Goal: Transaction & Acquisition: Purchase product/service

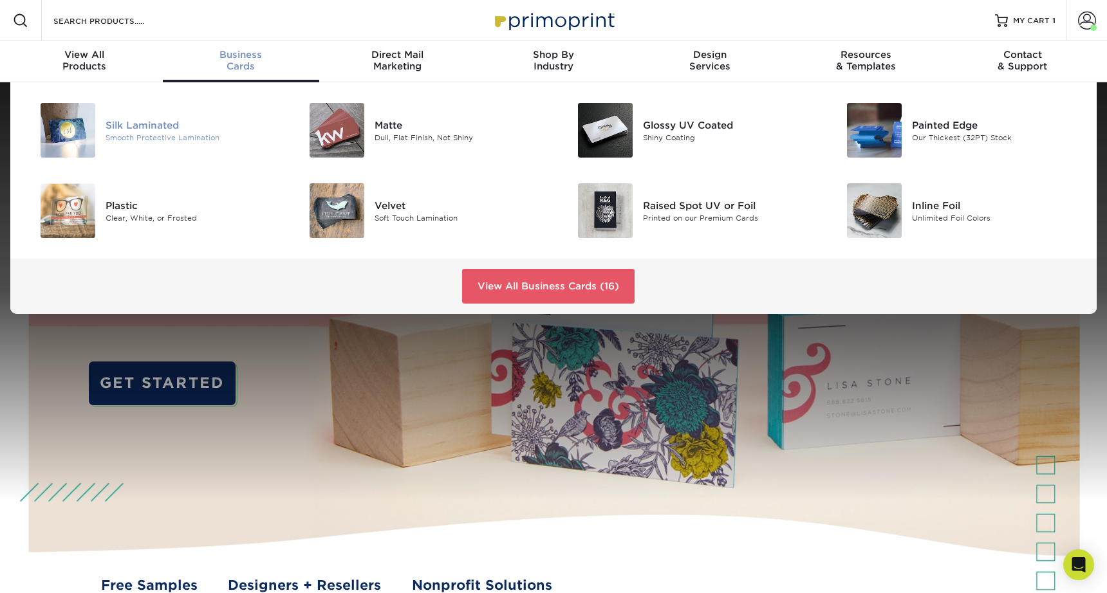
click at [140, 121] on div "Silk Laminated" at bounding box center [190, 125] width 169 height 14
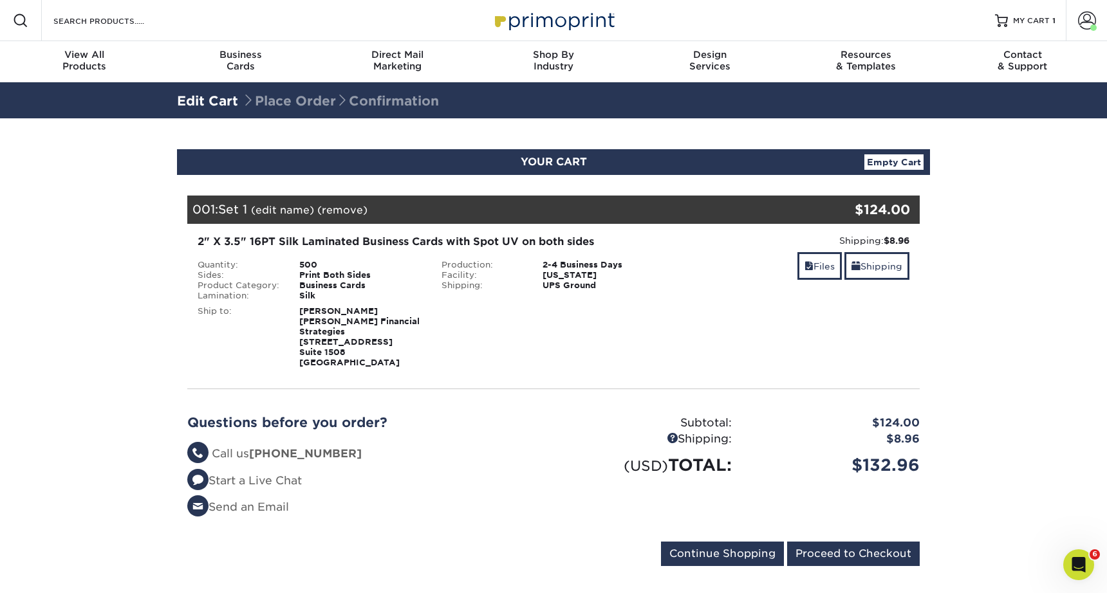
click at [895, 167] on link "Empty Cart" at bounding box center [893, 161] width 59 height 15
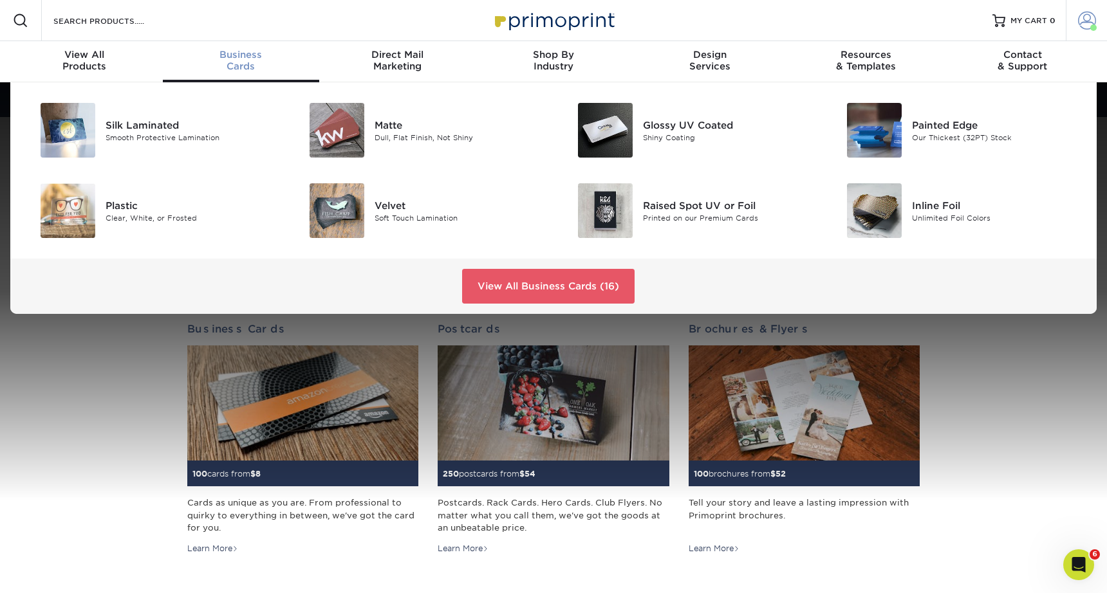
click at [1095, 24] on span at bounding box center [1087, 21] width 18 height 18
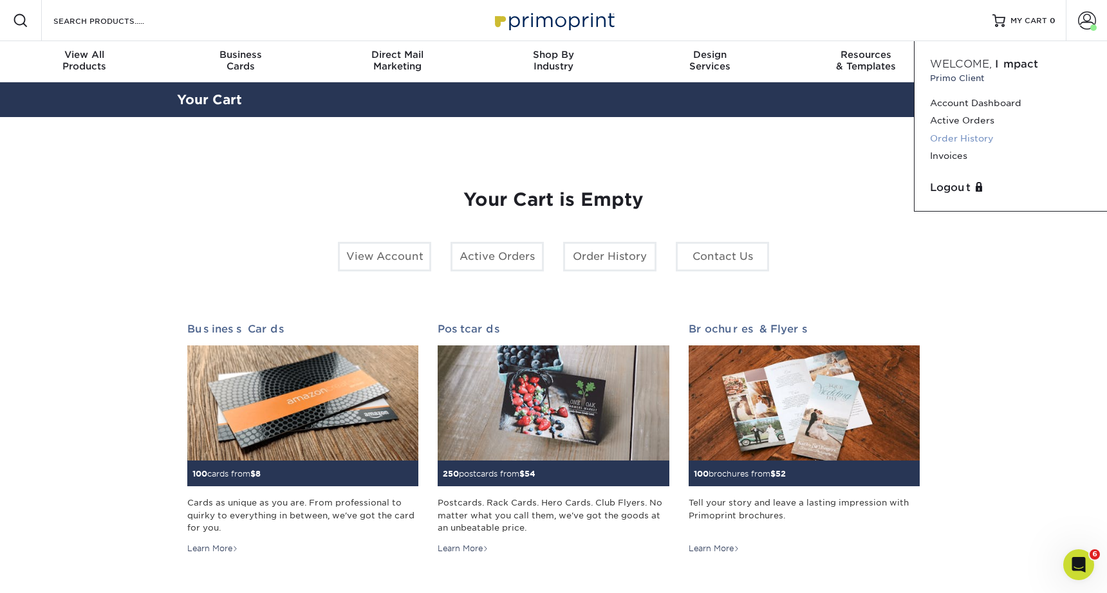
click at [962, 138] on link "Order History" at bounding box center [1011, 138] width 162 height 17
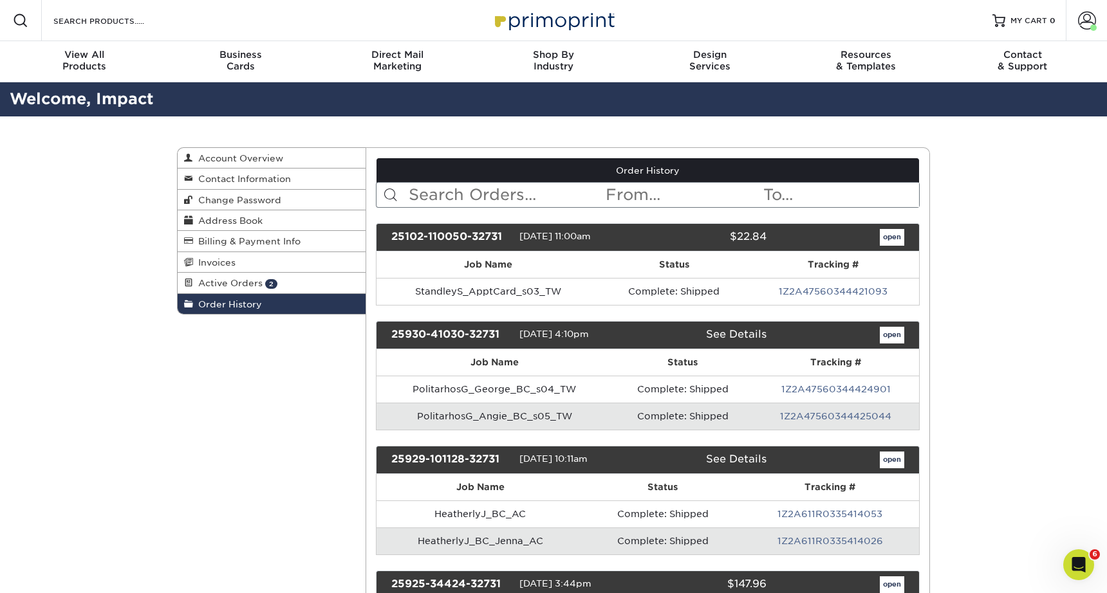
click at [483, 198] on input "text" at bounding box center [506, 195] width 198 height 24
type input "neyland"
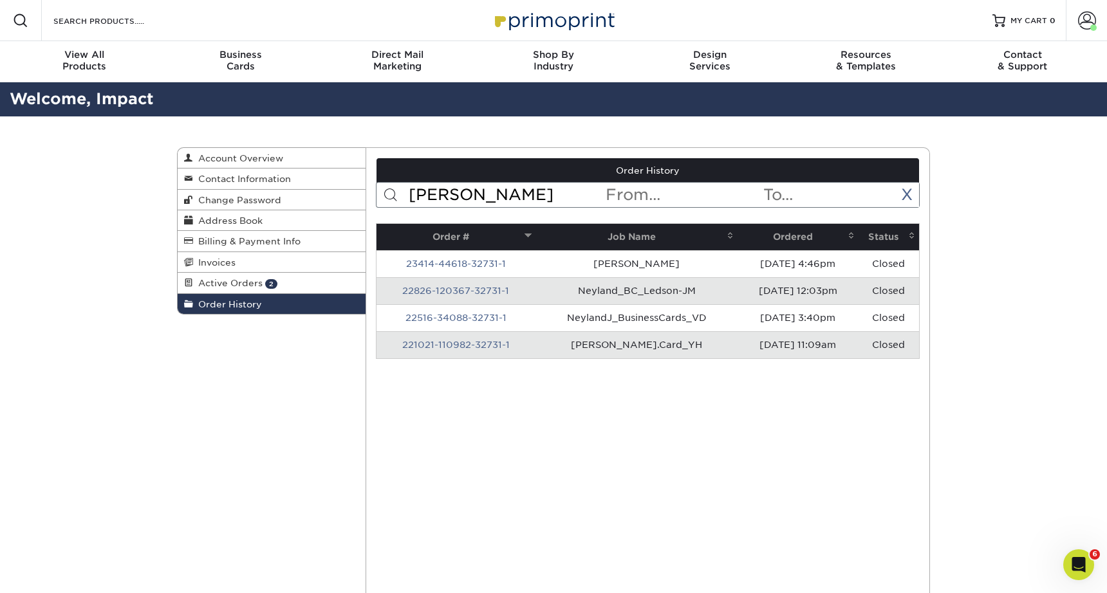
click at [806, 237] on th "Ordered" at bounding box center [798, 237] width 121 height 26
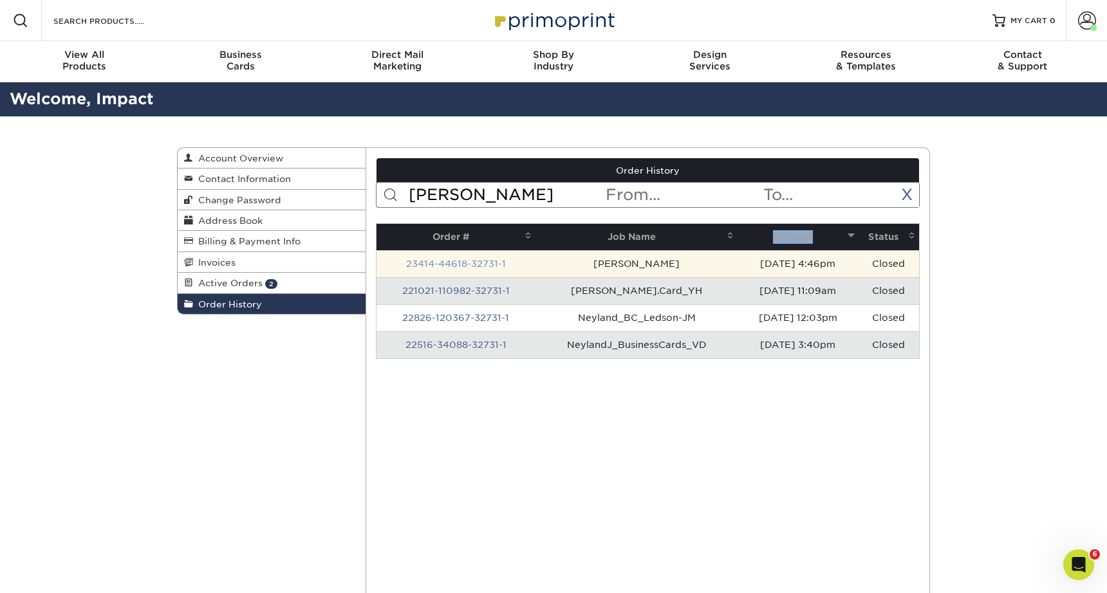
click at [469, 265] on link "23414-44618-32731-1" at bounding box center [456, 264] width 100 height 10
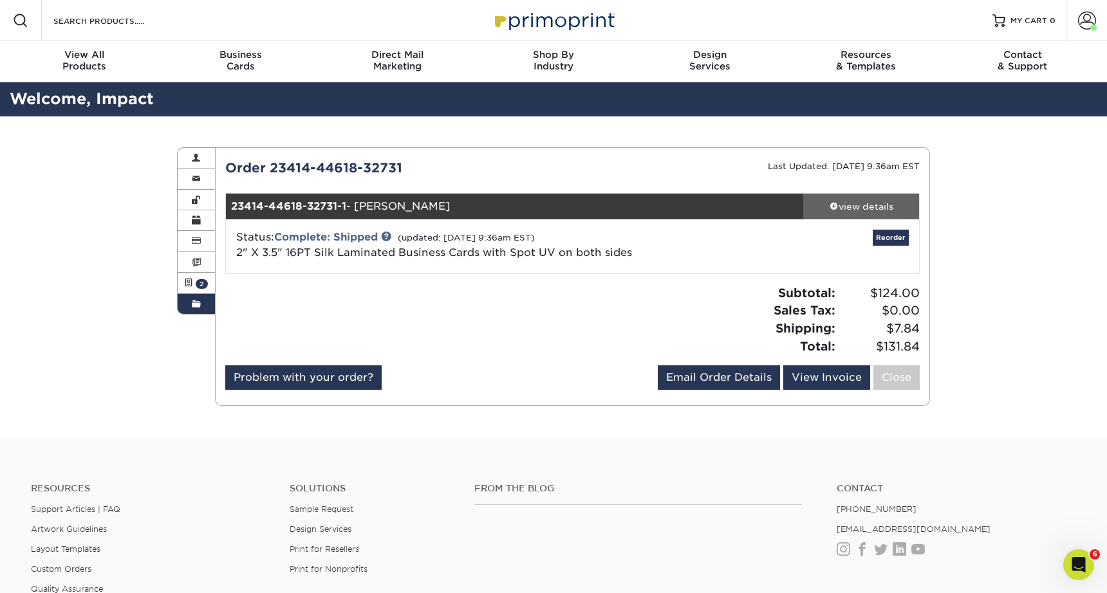
click at [859, 202] on div "view details" at bounding box center [861, 206] width 116 height 13
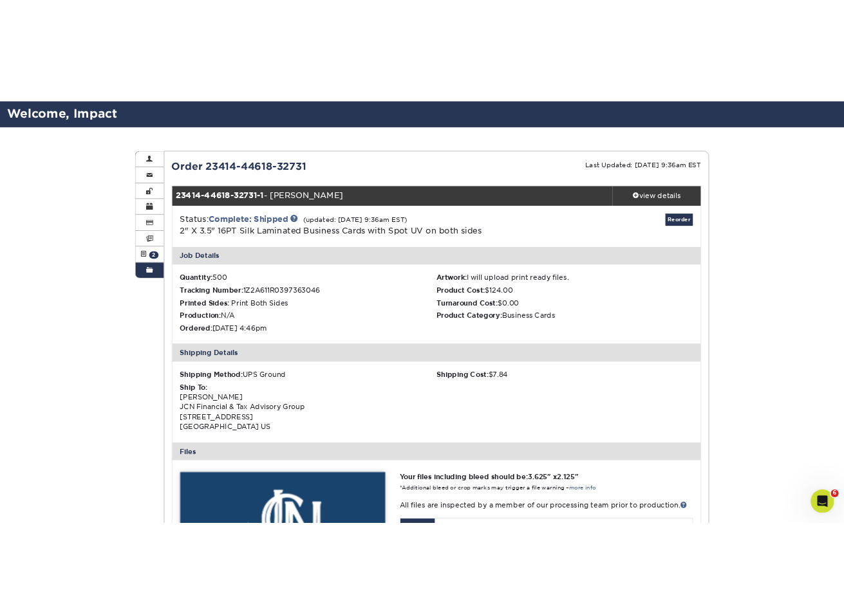
scroll to position [80, 0]
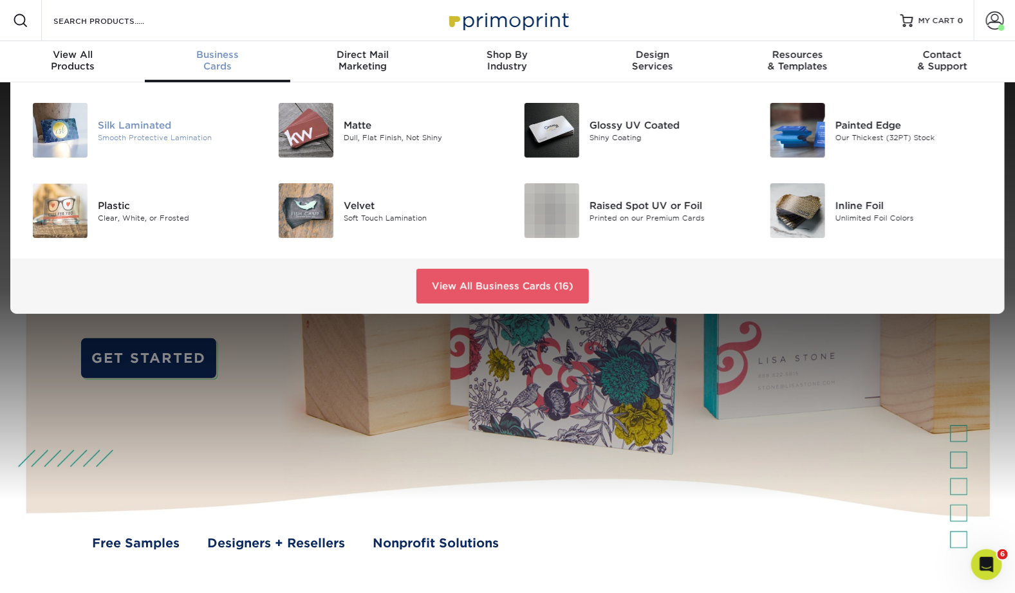
click at [120, 125] on div "Silk Laminated" at bounding box center [175, 125] width 154 height 14
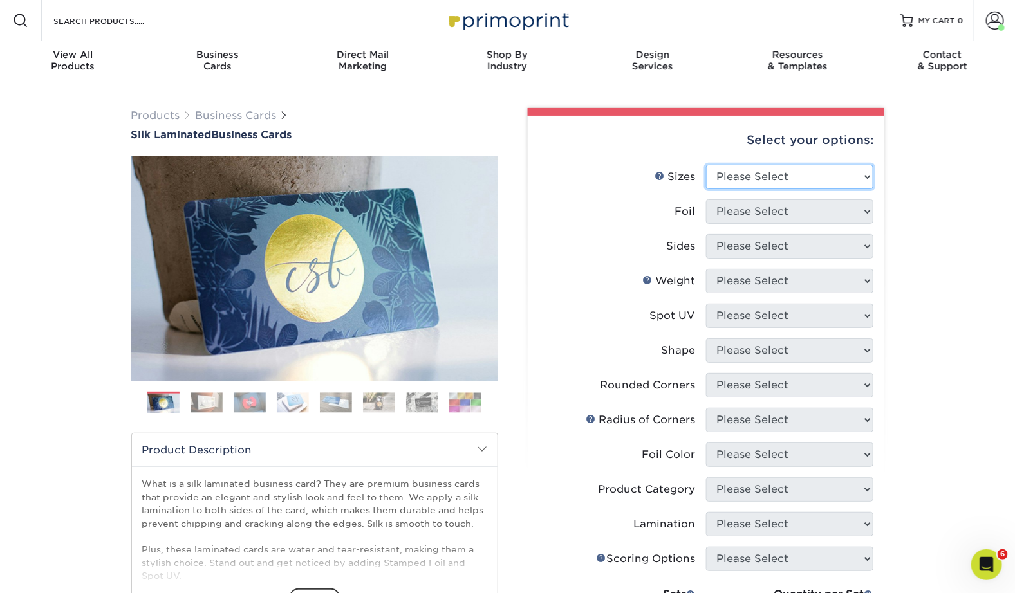
click at [841, 181] on select "Please Select 1.5" x 3.5" - Mini 1.75" x 3.5" - Mini 2" x 2" - Square 2" x 3" -…" at bounding box center [789, 177] width 167 height 24
select select "2.00x3.50"
click at [706, 165] on select "Please Select 1.5" x 3.5" - Mini 1.75" x 3.5" - Mini 2" x 2" - Square 2" x 3" -…" at bounding box center [789, 177] width 167 height 24
click at [804, 210] on select "Please Select Yes No" at bounding box center [789, 212] width 167 height 24
select select "0"
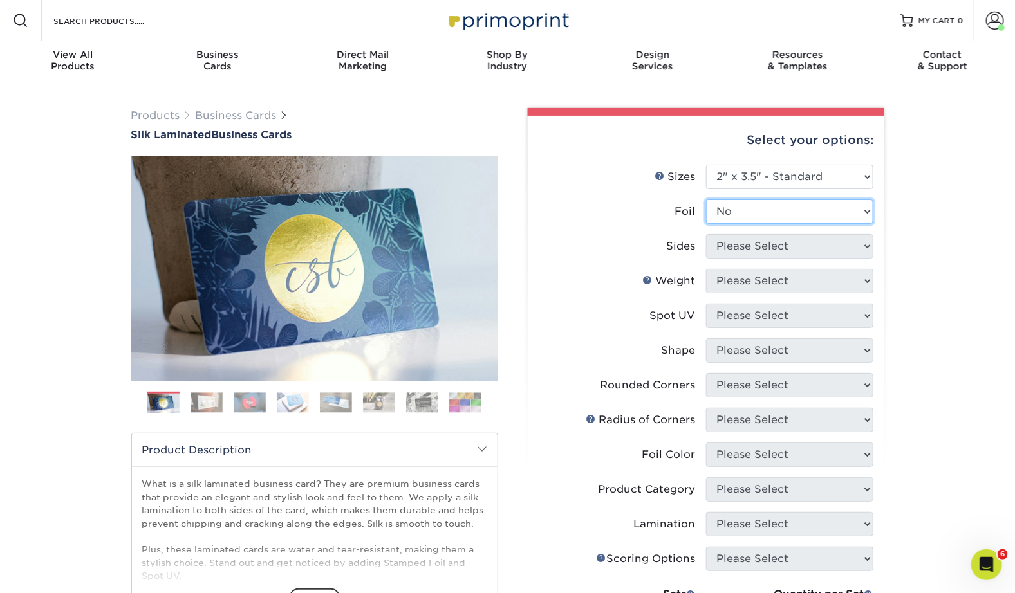
click at [706, 200] on select "Please Select Yes No" at bounding box center [789, 212] width 167 height 24
click at [792, 253] on select "Please Select Print Both Sides Print Front Only" at bounding box center [789, 246] width 167 height 24
select select "13abbda7-1d64-4f25-8bb2-c179b224825d"
click at [706, 234] on select "Please Select Print Both Sides Print Front Only" at bounding box center [789, 246] width 167 height 24
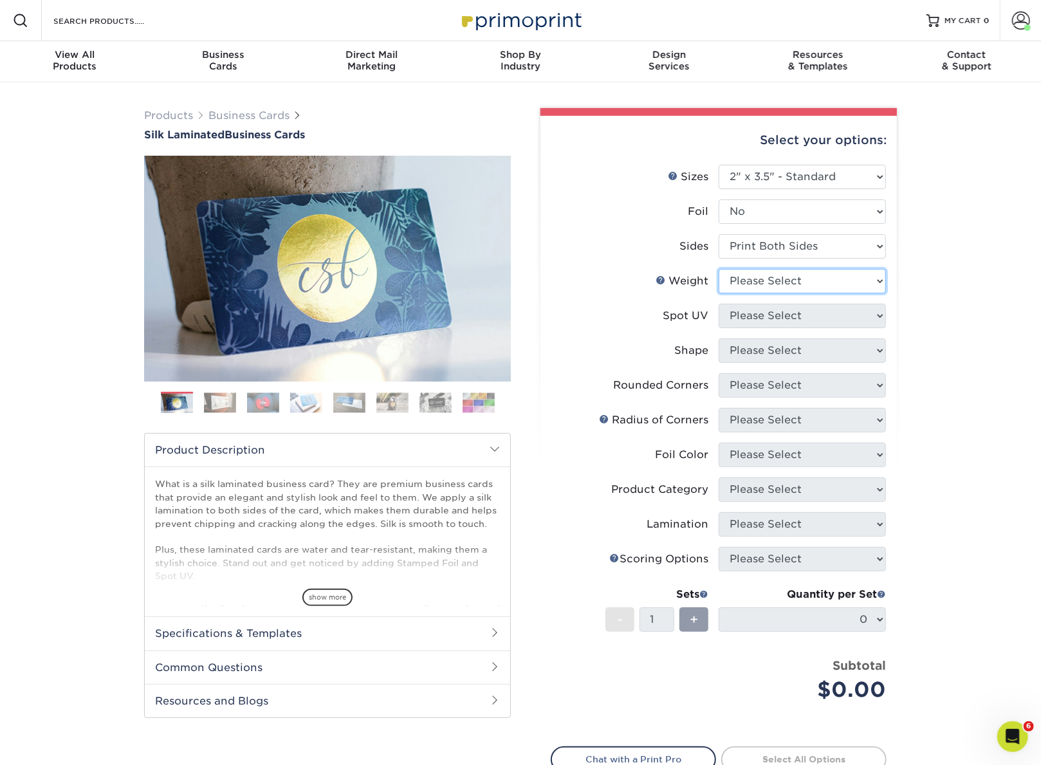
click at [776, 289] on select "Please Select 16PT" at bounding box center [802, 281] width 167 height 24
select select "16PT"
click at [719, 269] on select "Please Select 16PT" at bounding box center [802, 281] width 167 height 24
click at [775, 320] on select "Please Select No Spot UV Front and Back (Both Sides) Front Only Back Only" at bounding box center [802, 316] width 167 height 24
select select "0"
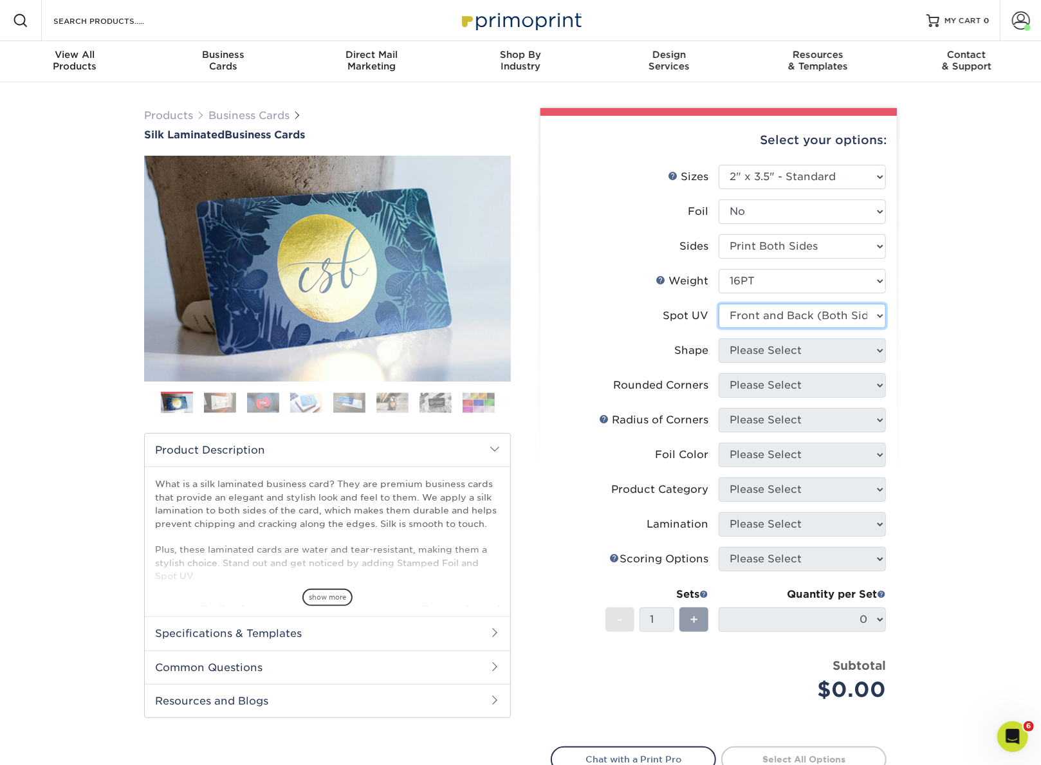
click at [719, 304] on select "Please Select No Spot UV Front and Back (Both Sides) Front Only Back Only" at bounding box center [802, 316] width 167 height 24
click at [784, 357] on select "Please Select Standard" at bounding box center [802, 351] width 167 height 24
select select "standard"
click at [719, 339] on select "Please Select Standard" at bounding box center [802, 351] width 167 height 24
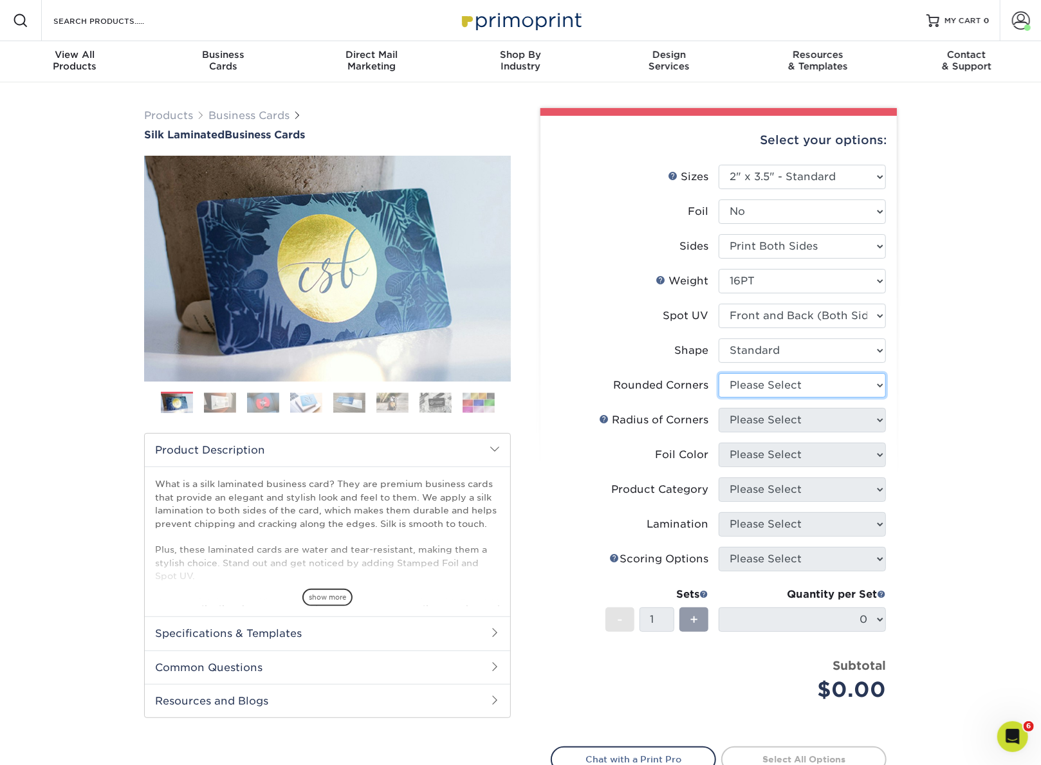
click at [781, 384] on select "Please Select Yes - Round 2 Corners Yes - Round 4 Corners No" at bounding box center [802, 385] width 167 height 24
select select "0"
click at [719, 373] on select "Please Select Yes - Round 2 Corners Yes - Round 4 Corners No" at bounding box center [802, 385] width 167 height 24
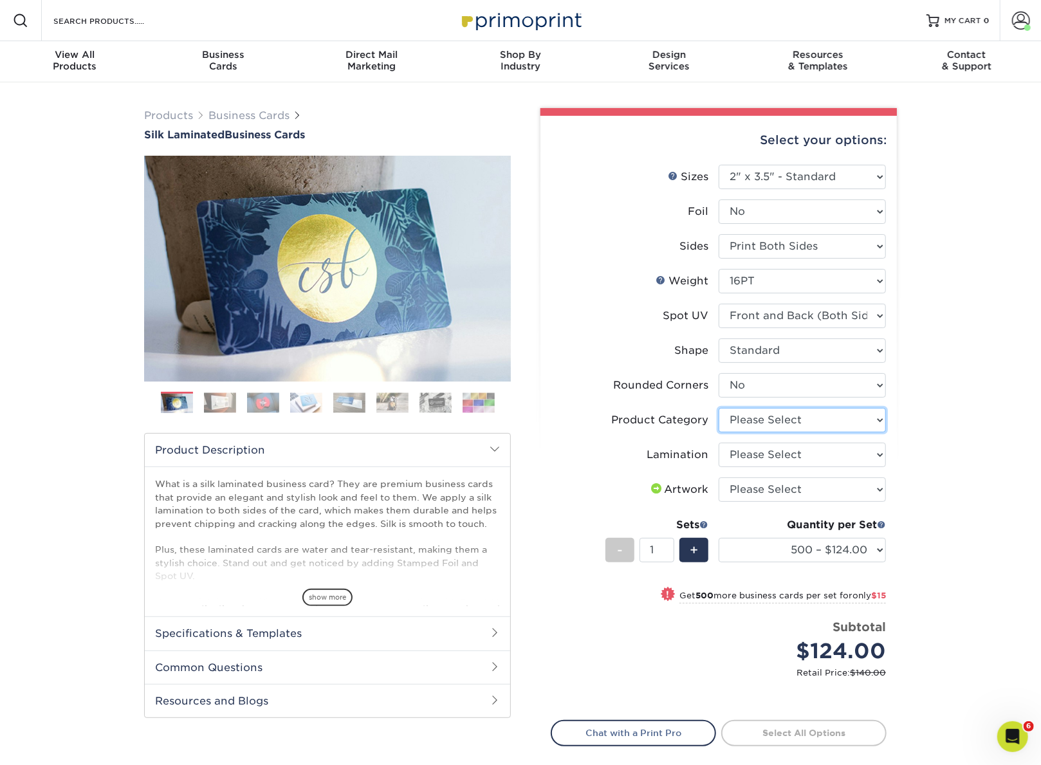
click at [768, 420] on select "Please Select Business Cards" at bounding box center [802, 420] width 167 height 24
select select "3b5148f1-0588-4f88-a218-97bcfdce65c1"
click at [719, 408] on select "Please Select Business Cards" at bounding box center [802, 420] width 167 height 24
click at [779, 457] on select "Please Select Silk" at bounding box center [802, 455] width 167 height 24
select select "ccacb42f-45f7-42d3-bbd3-7c8421cf37f0"
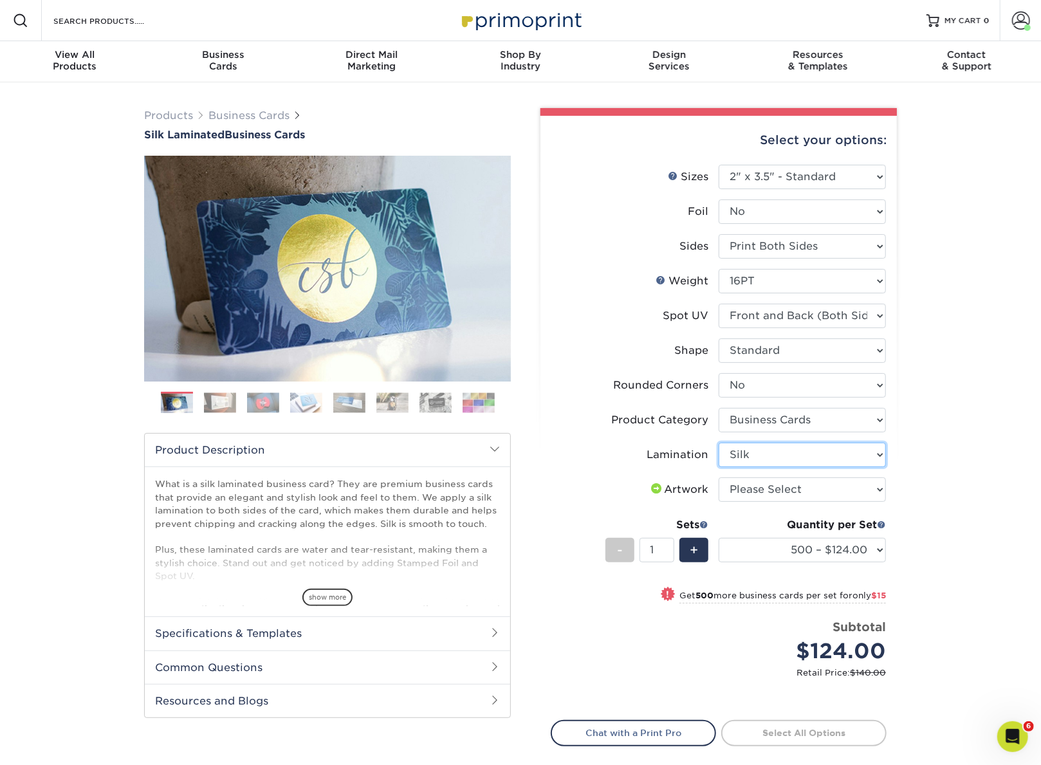
click at [719, 443] on select "Please Select Silk" at bounding box center [802, 455] width 167 height 24
click at [785, 490] on select "Please Select I will upload files I need a design - $100" at bounding box center [802, 490] width 167 height 24
select select "upload"
click at [719, 478] on select "Please Select I will upload files I need a design - $100" at bounding box center [802, 490] width 167 height 24
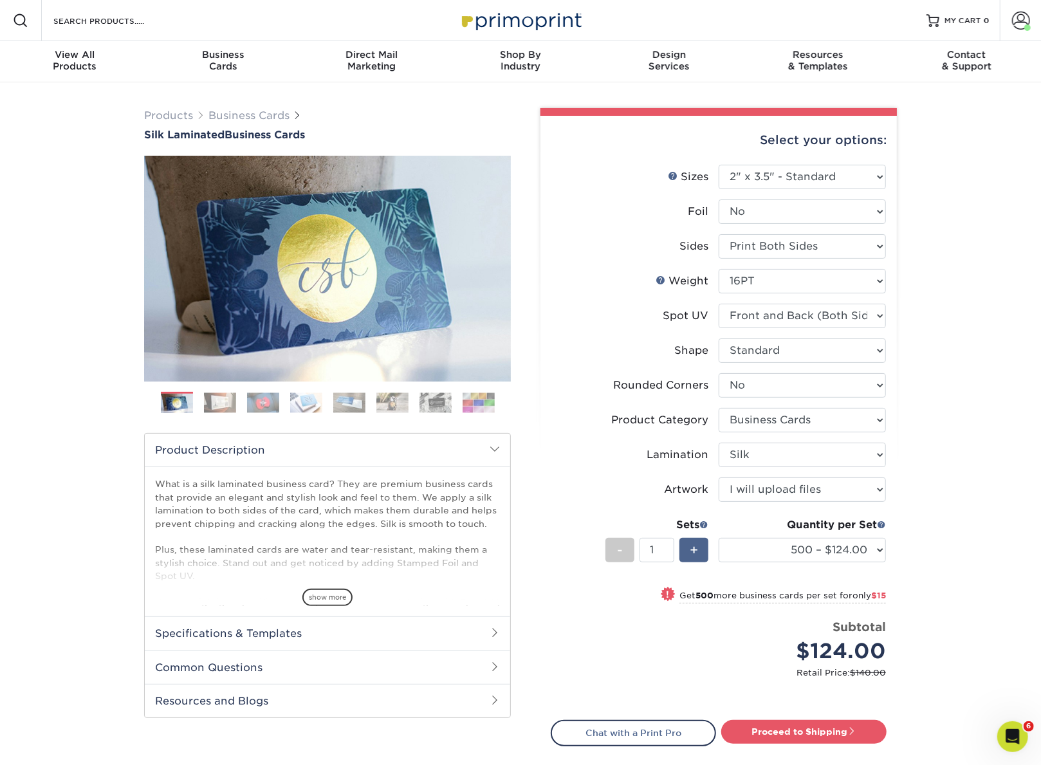
click at [694, 556] on span "+" at bounding box center [694, 550] width 8 height 19
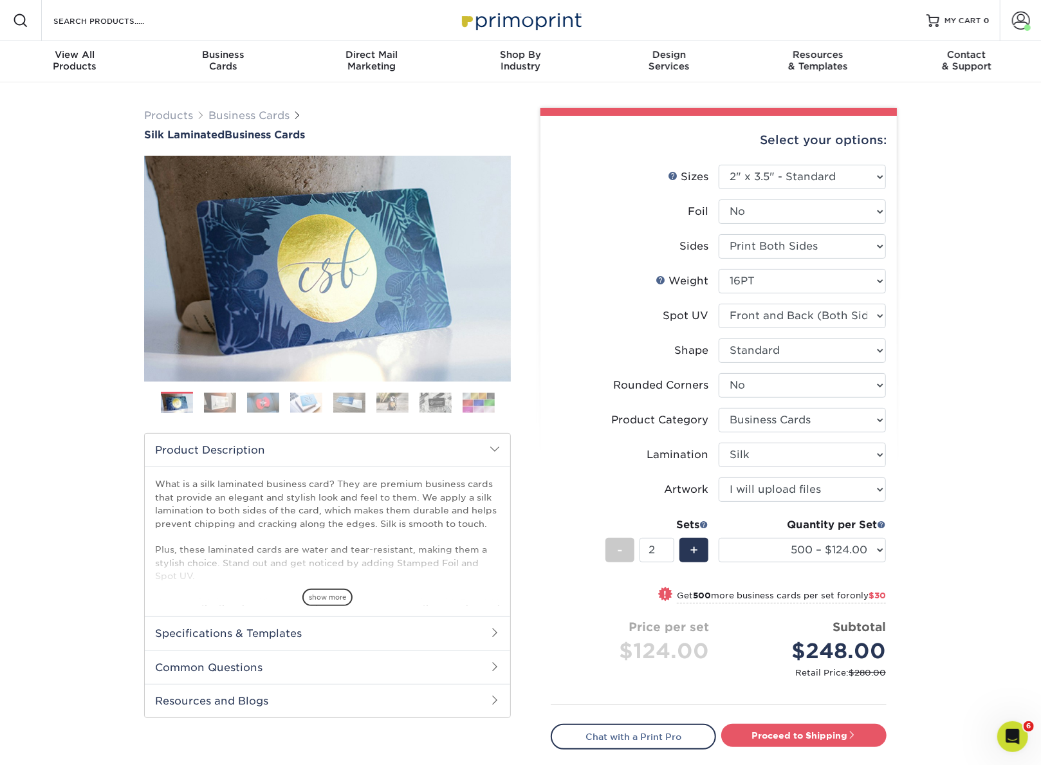
type input "3"
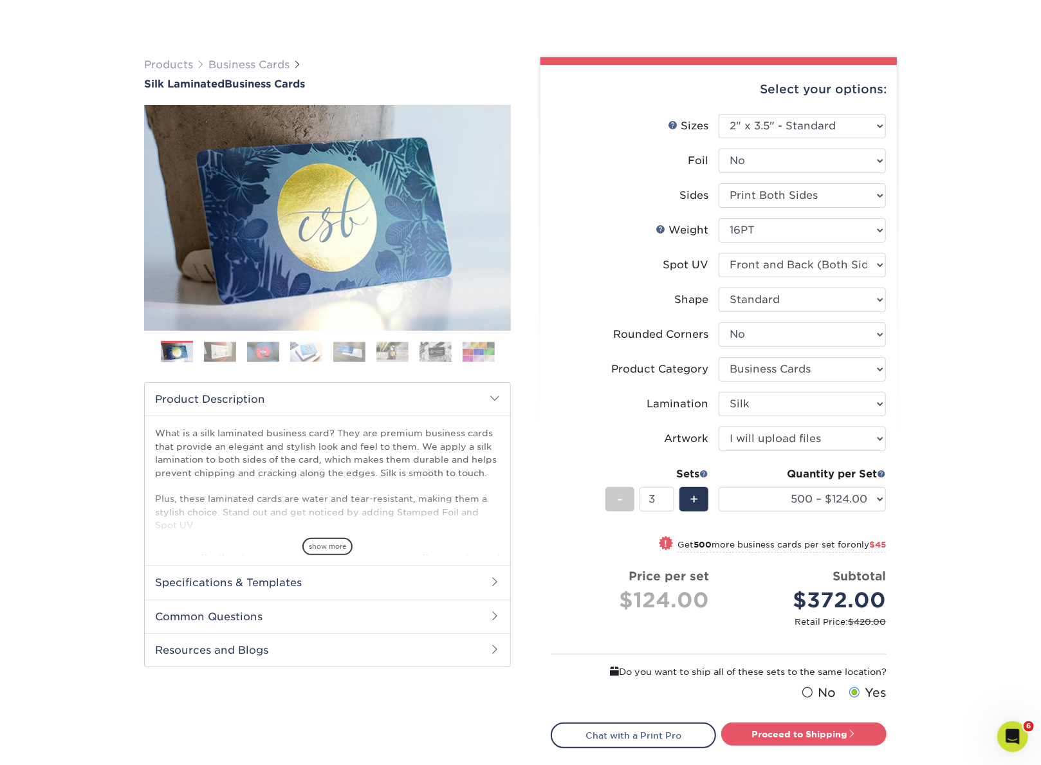
scroll to position [160, 0]
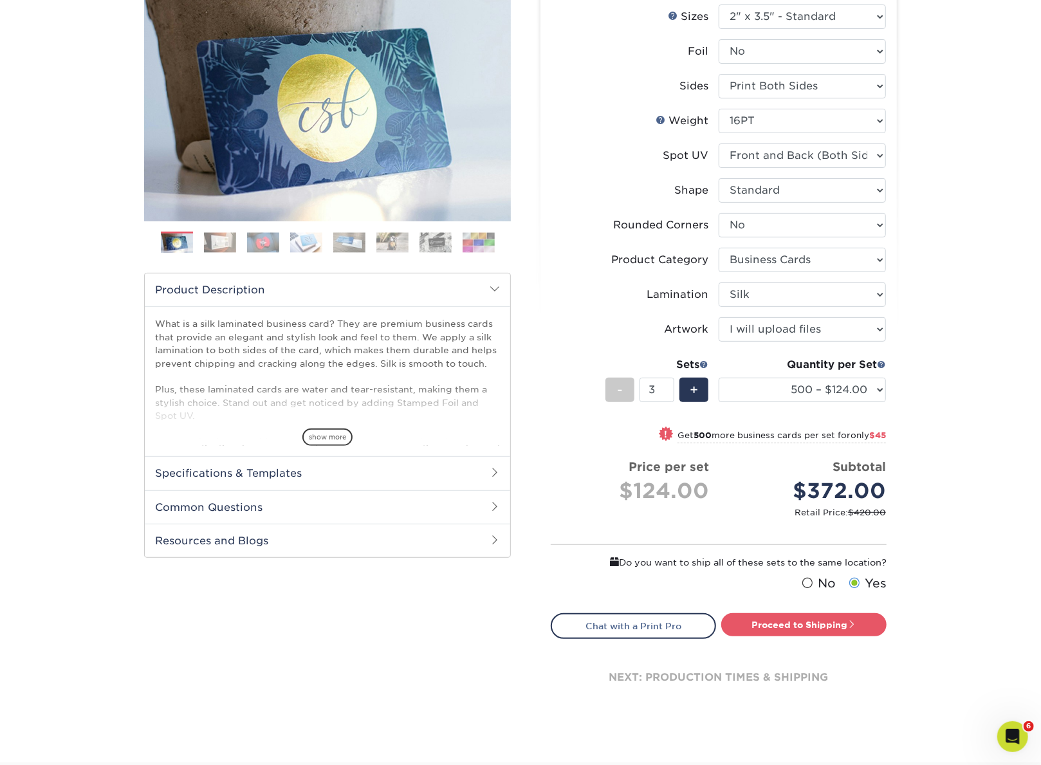
drag, startPoint x: 792, startPoint y: 621, endPoint x: 832, endPoint y: 640, distance: 44.6
click at [792, 593] on link "Proceed to Shipping" at bounding box center [803, 624] width 165 height 23
type input "Set 1"
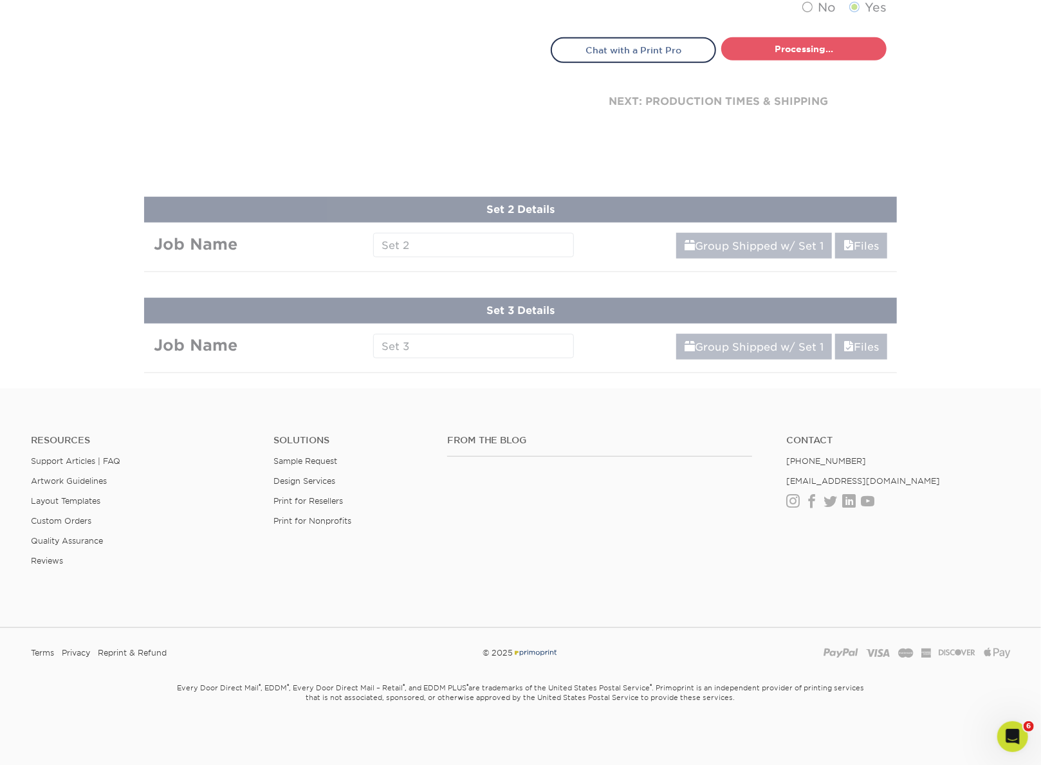
select select "a02e7c76-bdf4-4cc9-8b1d-1aa03151ab1e"
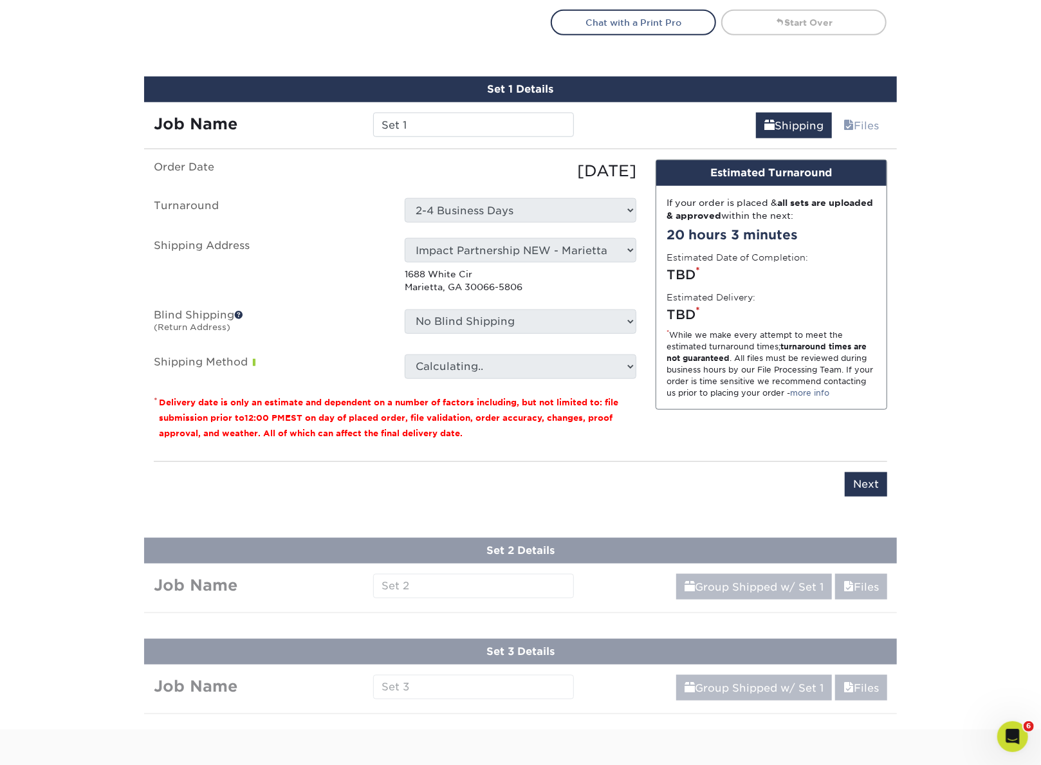
scroll to position [807, 0]
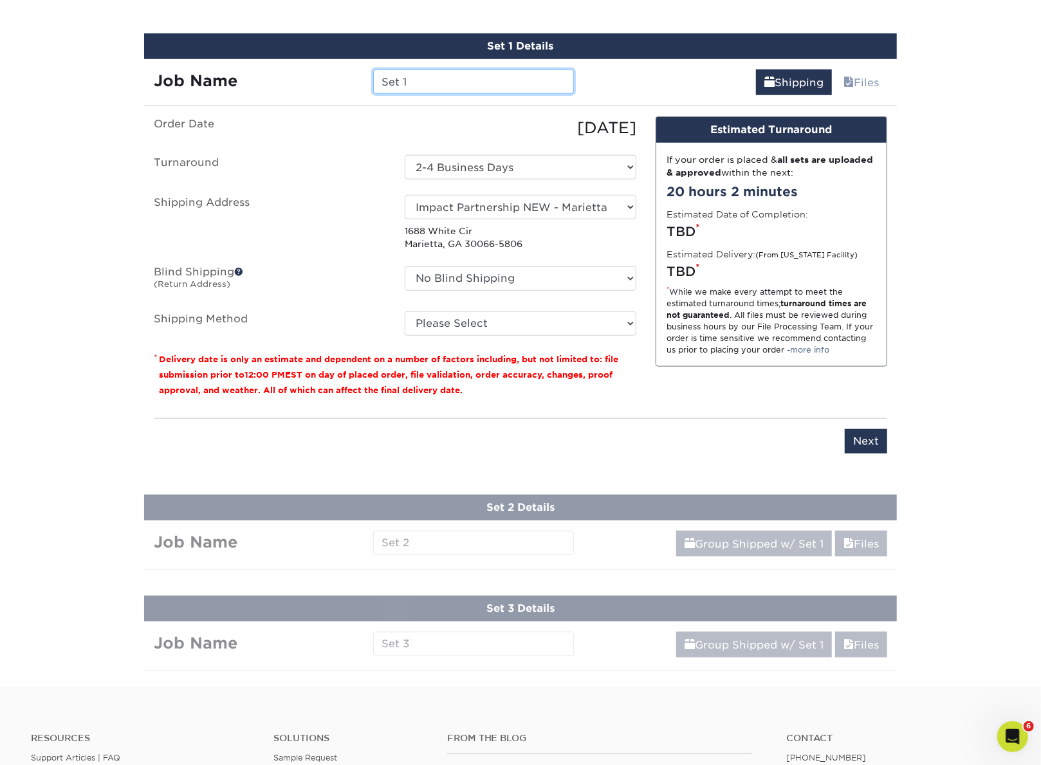
click at [471, 87] on input "Set 1" at bounding box center [473, 82] width 200 height 24
paste input "NeylandJ_BC_MartinezL_s05_TW"
type input "NeylandJ_BC_MartinezL_s05_TW"
click at [548, 207] on select "Select One Andrew Hansen - Palm Spring, Suite 3 John McNamara - 7350 W. College…" at bounding box center [521, 207] width 232 height 24
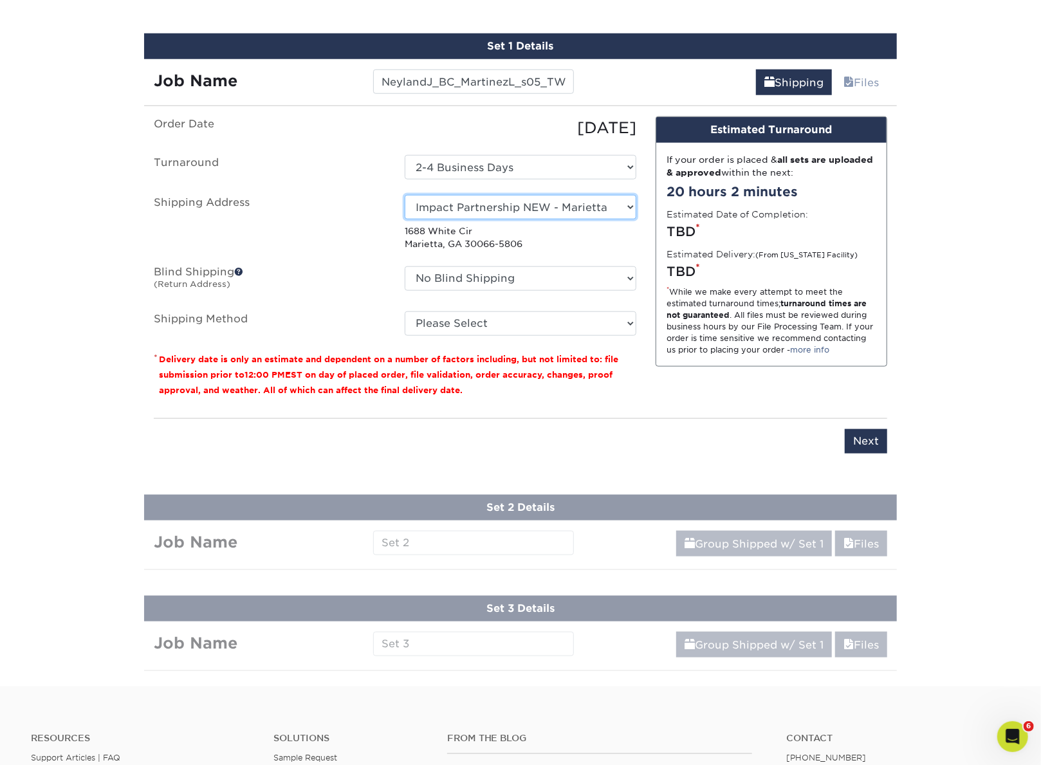
select select "230890"
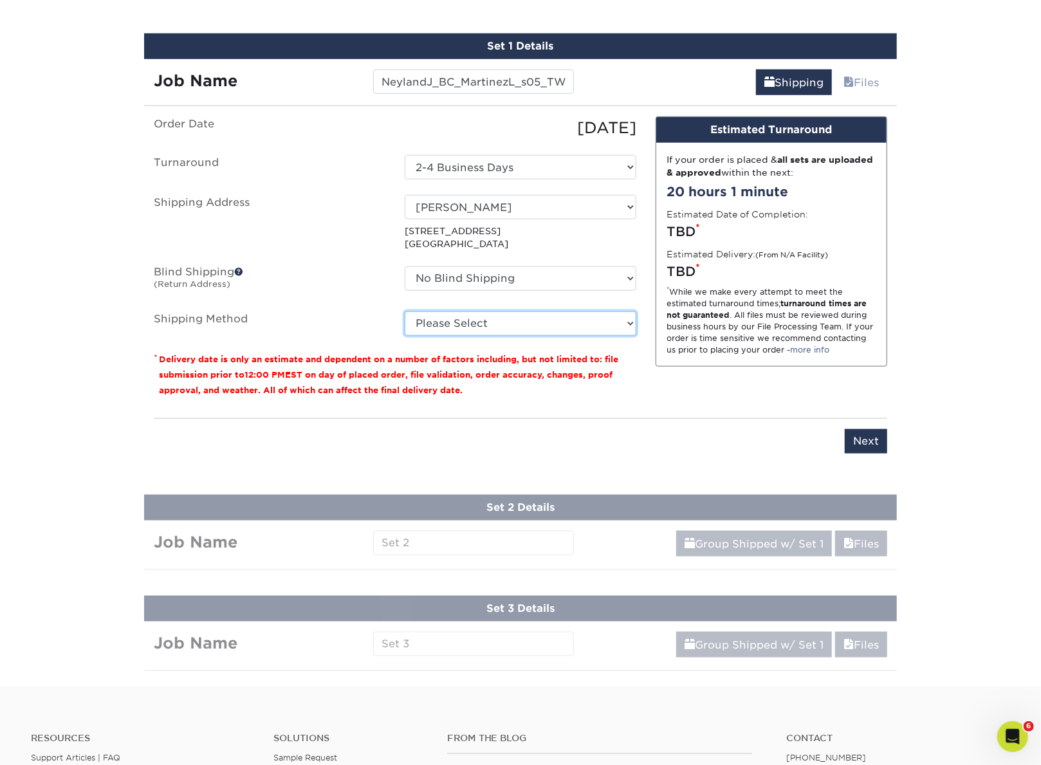
click at [553, 320] on select "Please Select UPS Ground (+$19.20) UPS 3 Day Select (+$26.87) UPS 2nd Day Air (…" at bounding box center [521, 323] width 232 height 24
select select "03"
click at [405, 311] on select "Please Select UPS Ground (+$19.20) UPS 3 Day Select (+$26.87) UPS 2nd Day Air (…" at bounding box center [521, 323] width 232 height 24
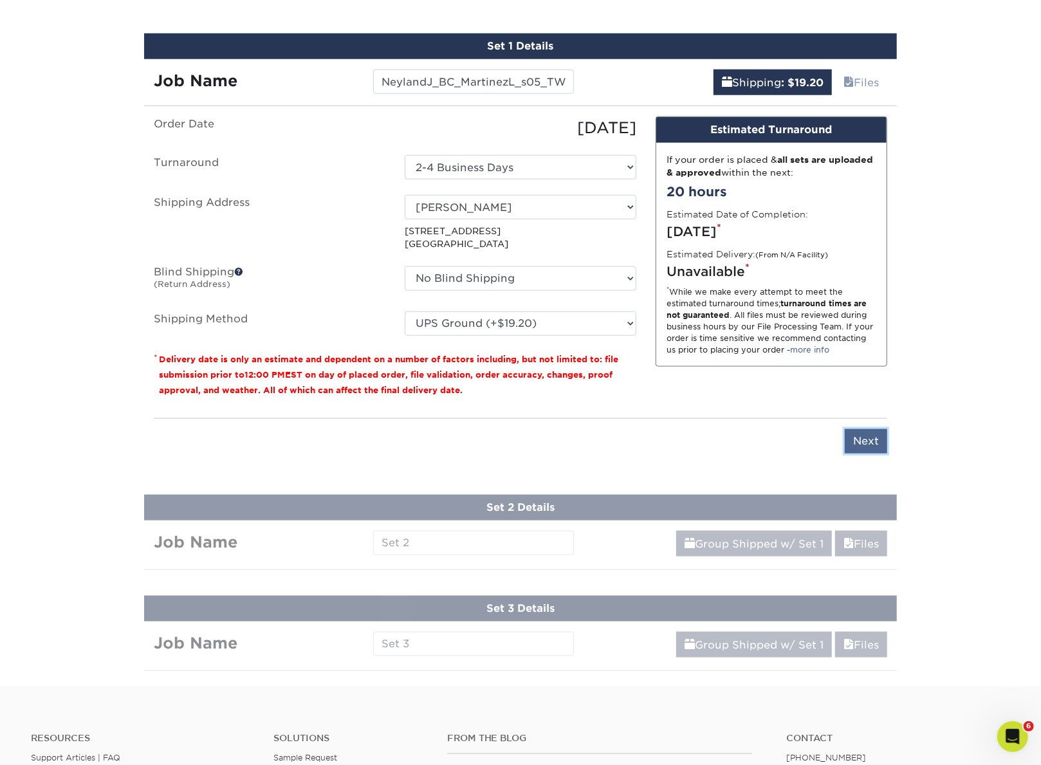
click at [864, 439] on input "Next" at bounding box center [866, 441] width 42 height 24
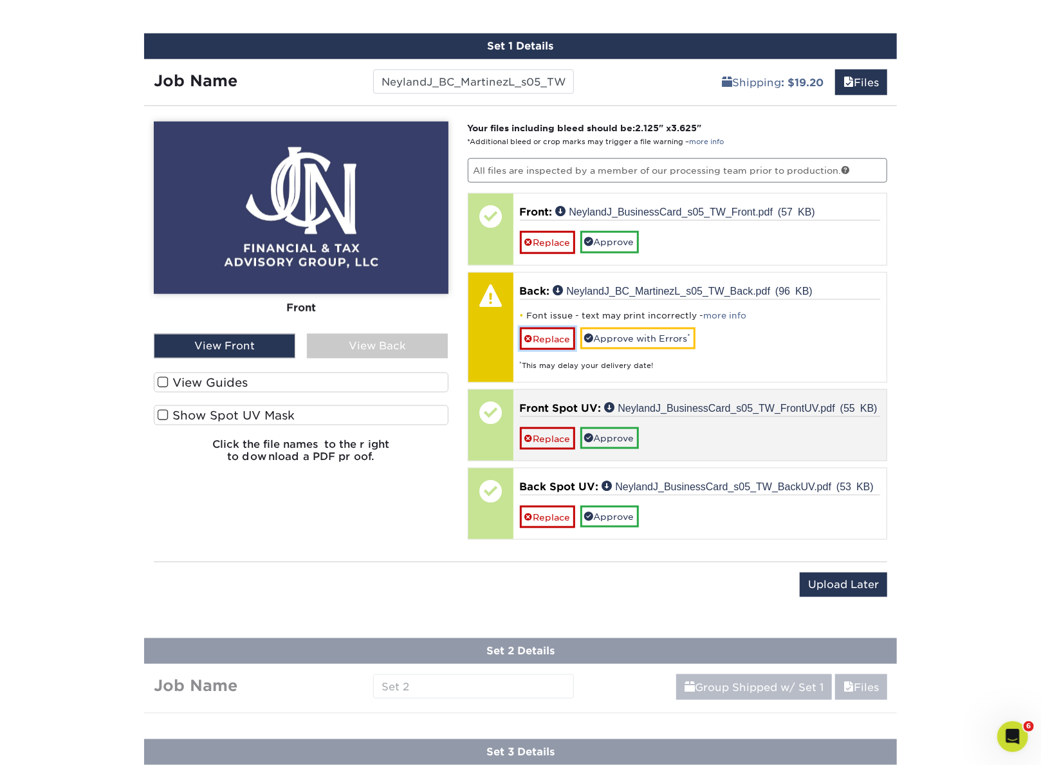
drag, startPoint x: 541, startPoint y: 335, endPoint x: 545, endPoint y: 342, distance: 8.4
click at [541, 335] on link "Replace" at bounding box center [547, 339] width 55 height 23
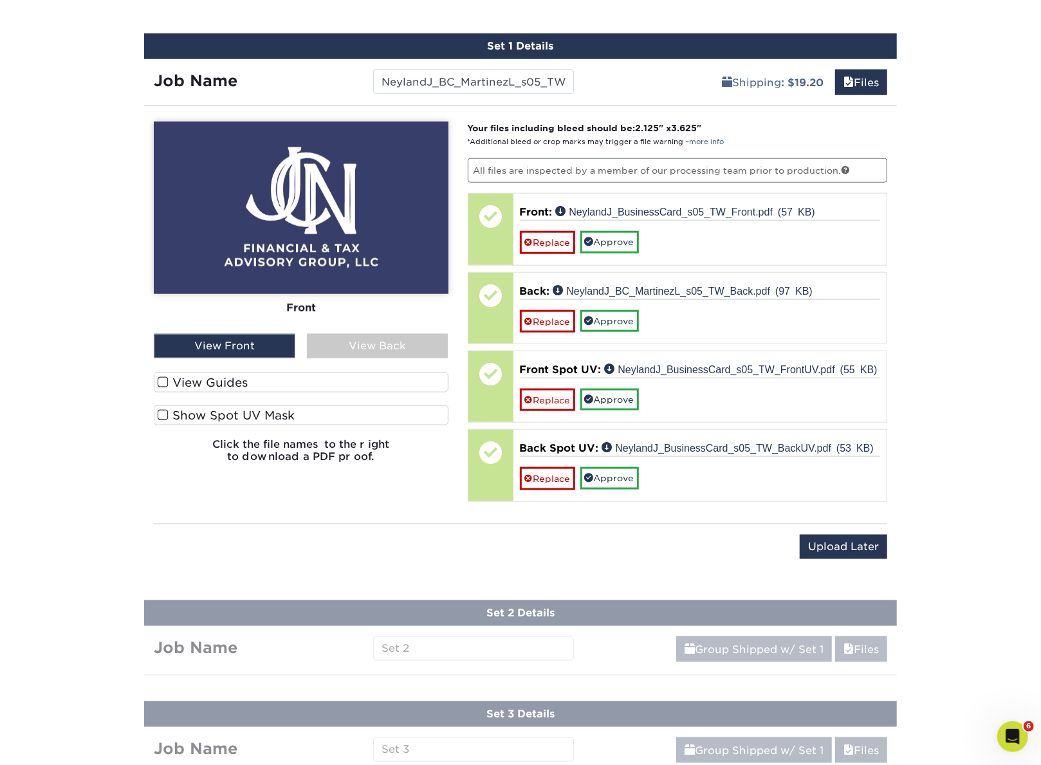
click at [360, 339] on div "View Back" at bounding box center [378, 346] width 142 height 24
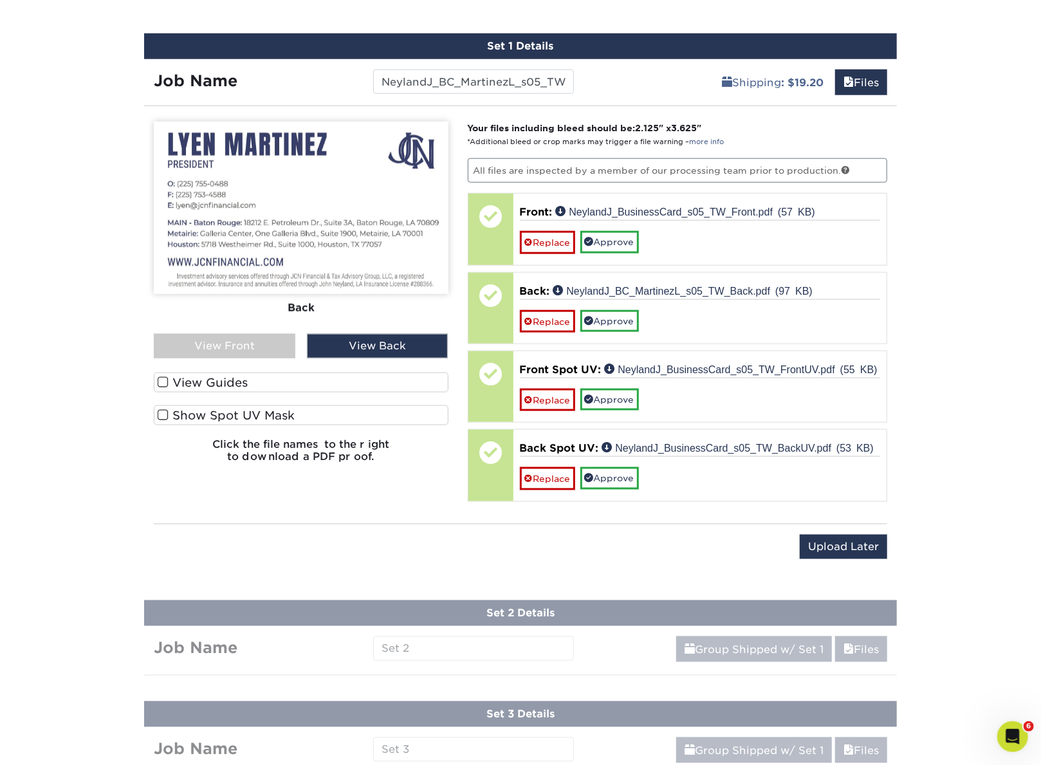
click at [215, 418] on label "Show Spot UV Mask" at bounding box center [301, 415] width 295 height 20
click at [0, 0] on input "Show Spot UV Mask" at bounding box center [0, 0] width 0 height 0
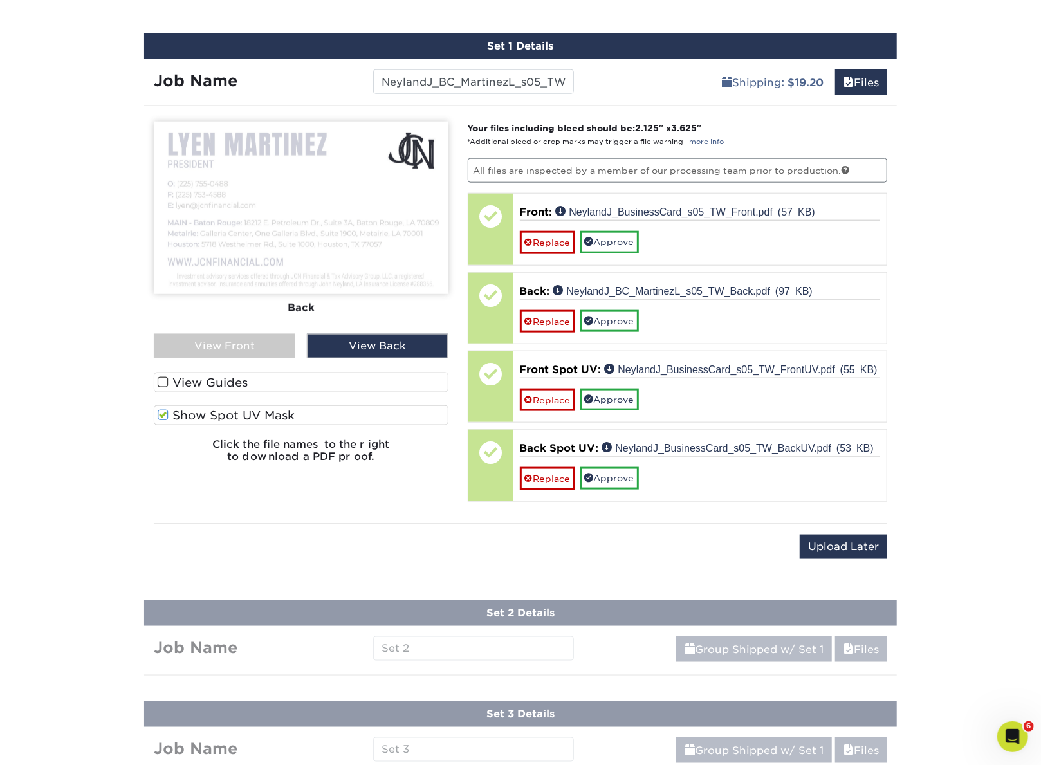
click at [266, 345] on div "View Front" at bounding box center [225, 346] width 142 height 24
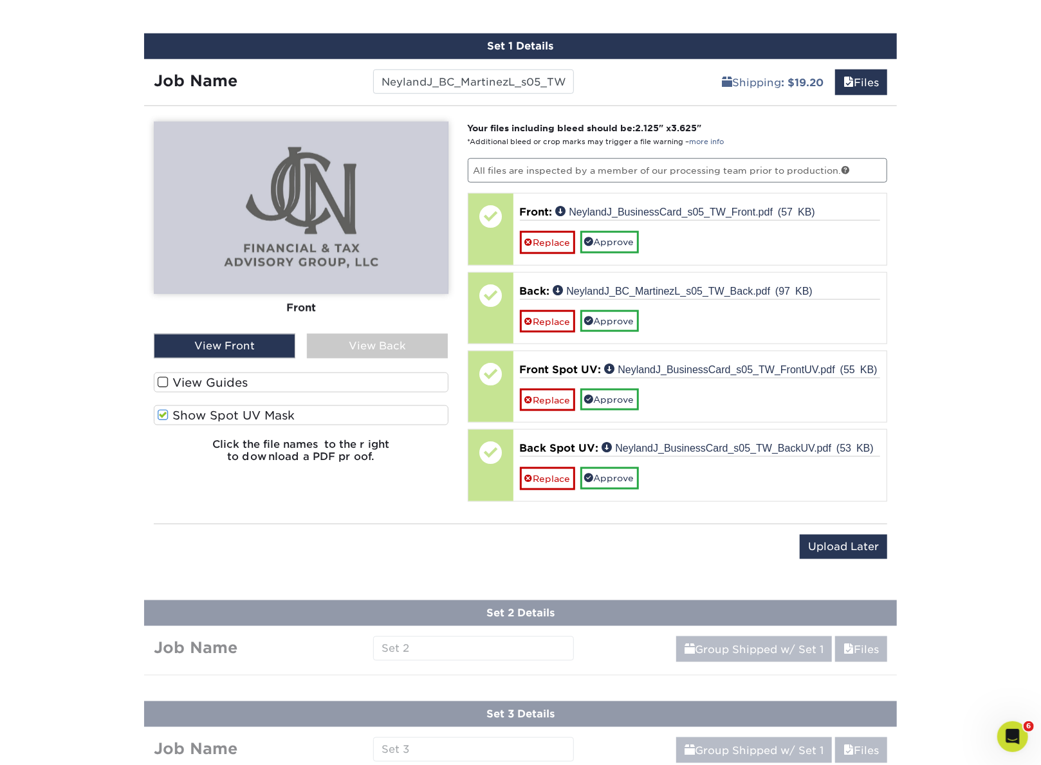
click at [225, 379] on label "View Guides" at bounding box center [301, 383] width 295 height 20
click at [0, 0] on input "View Guides" at bounding box center [0, 0] width 0 height 0
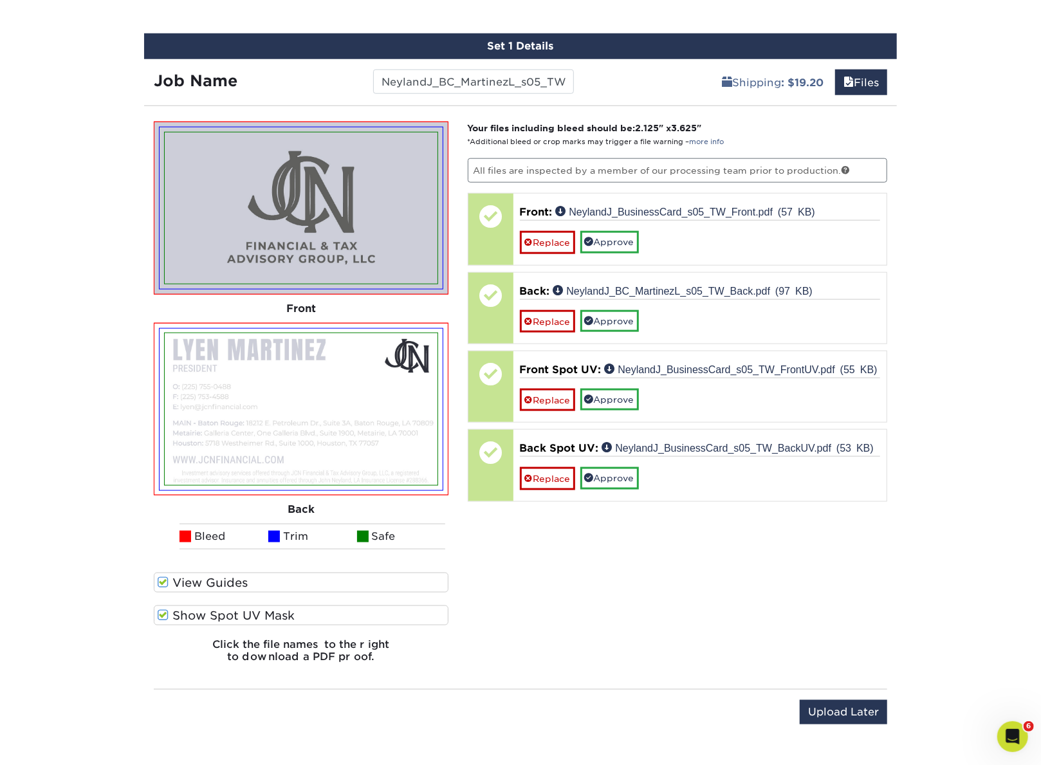
click at [219, 593] on label "Show Spot UV Mask" at bounding box center [301, 616] width 295 height 20
click at [0, 0] on input "Show Spot UV Mask" at bounding box center [0, 0] width 0 height 0
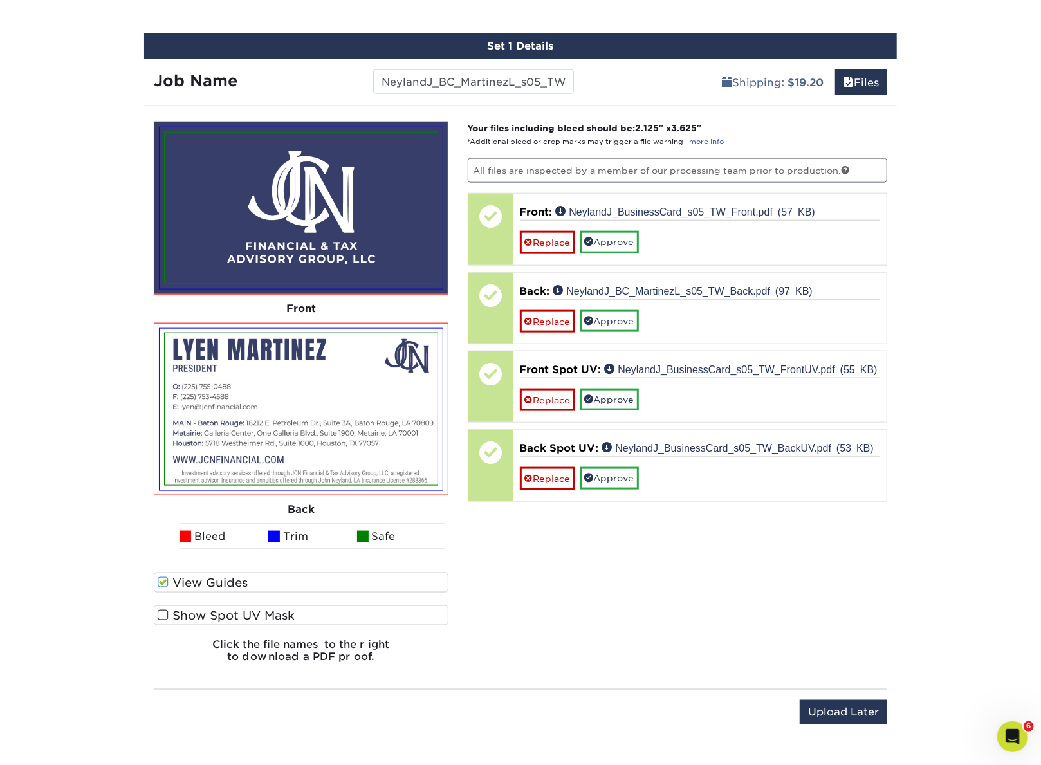
click at [219, 593] on label "Show Spot UV Mask" at bounding box center [301, 616] width 295 height 20
click at [0, 0] on input "Show Spot UV Mask" at bounding box center [0, 0] width 0 height 0
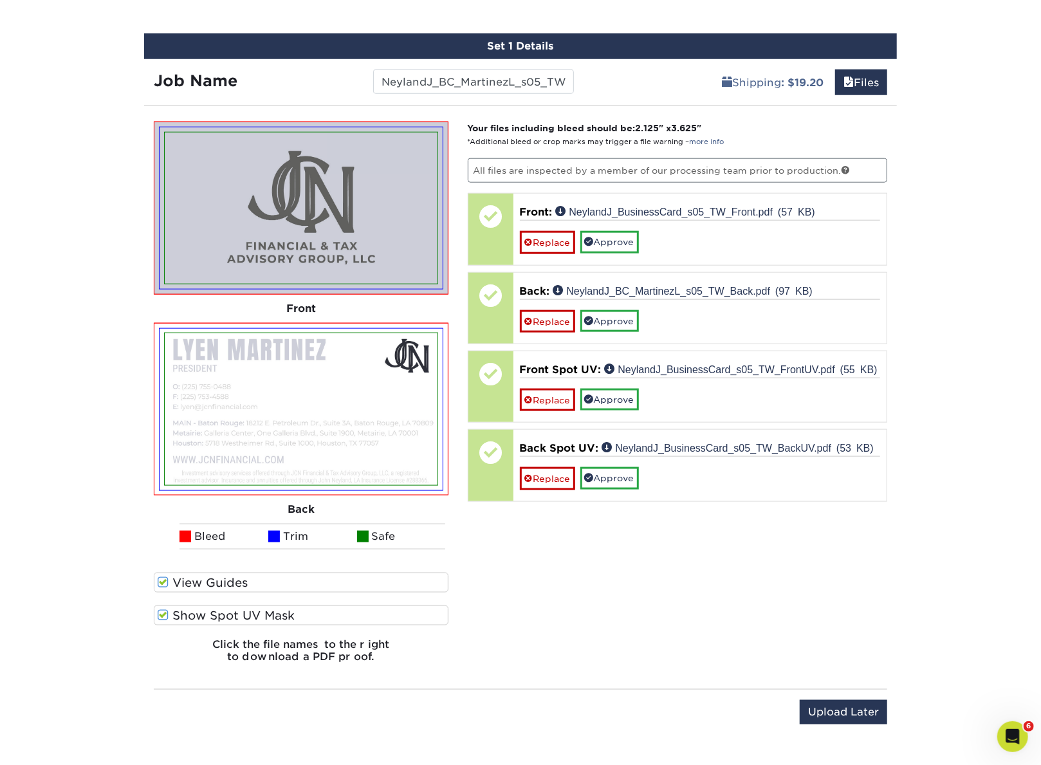
click at [219, 593] on label "Show Spot UV Mask" at bounding box center [301, 616] width 295 height 20
click at [0, 0] on input "Show Spot UV Mask" at bounding box center [0, 0] width 0 height 0
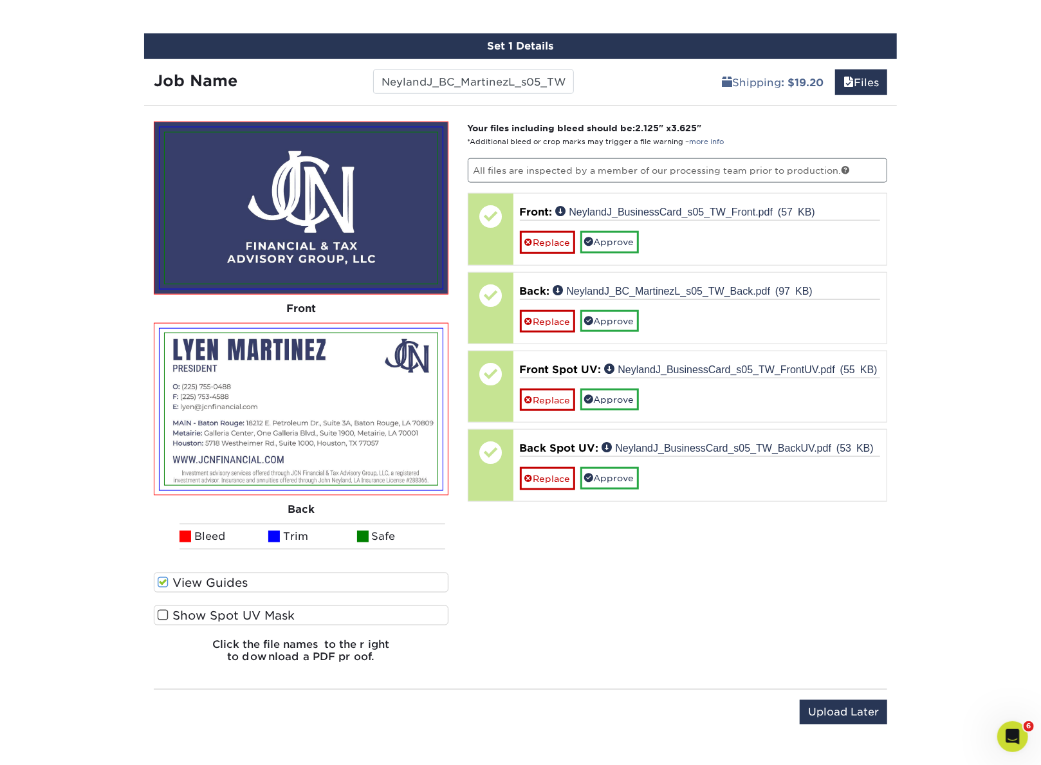
click at [219, 593] on label "Show Spot UV Mask" at bounding box center [301, 616] width 295 height 20
click at [0, 0] on input "Show Spot UV Mask" at bounding box center [0, 0] width 0 height 0
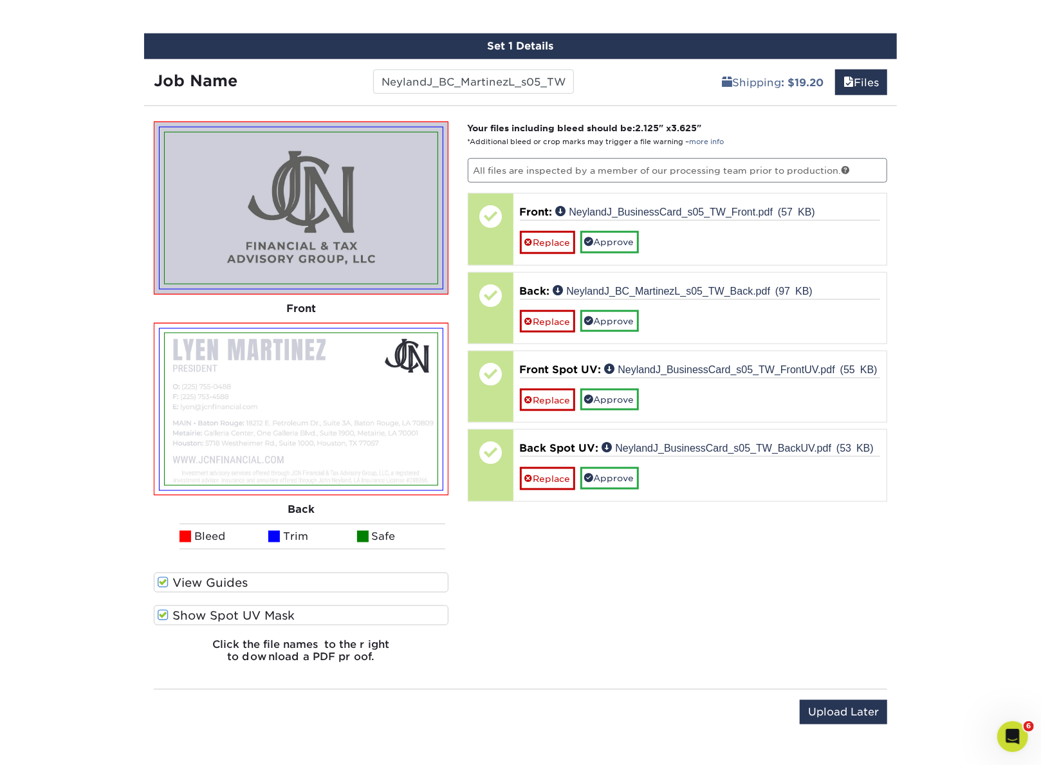
click at [219, 593] on label "Show Spot UV Mask" at bounding box center [301, 616] width 295 height 20
click at [0, 0] on input "Show Spot UV Mask" at bounding box center [0, 0] width 0 height 0
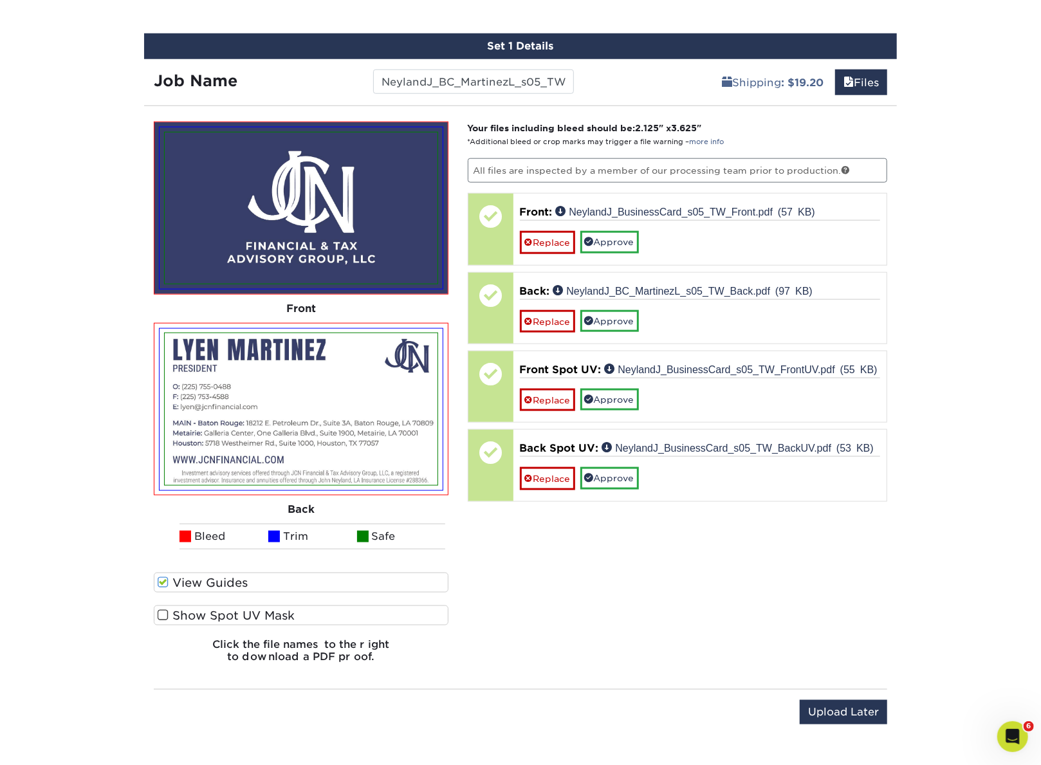
click at [219, 593] on label "Show Spot UV Mask" at bounding box center [301, 616] width 295 height 20
click at [0, 0] on input "Show Spot UV Mask" at bounding box center [0, 0] width 0 height 0
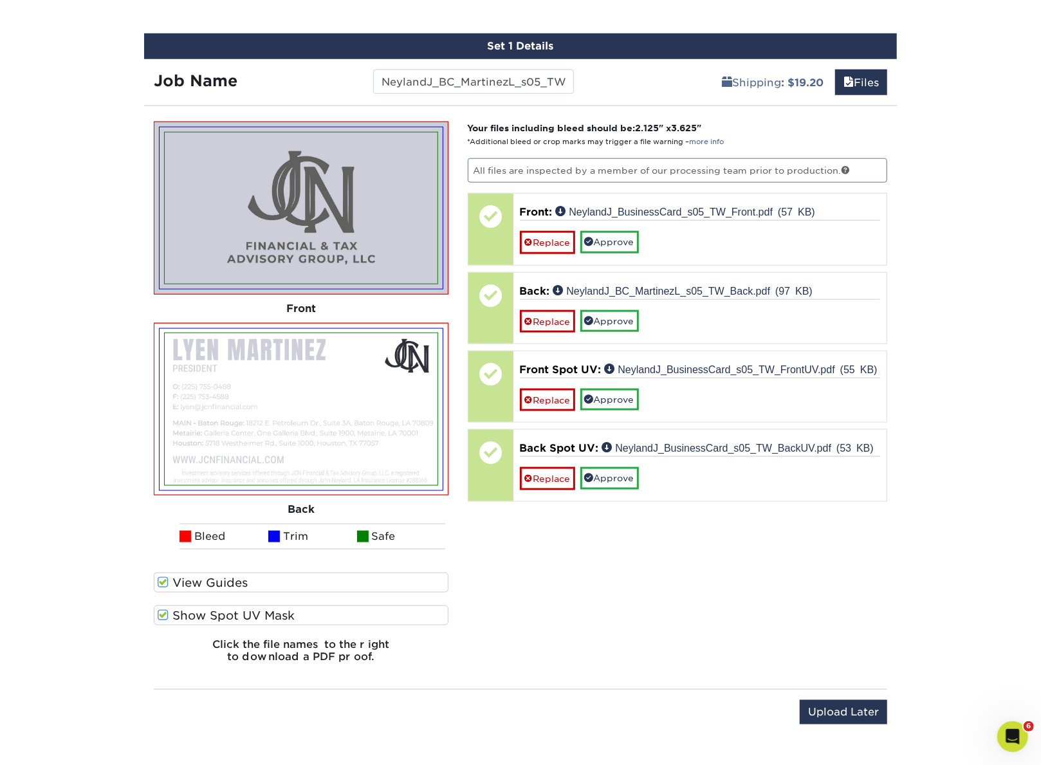
click at [203, 577] on label "View Guides" at bounding box center [301, 583] width 295 height 20
click at [0, 0] on input "View Guides" at bounding box center [0, 0] width 0 height 0
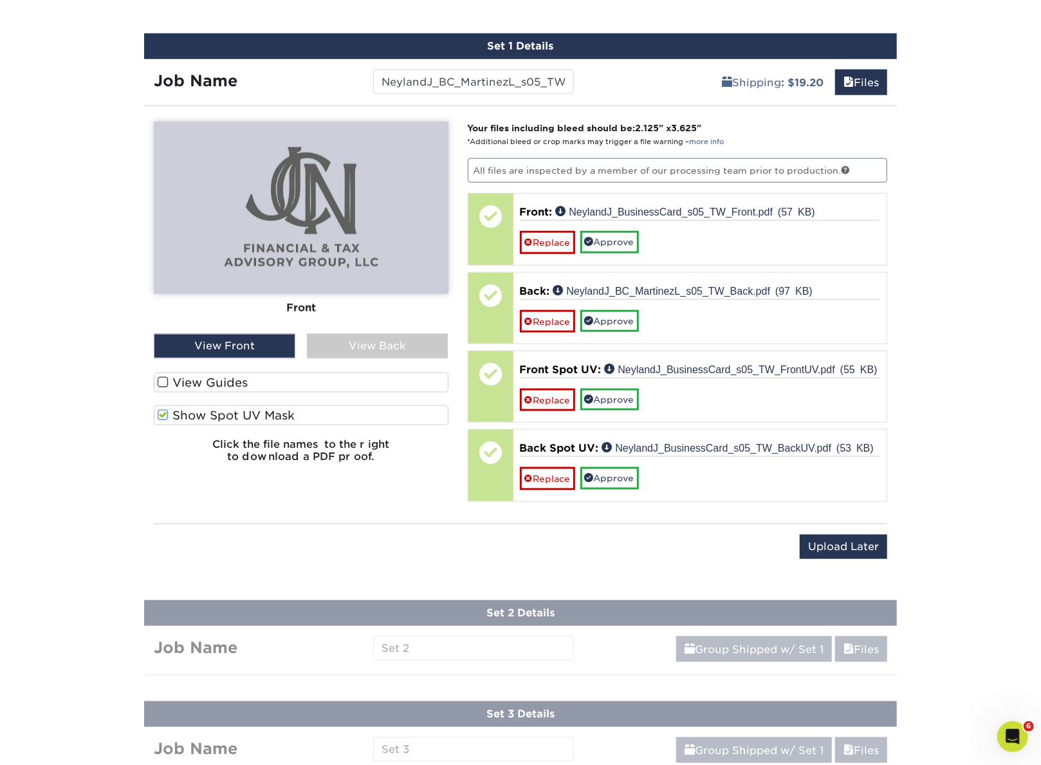
click at [231, 417] on label "Show Spot UV Mask" at bounding box center [301, 415] width 295 height 20
click at [0, 0] on input "Show Spot UV Mask" at bounding box center [0, 0] width 0 height 0
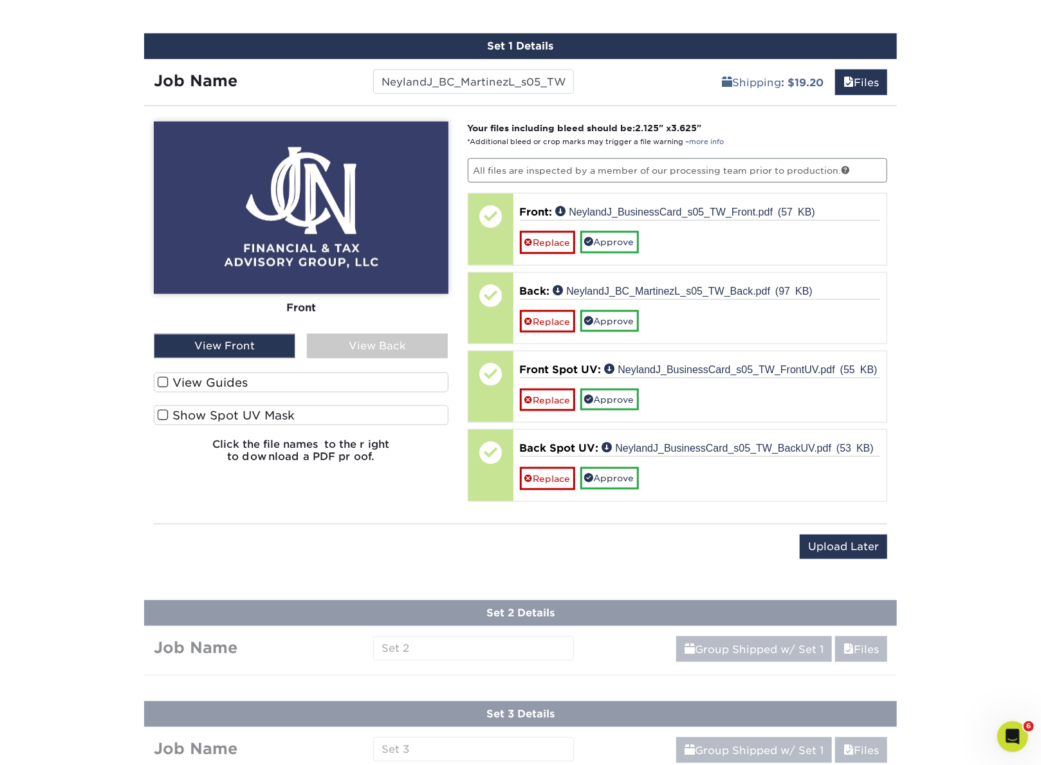
click at [342, 340] on div "View Back" at bounding box center [378, 346] width 142 height 24
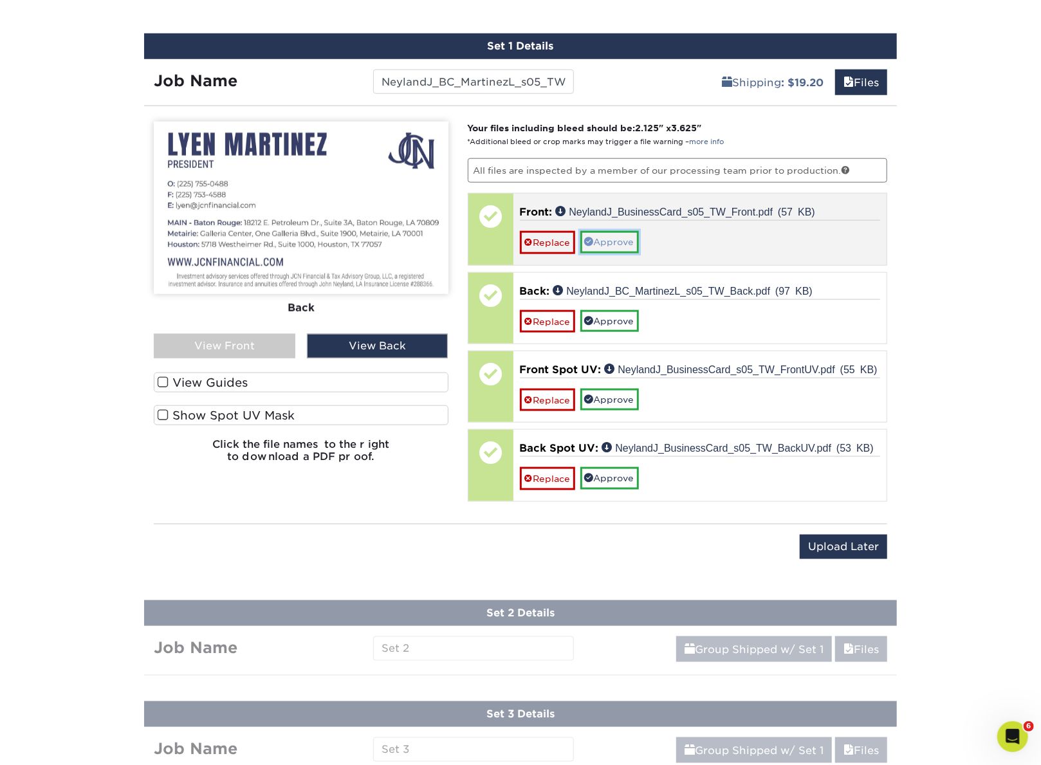
click at [624, 242] on link "Approve" at bounding box center [610, 242] width 59 height 22
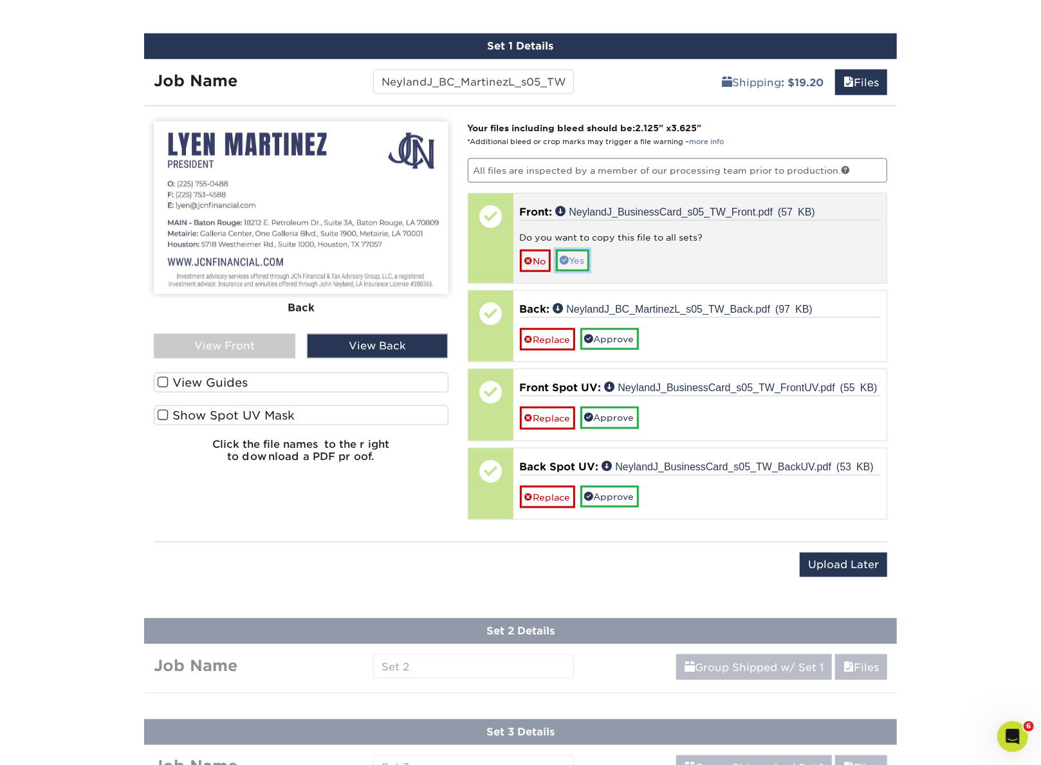
click at [581, 255] on link "Yes" at bounding box center [572, 261] width 33 height 22
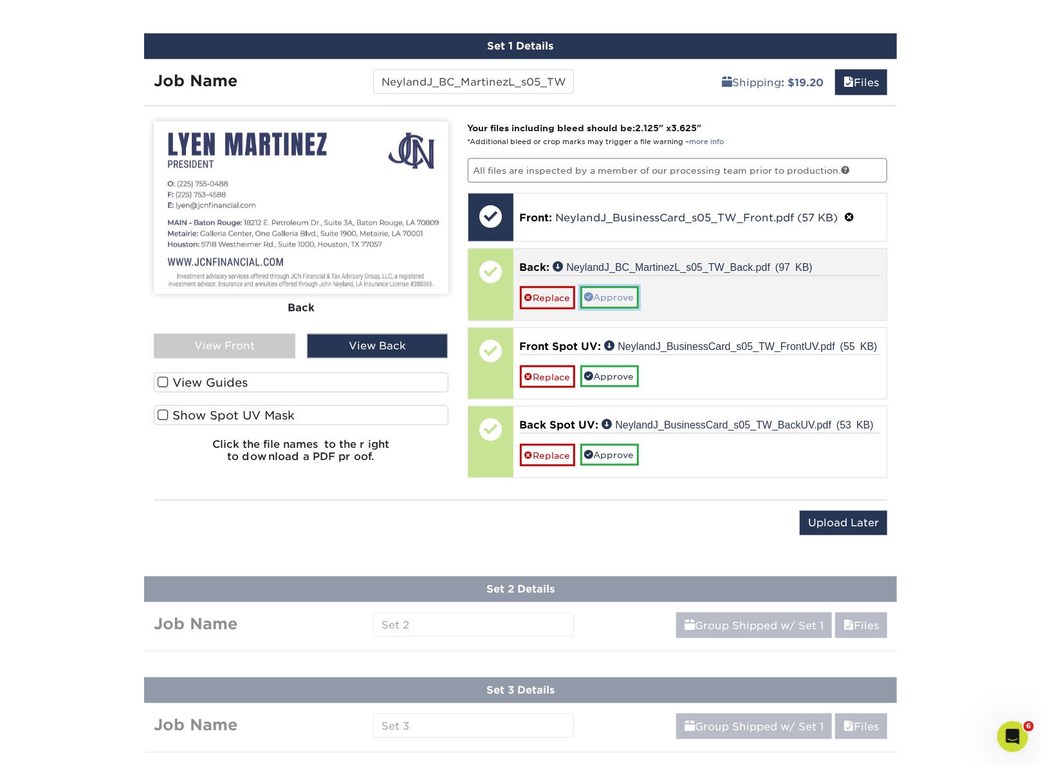
click at [619, 295] on link "Approve" at bounding box center [610, 297] width 59 height 22
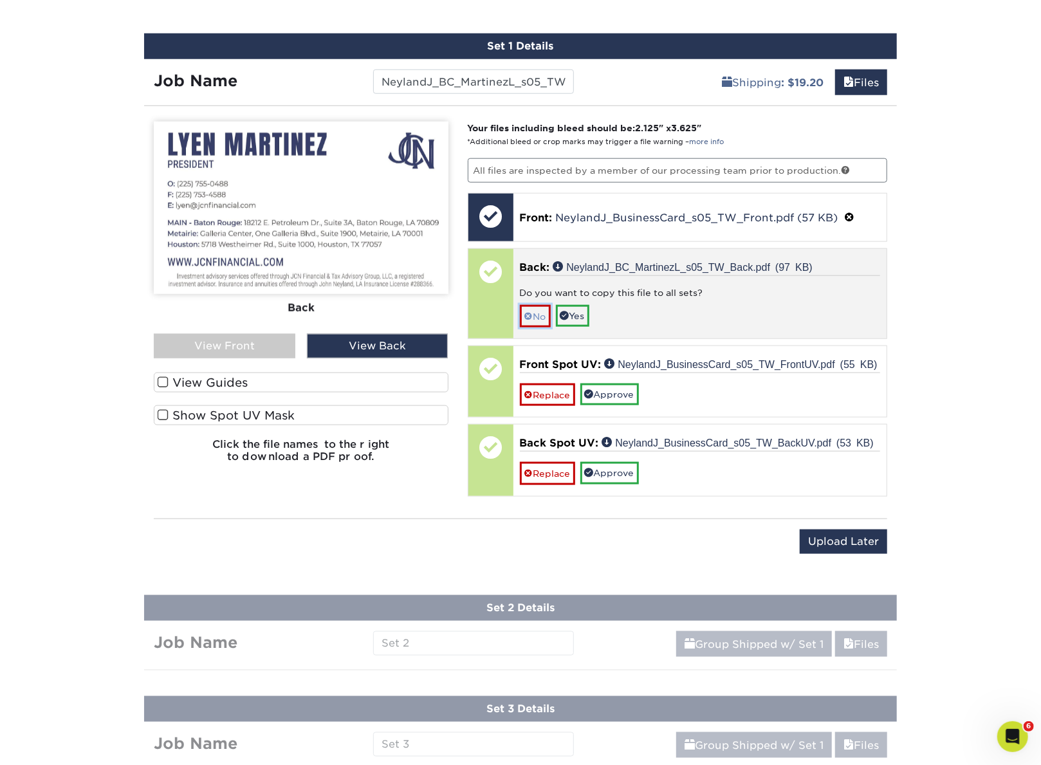
click at [534, 314] on link "No" at bounding box center [535, 316] width 31 height 23
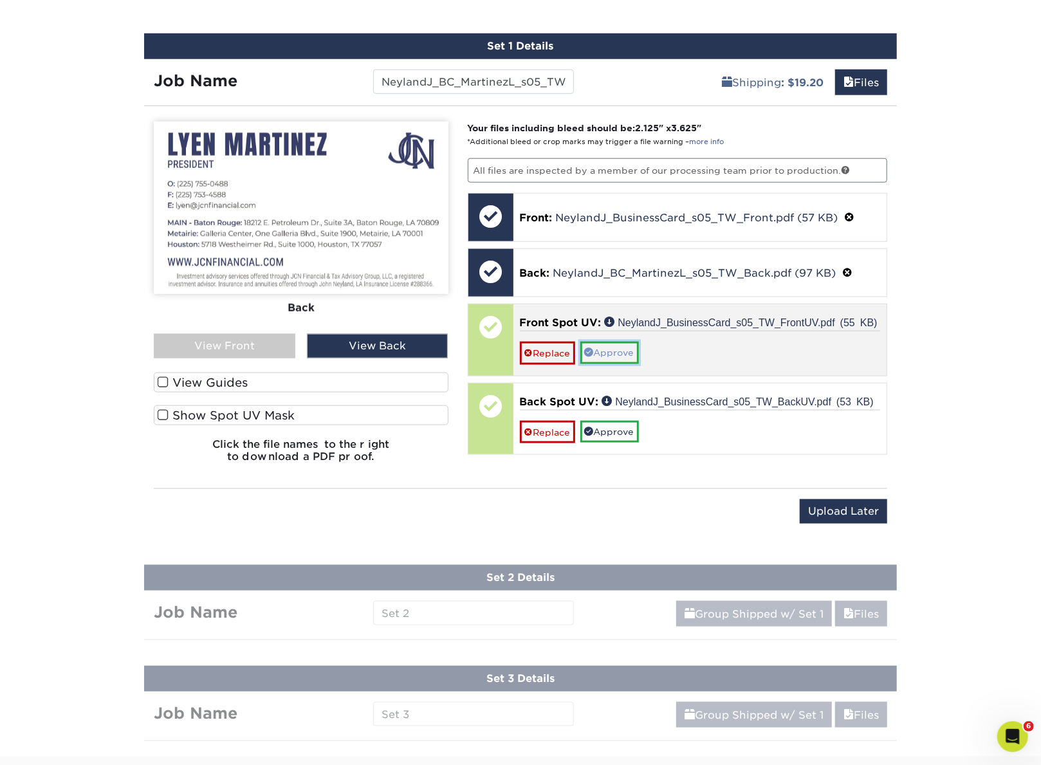
click at [620, 349] on link "Approve" at bounding box center [610, 353] width 59 height 22
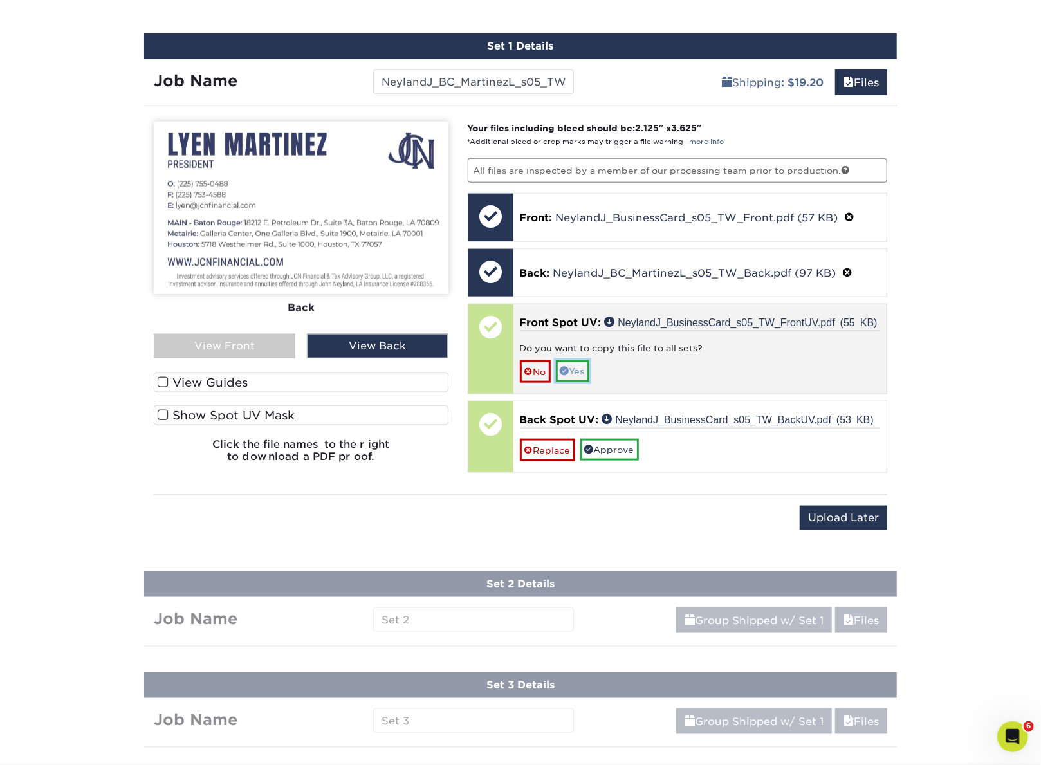
click at [581, 363] on link "Yes" at bounding box center [572, 371] width 33 height 22
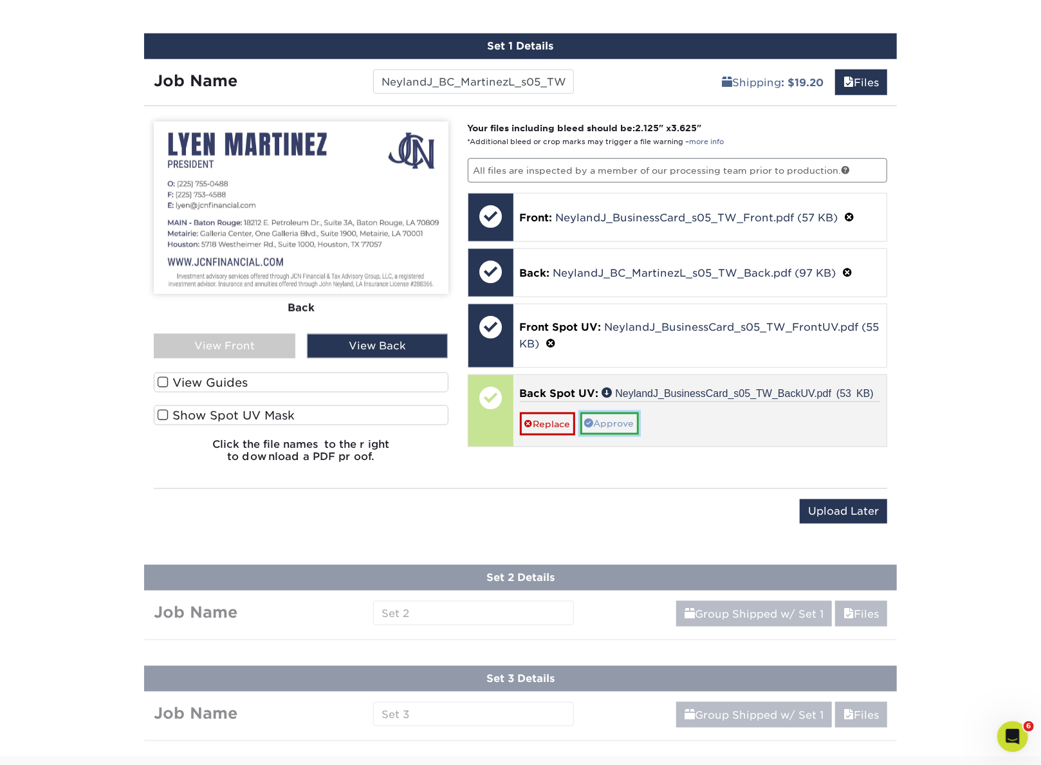
click at [609, 420] on link "Approve" at bounding box center [610, 424] width 59 height 22
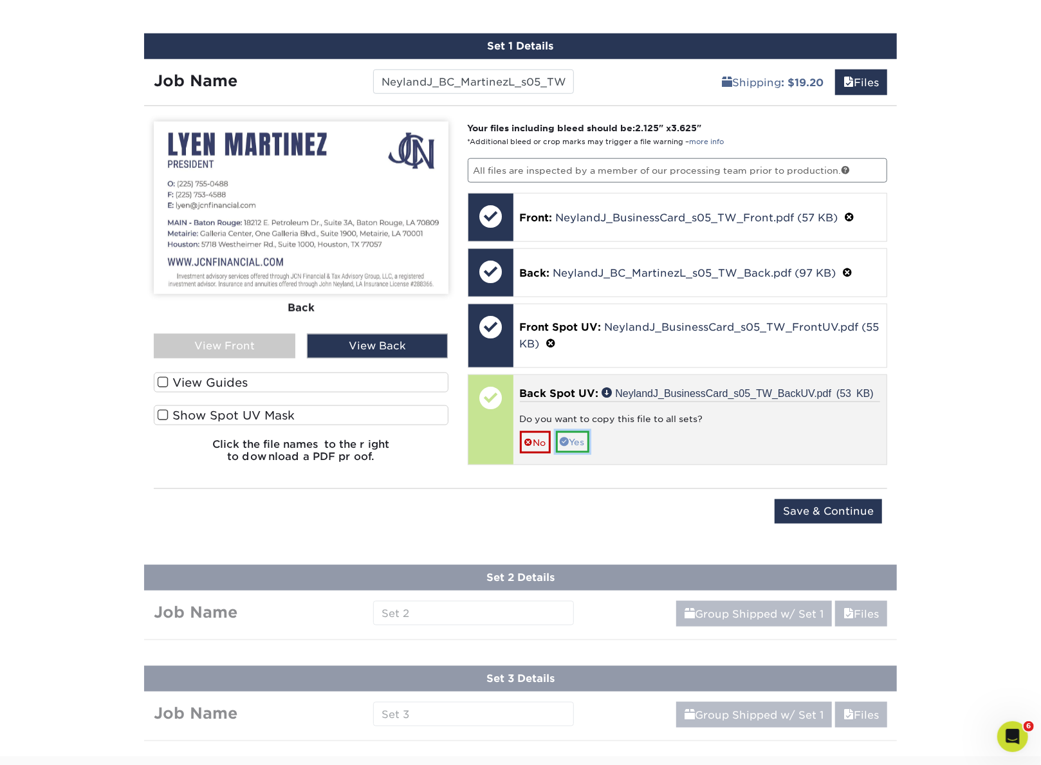
click at [578, 440] on link "Yes" at bounding box center [572, 442] width 33 height 22
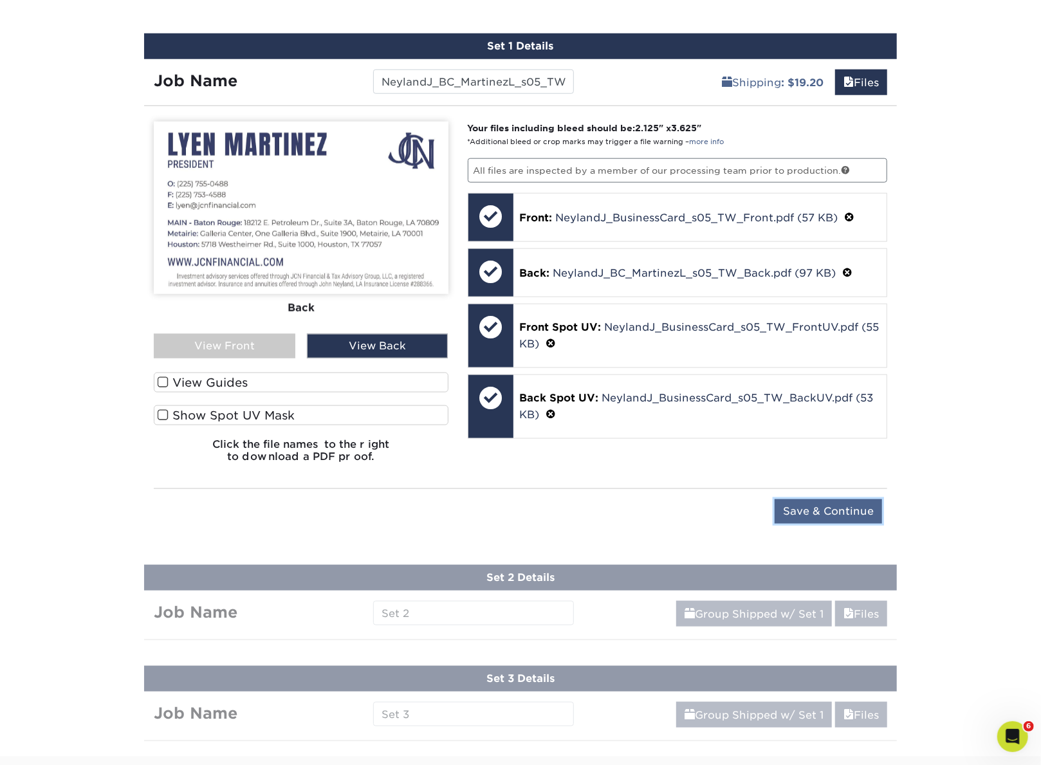
click at [802, 505] on input "Save & Continue" at bounding box center [828, 511] width 107 height 24
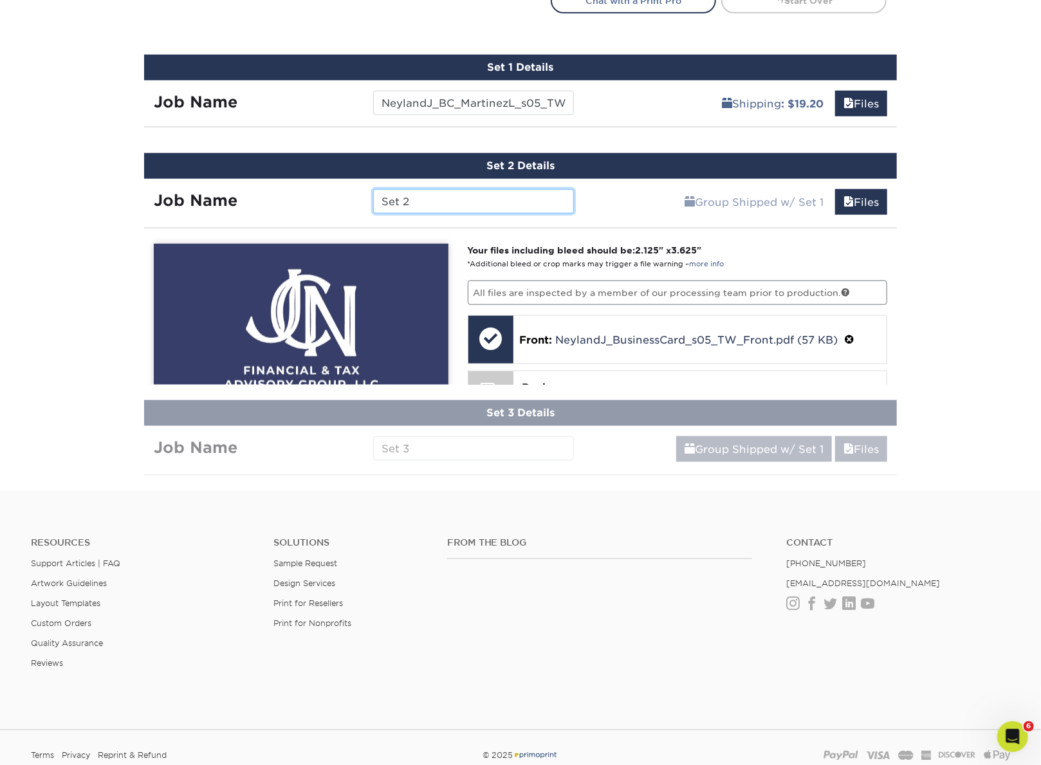
scroll to position [807, 0]
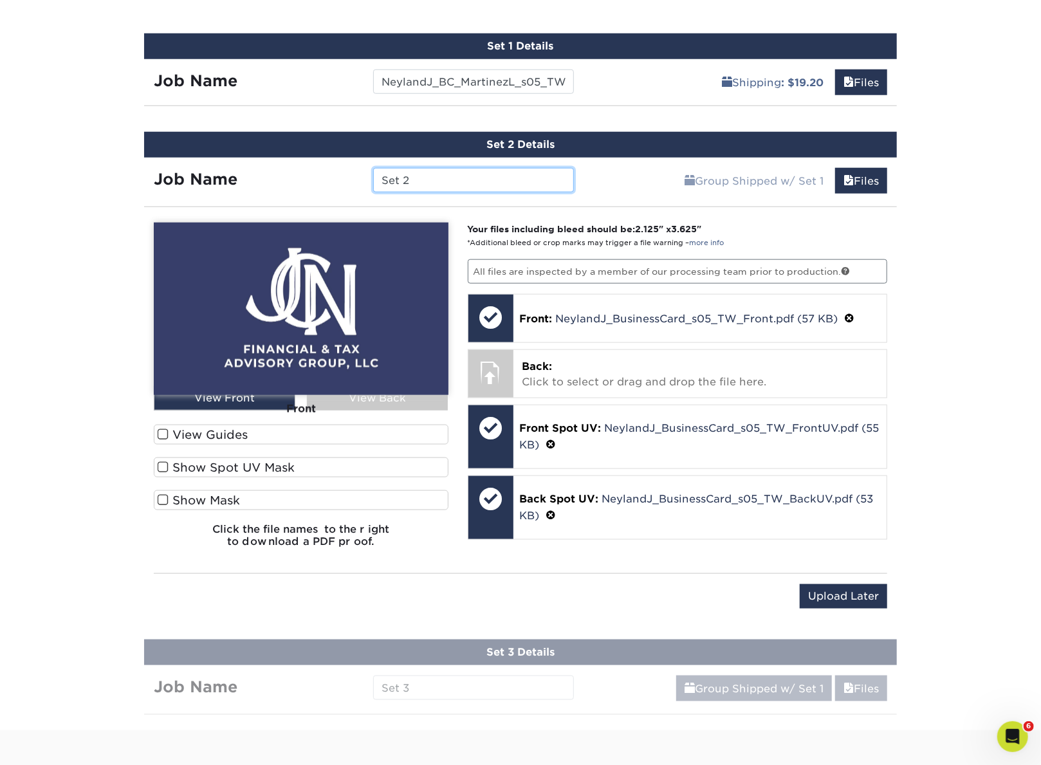
click at [470, 181] on input "Set 2" at bounding box center [473, 180] width 200 height 24
paste input "NeylandJ_BC_NeylandO_s01_TW"
type input "NeylandJ_BC_NeylandO_s01_TW"
click at [959, 323] on div "Products Business Cards Silk Laminated Business Cards Previous Next" at bounding box center [520, 2] width 1041 height 1455
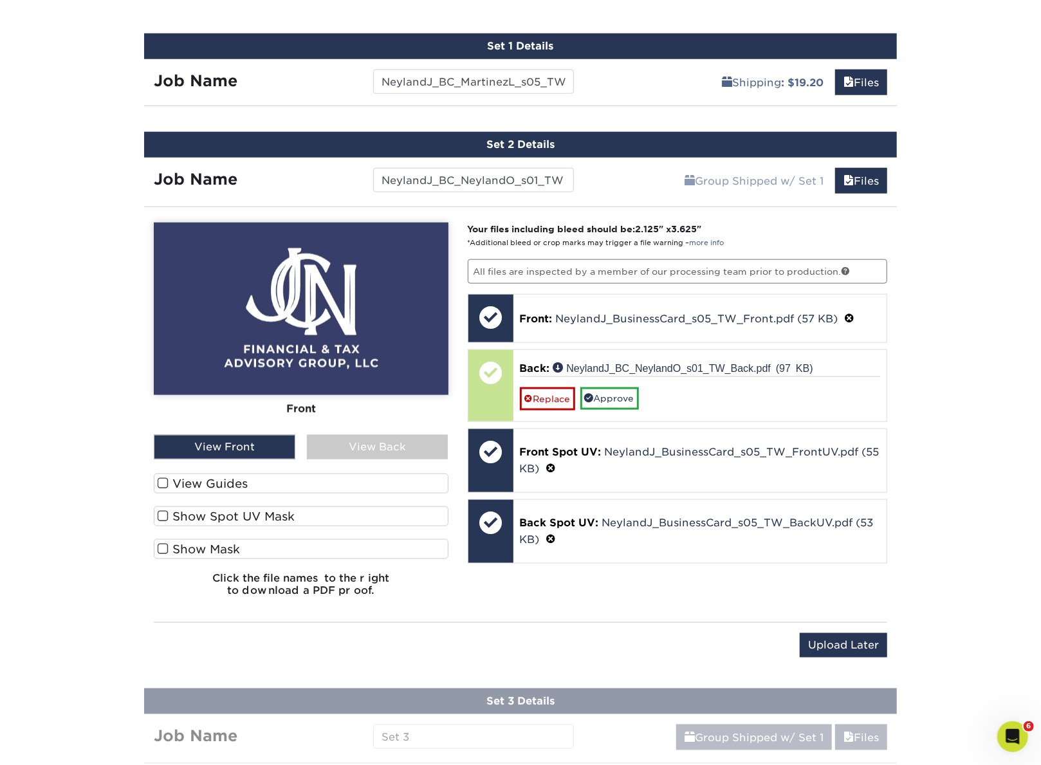
click at [355, 448] on div "View Back" at bounding box center [378, 447] width 142 height 24
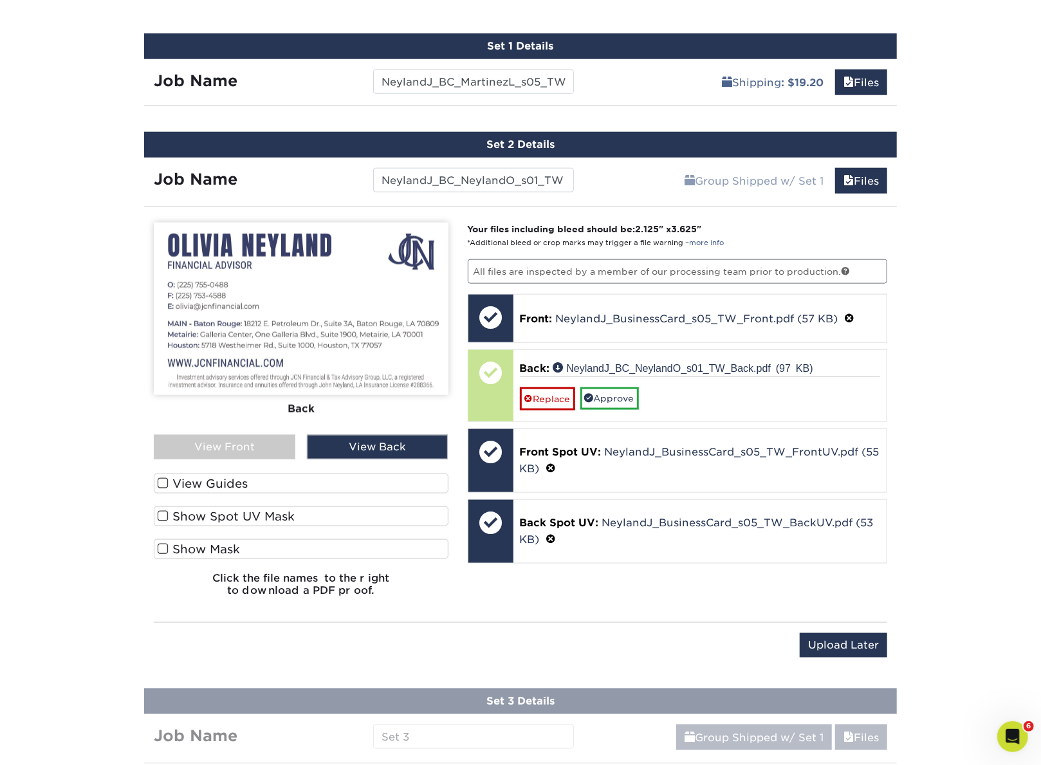
click at [212, 513] on label "Show Spot UV Mask" at bounding box center [301, 516] width 295 height 20
click at [0, 0] on input "Show Spot UV Mask" at bounding box center [0, 0] width 0 height 0
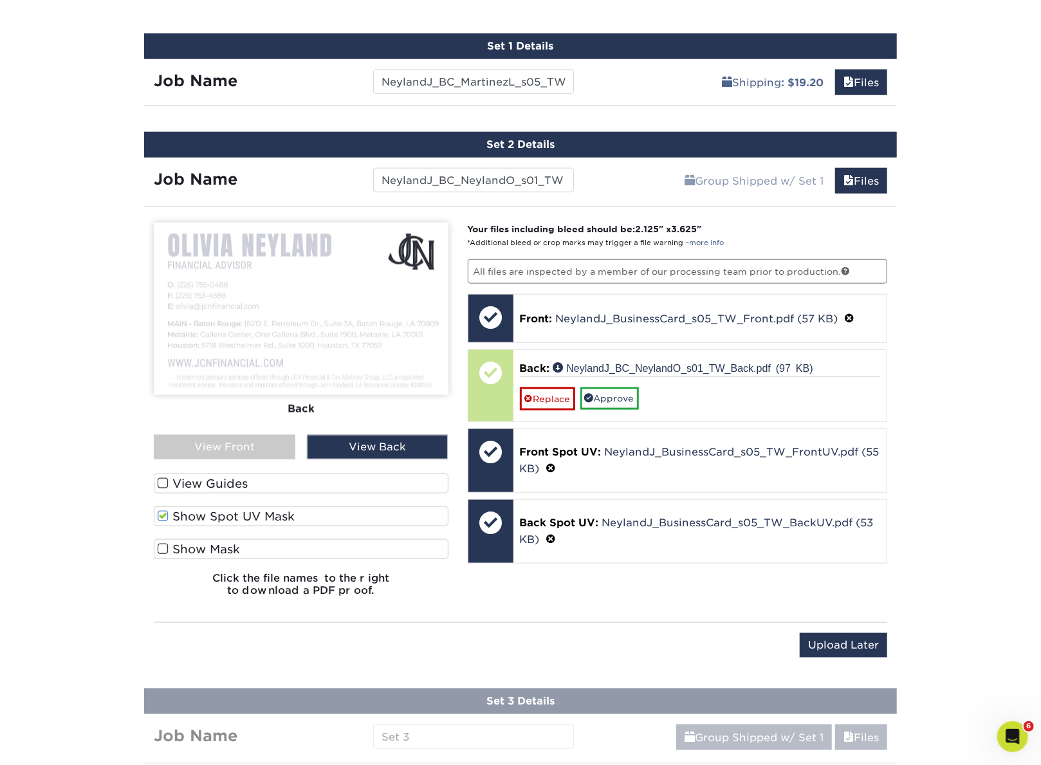
click at [212, 513] on label "Show Spot UV Mask" at bounding box center [301, 516] width 295 height 20
click at [0, 0] on input "Show Spot UV Mask" at bounding box center [0, 0] width 0 height 0
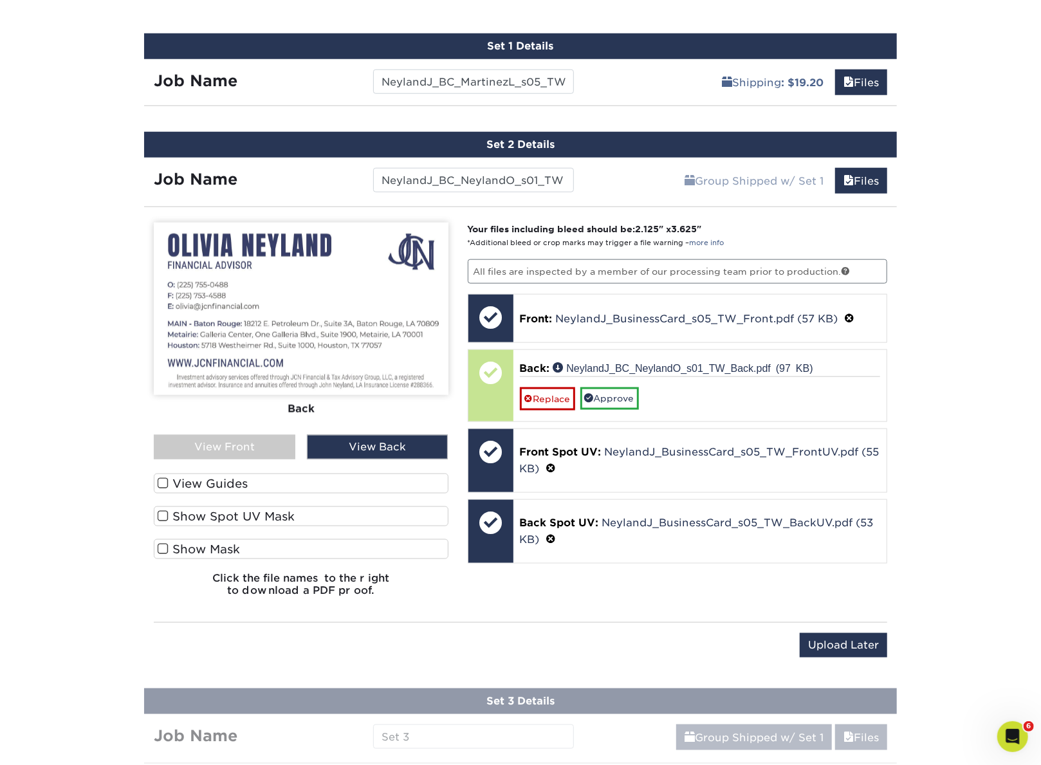
click at [203, 546] on label "Show Mask" at bounding box center [301, 549] width 295 height 20
click at [0, 0] on input "Show Mask" at bounding box center [0, 0] width 0 height 0
click at [190, 545] on label "Show Mask" at bounding box center [301, 549] width 295 height 20
click at [0, 0] on input "Show Mask" at bounding box center [0, 0] width 0 height 0
click at [205, 484] on label "View Guides" at bounding box center [301, 484] width 295 height 20
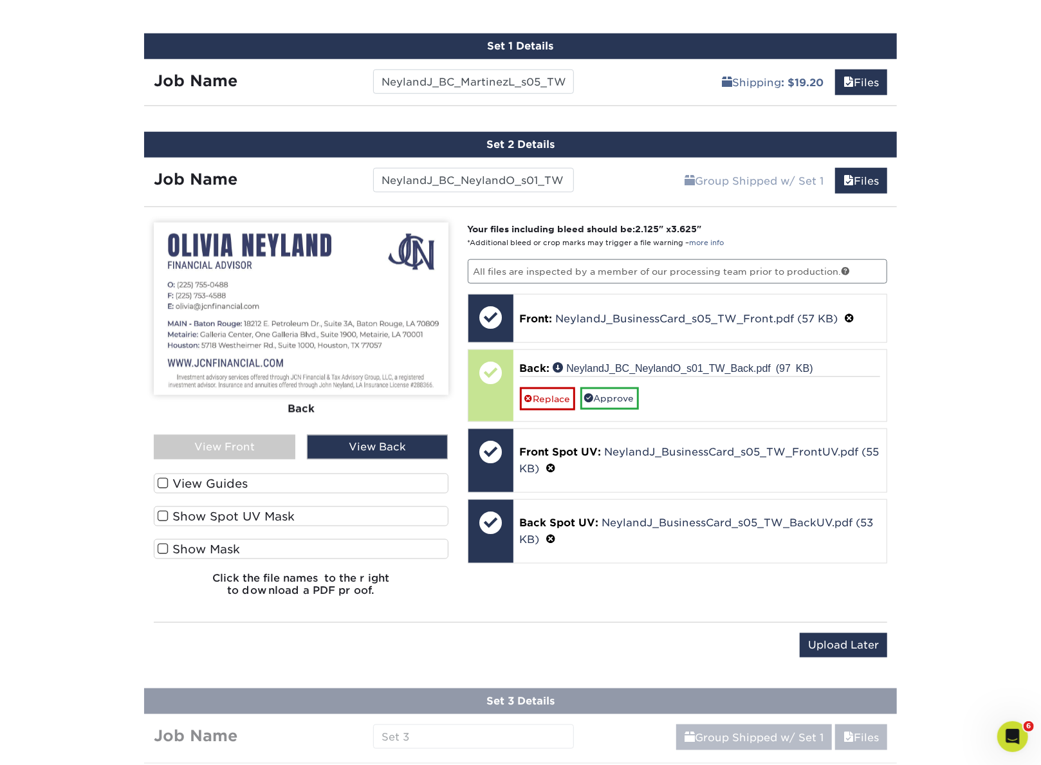
click at [0, 0] on input "View Guides" at bounding box center [0, 0] width 0 height 0
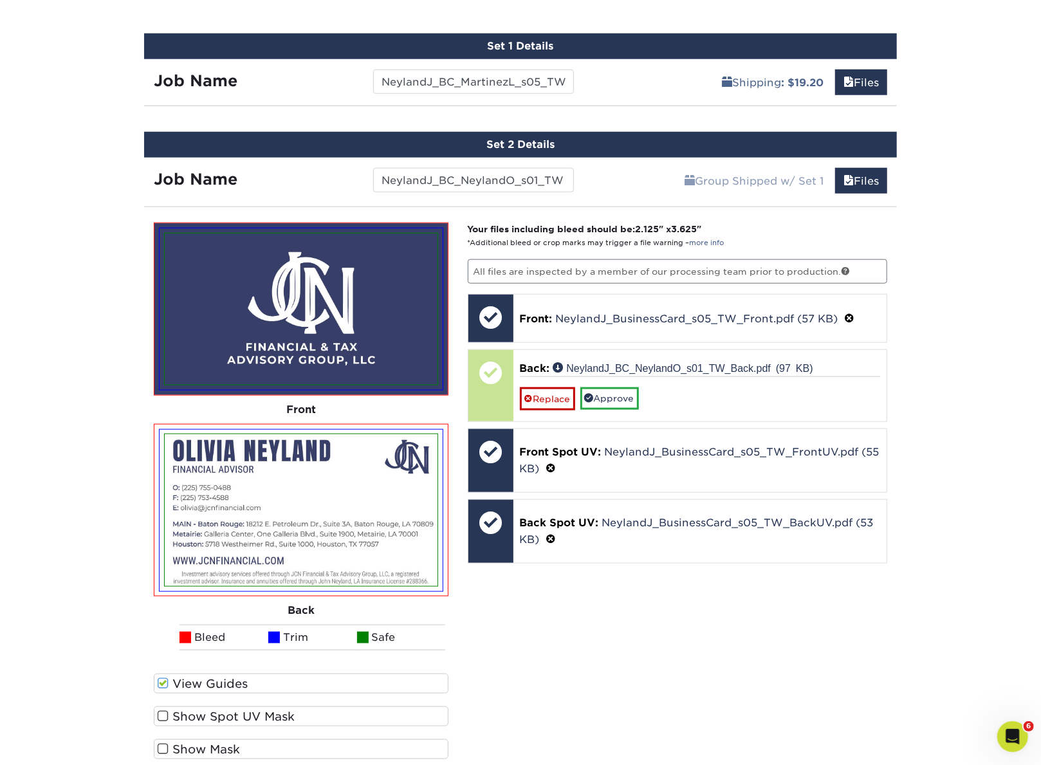
click at [223, 593] on label "Show Spot UV Mask" at bounding box center [301, 717] width 295 height 20
click at [0, 0] on input "Show Spot UV Mask" at bounding box center [0, 0] width 0 height 0
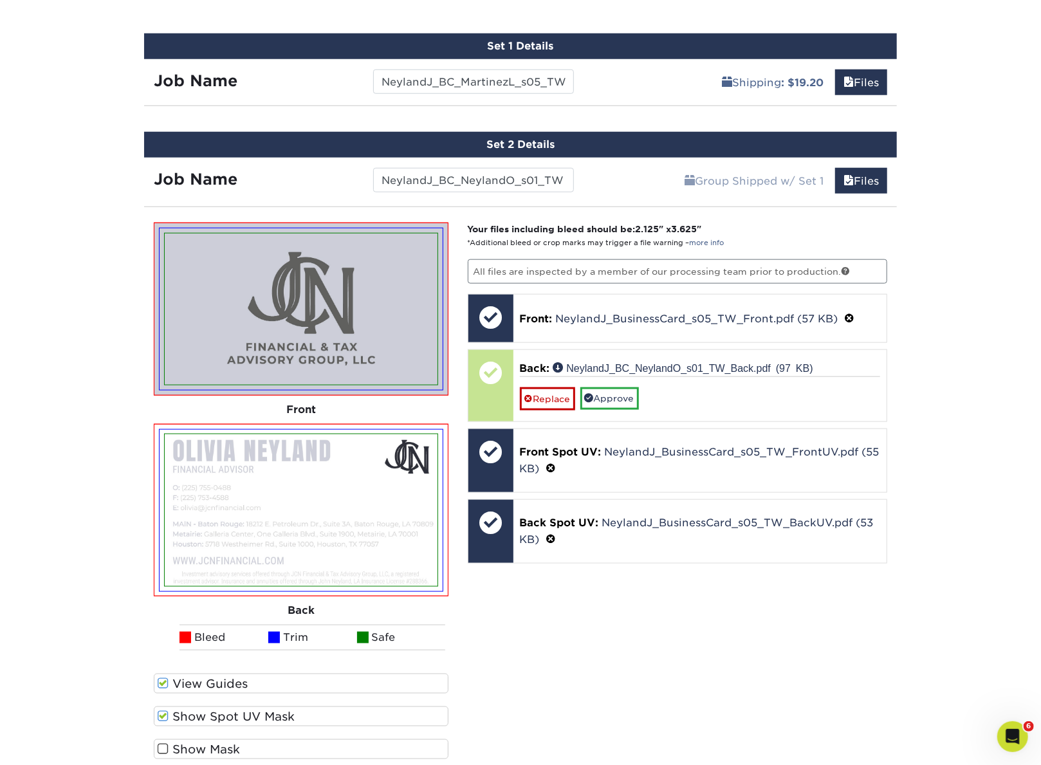
click at [223, 593] on label "Show Spot UV Mask" at bounding box center [301, 717] width 295 height 20
click at [0, 0] on input "Show Spot UV Mask" at bounding box center [0, 0] width 0 height 0
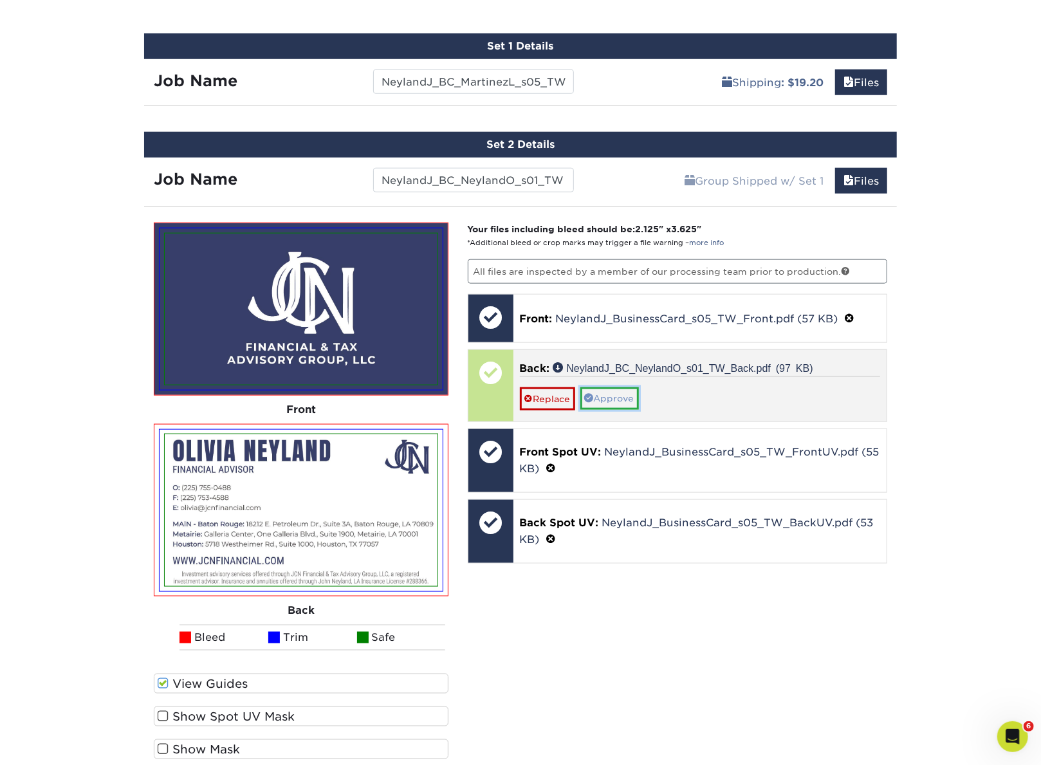
click at [611, 393] on link "Approve" at bounding box center [610, 398] width 59 height 22
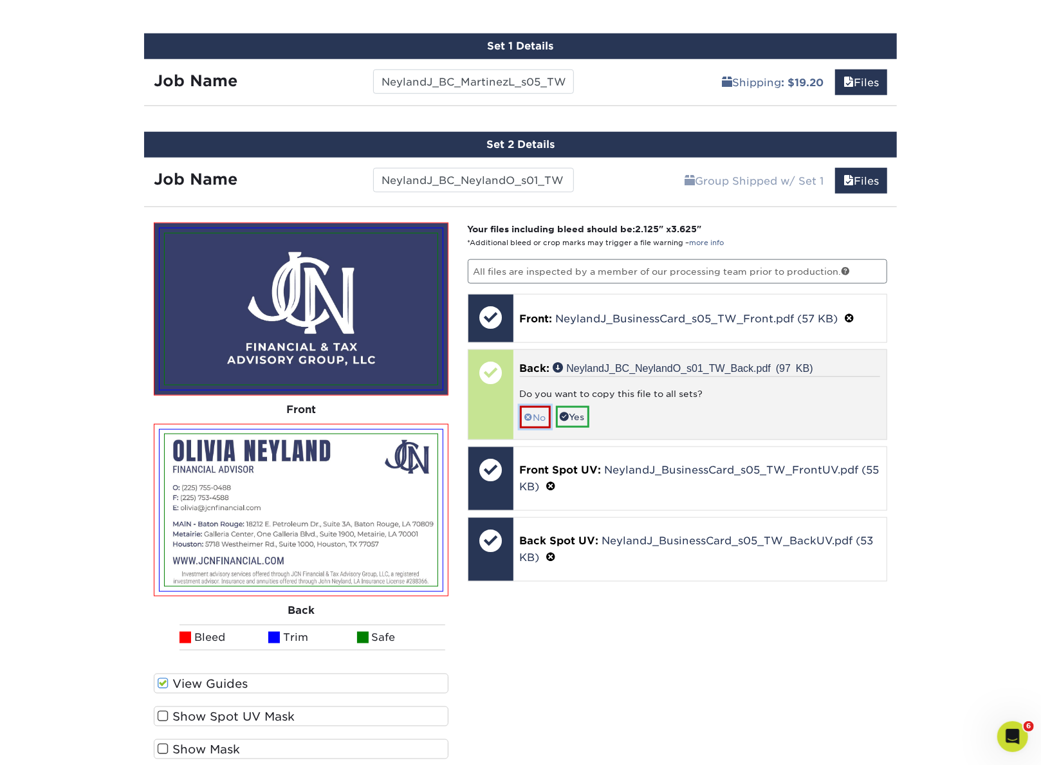
click at [537, 416] on link "No" at bounding box center [535, 417] width 31 height 23
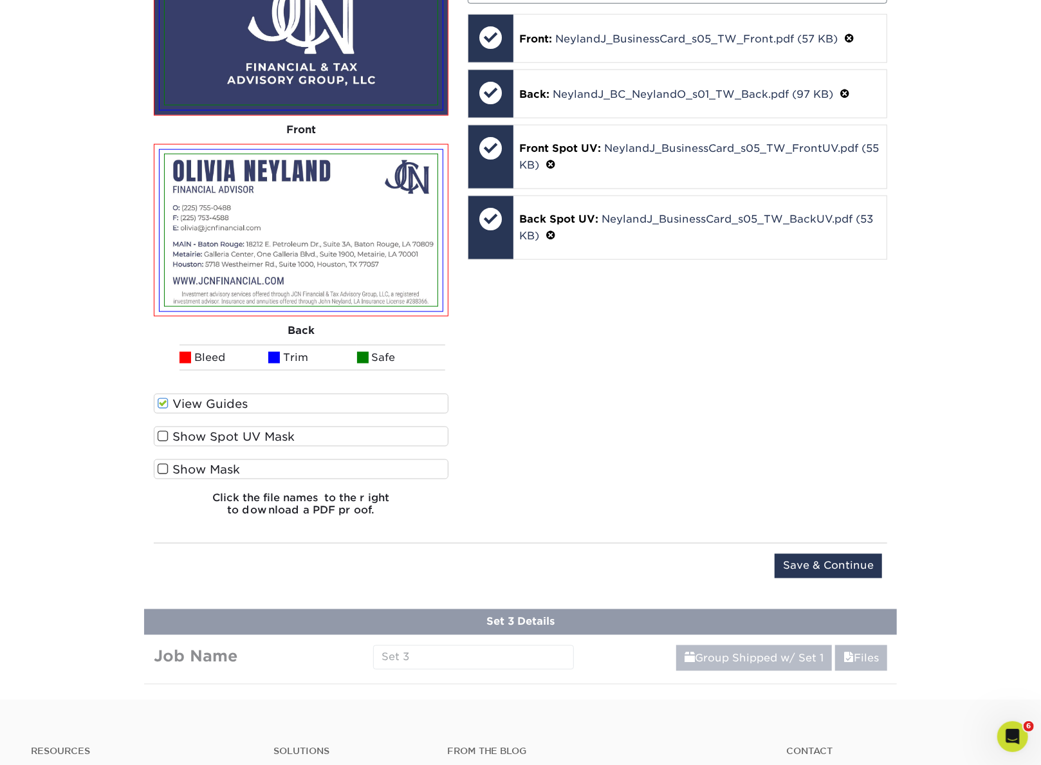
scroll to position [1129, 0]
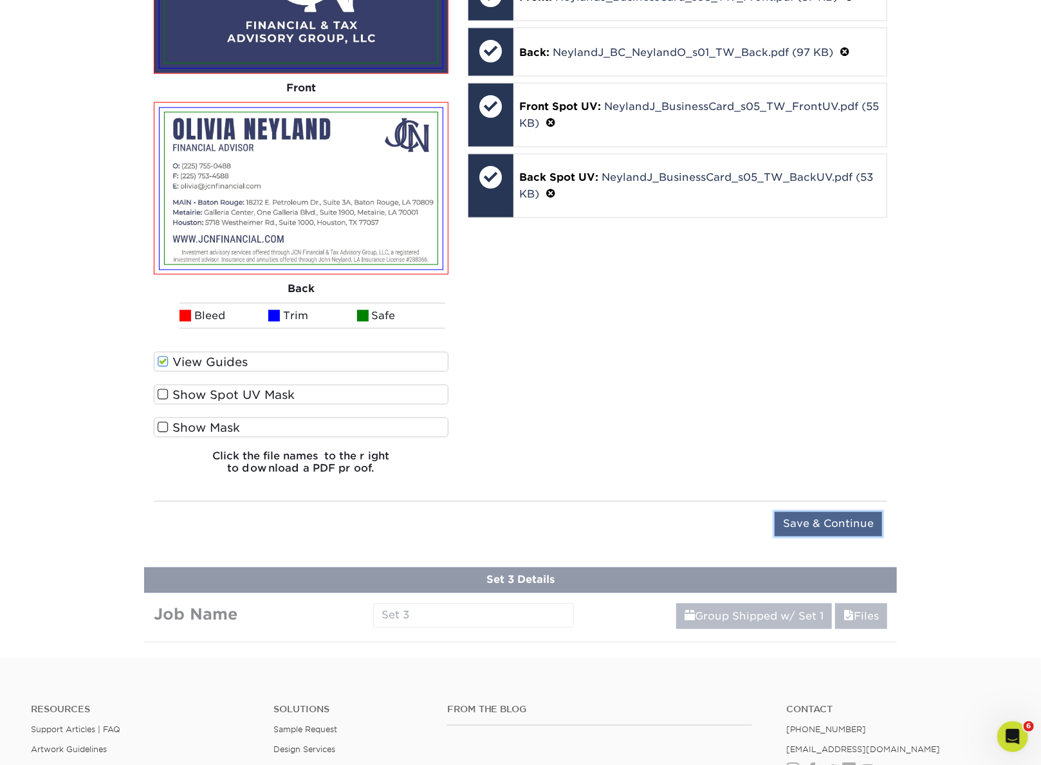
click at [827, 519] on input "Save & Continue" at bounding box center [828, 524] width 107 height 24
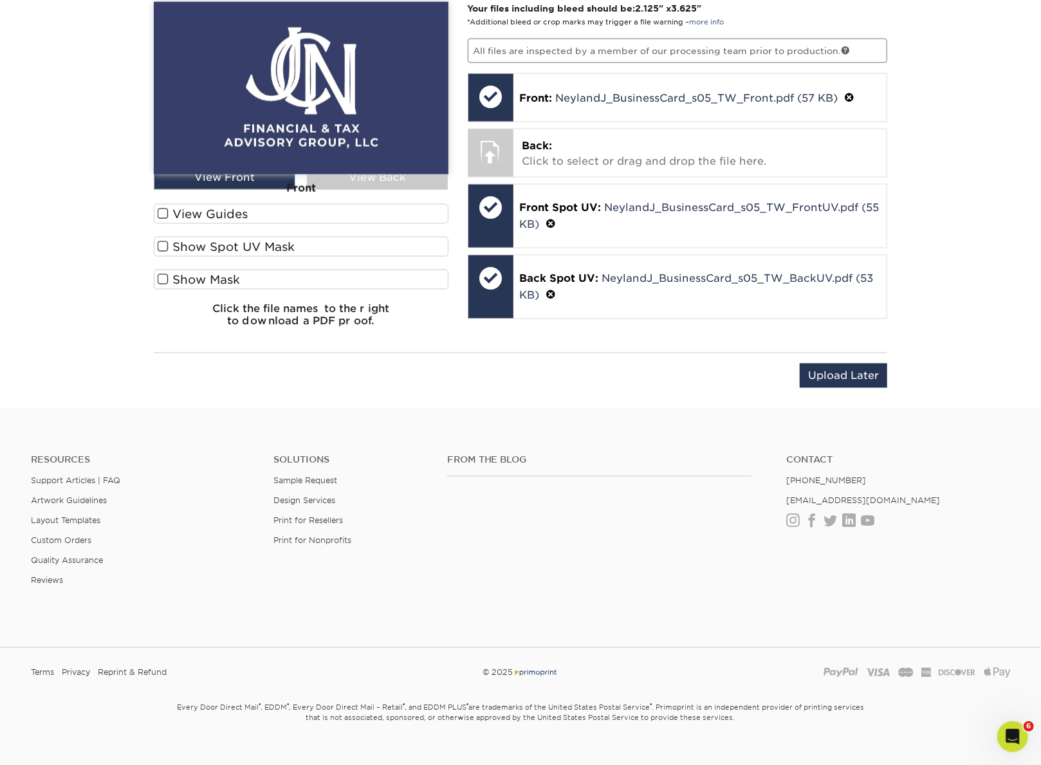
scroll to position [703, 0]
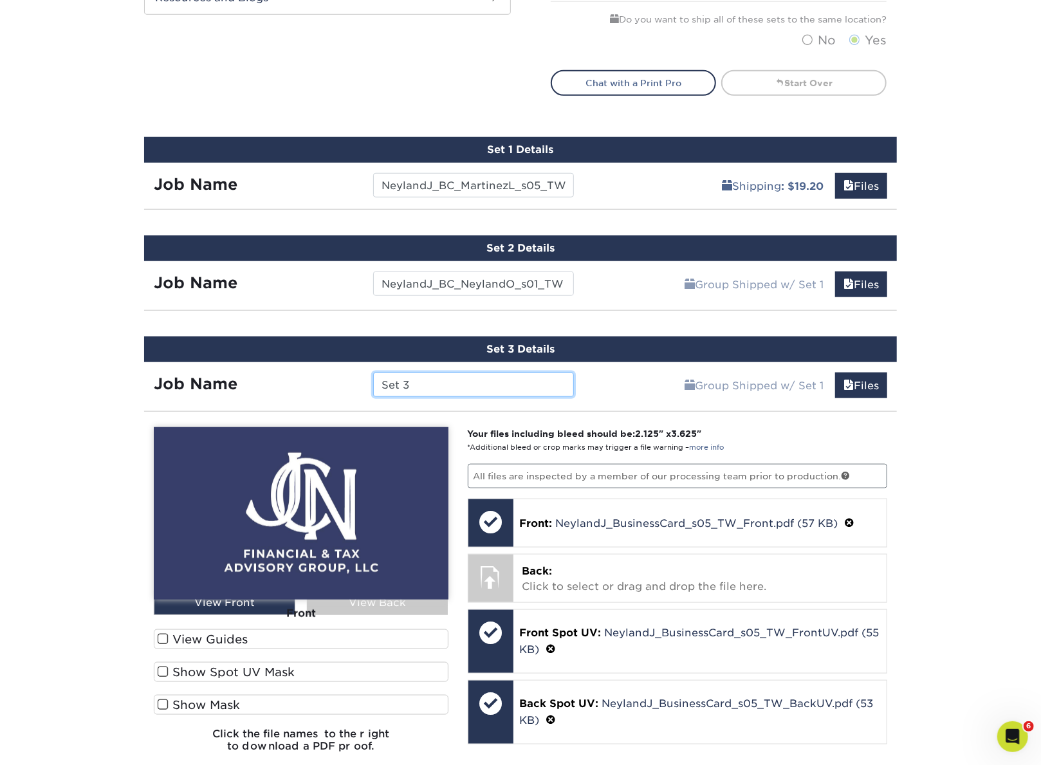
click at [467, 380] on input "Set 3" at bounding box center [473, 385] width 200 height 24
paste input "NeylandJ_BusinessCard_s05_TW"
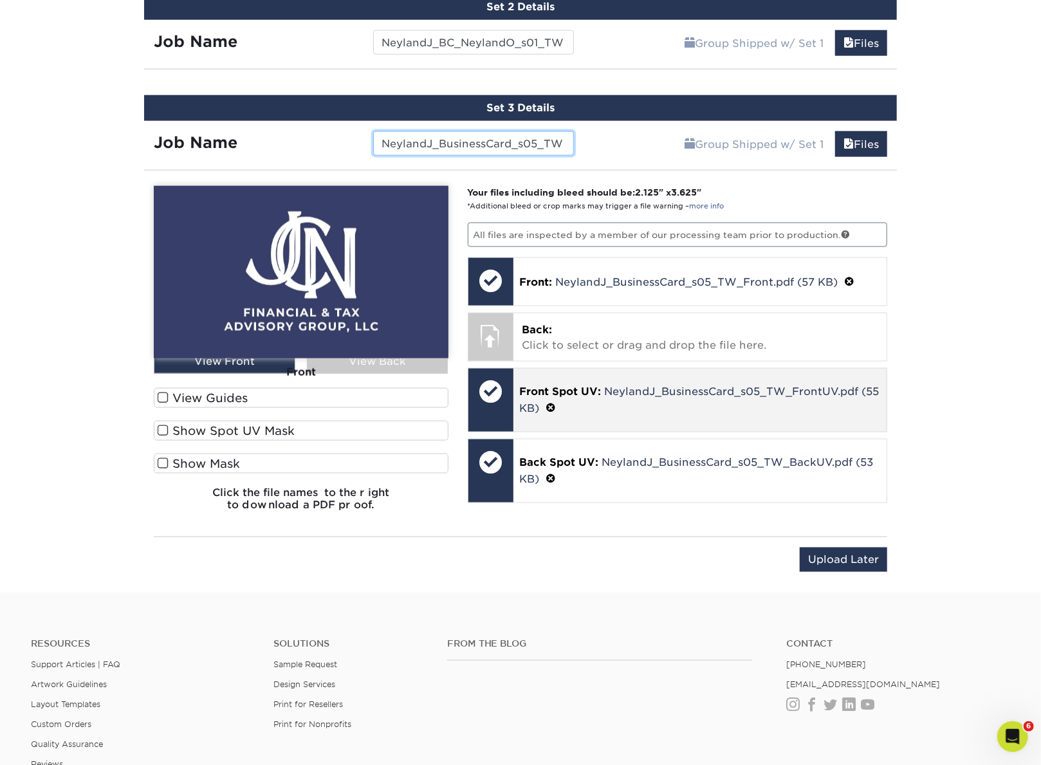
scroll to position [1025, 0]
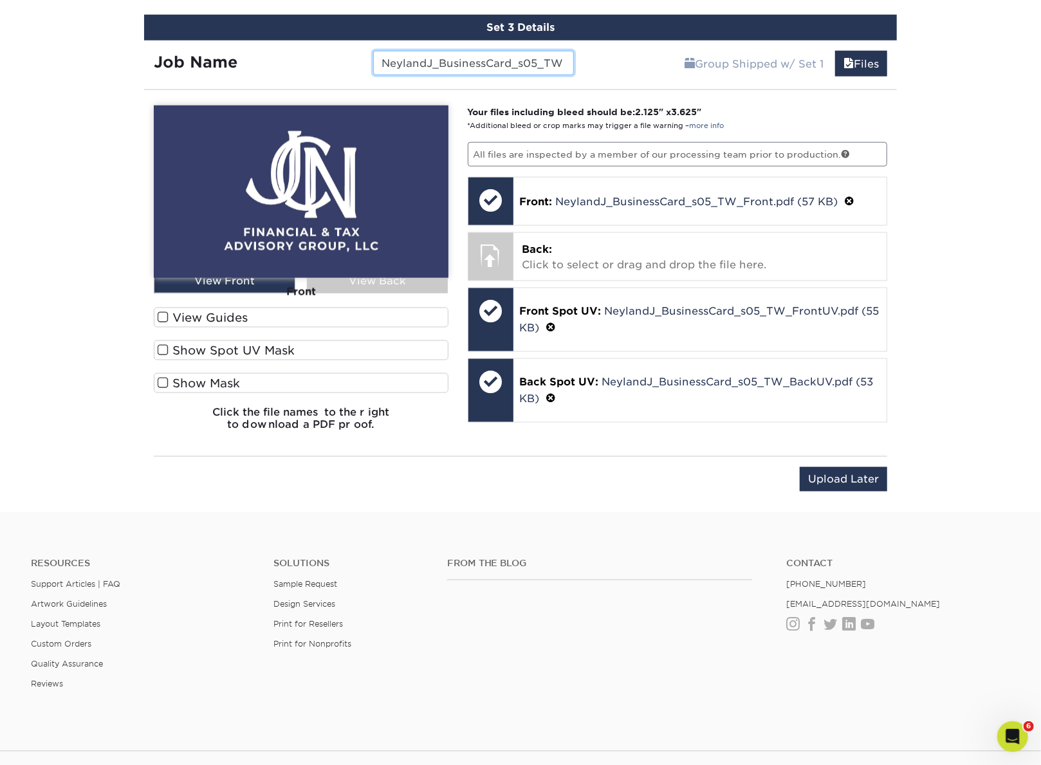
type input "NeylandJ_BusinessCard_s05_TW"
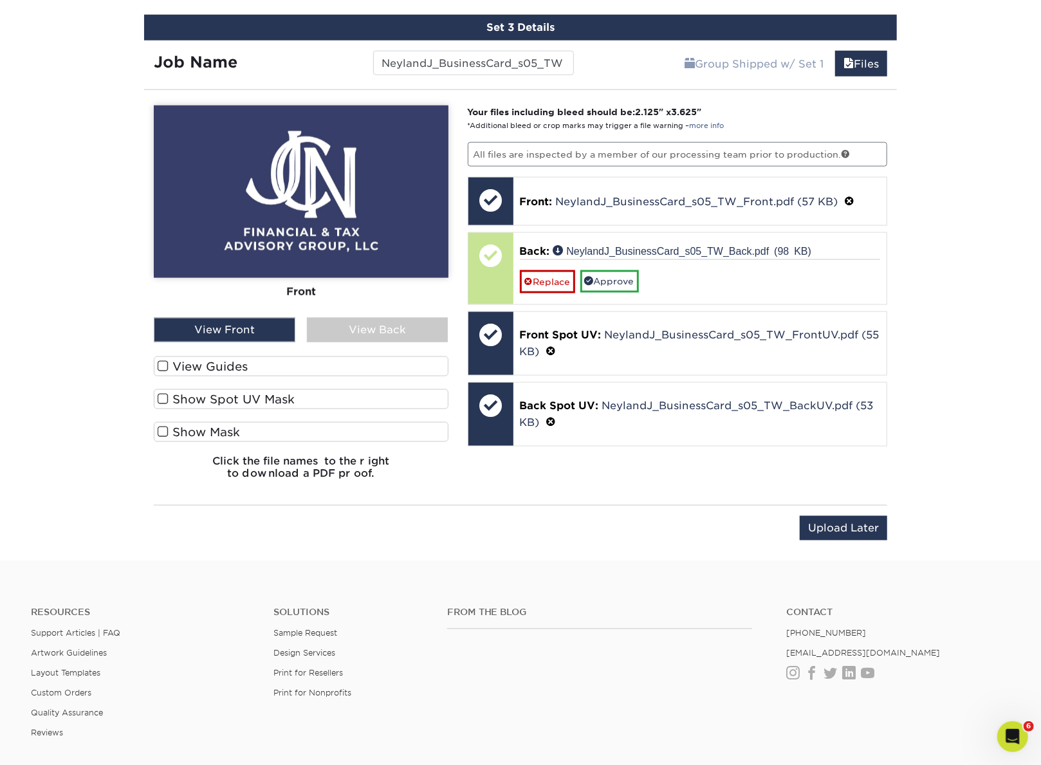
click at [241, 395] on label "Show Spot UV Mask" at bounding box center [301, 399] width 295 height 20
click at [0, 0] on input "Show Spot UV Mask" at bounding box center [0, 0] width 0 height 0
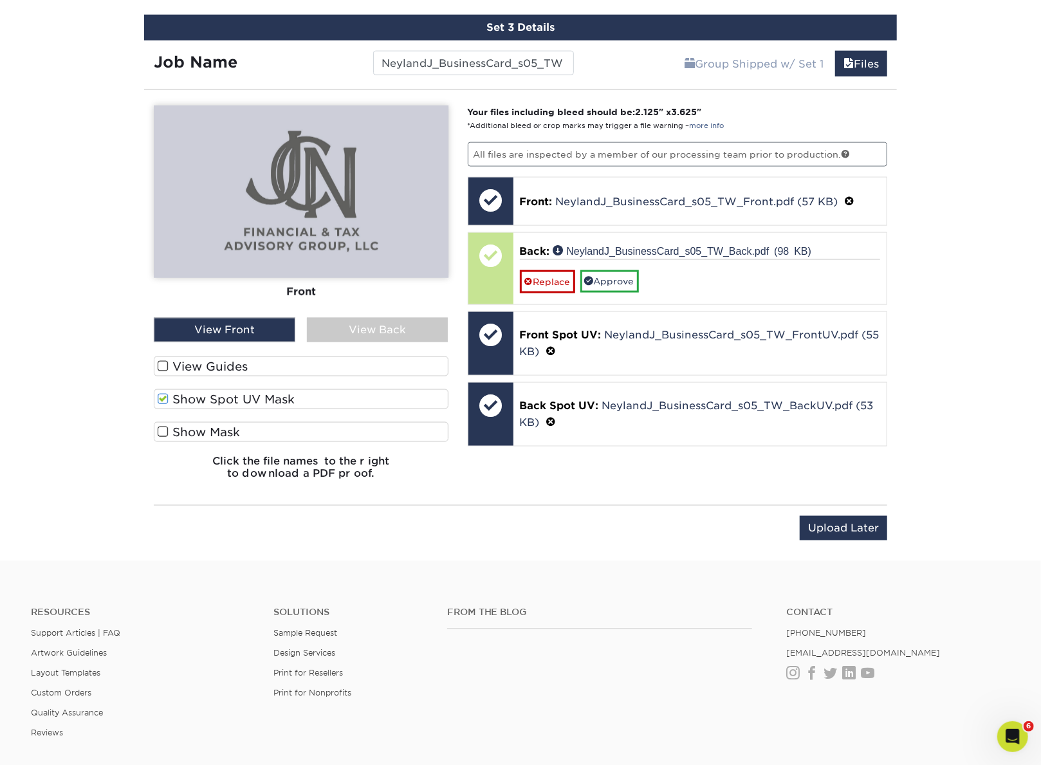
click at [265, 331] on div "View Front" at bounding box center [225, 330] width 142 height 24
click at [240, 360] on label "View Guides" at bounding box center [301, 367] width 295 height 20
click at [0, 0] on input "View Guides" at bounding box center [0, 0] width 0 height 0
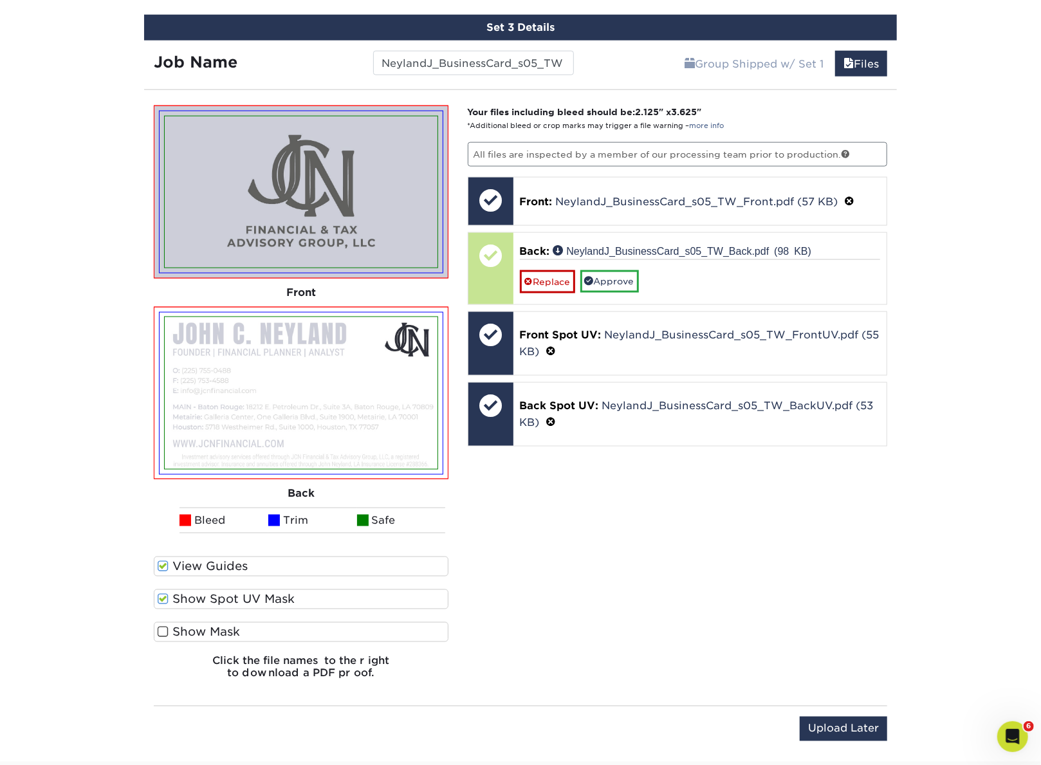
click at [238, 593] on label "Show Spot UV Mask" at bounding box center [301, 600] width 295 height 20
click at [0, 0] on input "Show Spot UV Mask" at bounding box center [0, 0] width 0 height 0
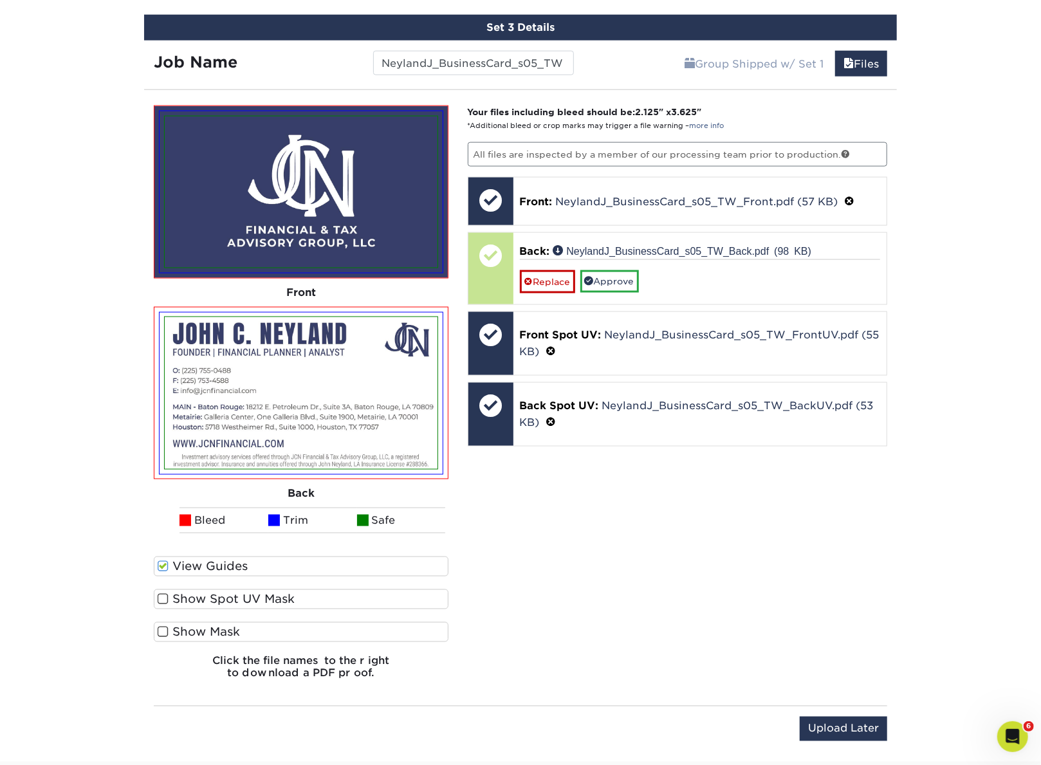
click at [238, 593] on label "Show Spot UV Mask" at bounding box center [301, 600] width 295 height 20
click at [0, 0] on input "Show Spot UV Mask" at bounding box center [0, 0] width 0 height 0
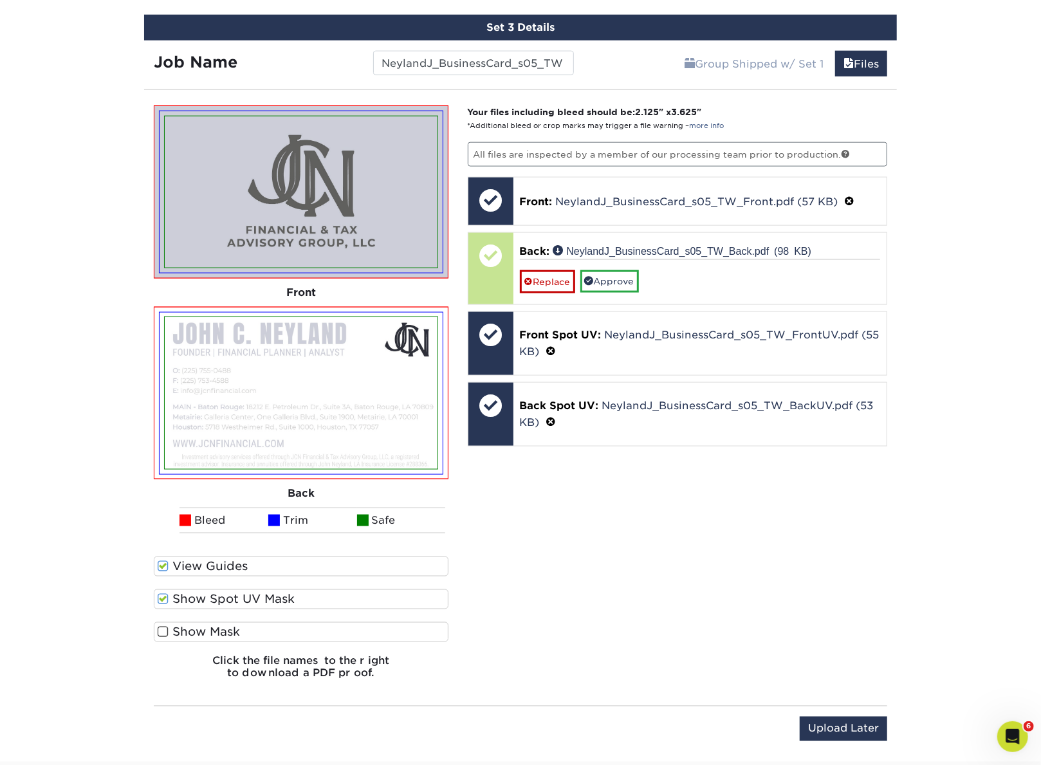
click at [238, 593] on label "Show Spot UV Mask" at bounding box center [301, 600] width 295 height 20
click at [0, 0] on input "Show Spot UV Mask" at bounding box center [0, 0] width 0 height 0
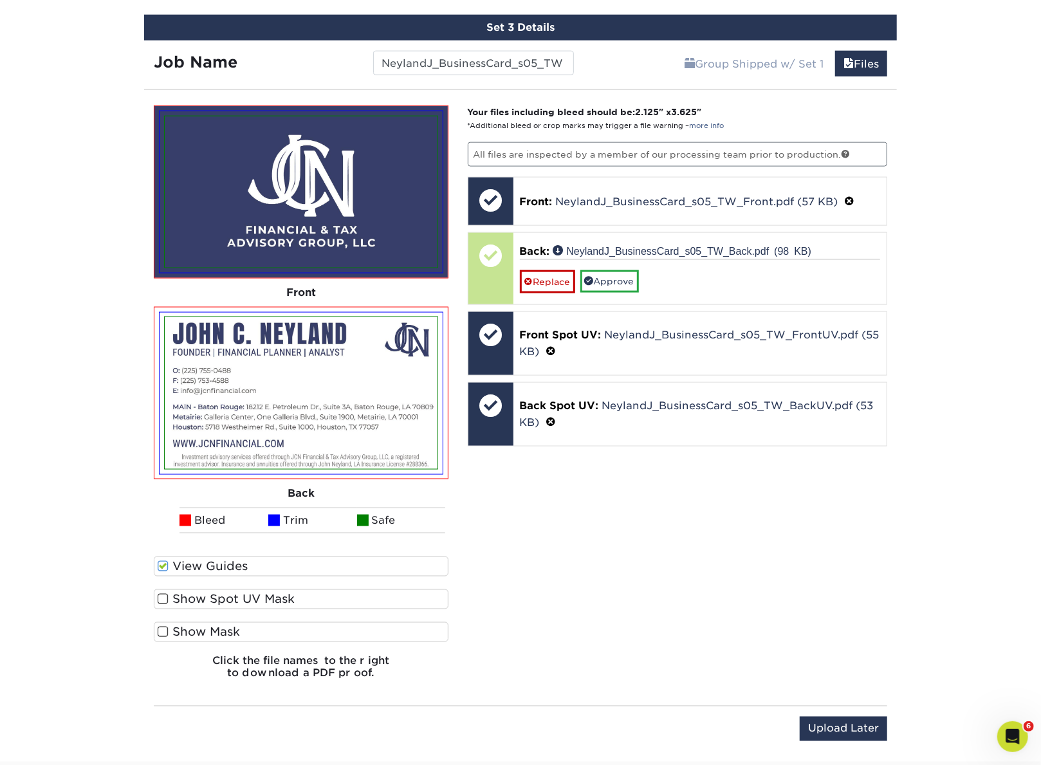
click at [222, 553] on div "Front Back View Front View Back Front Back" at bounding box center [301, 398] width 295 height 585
click at [222, 561] on label "View Guides" at bounding box center [301, 567] width 295 height 20
click at [0, 0] on input "View Guides" at bounding box center [0, 0] width 0 height 0
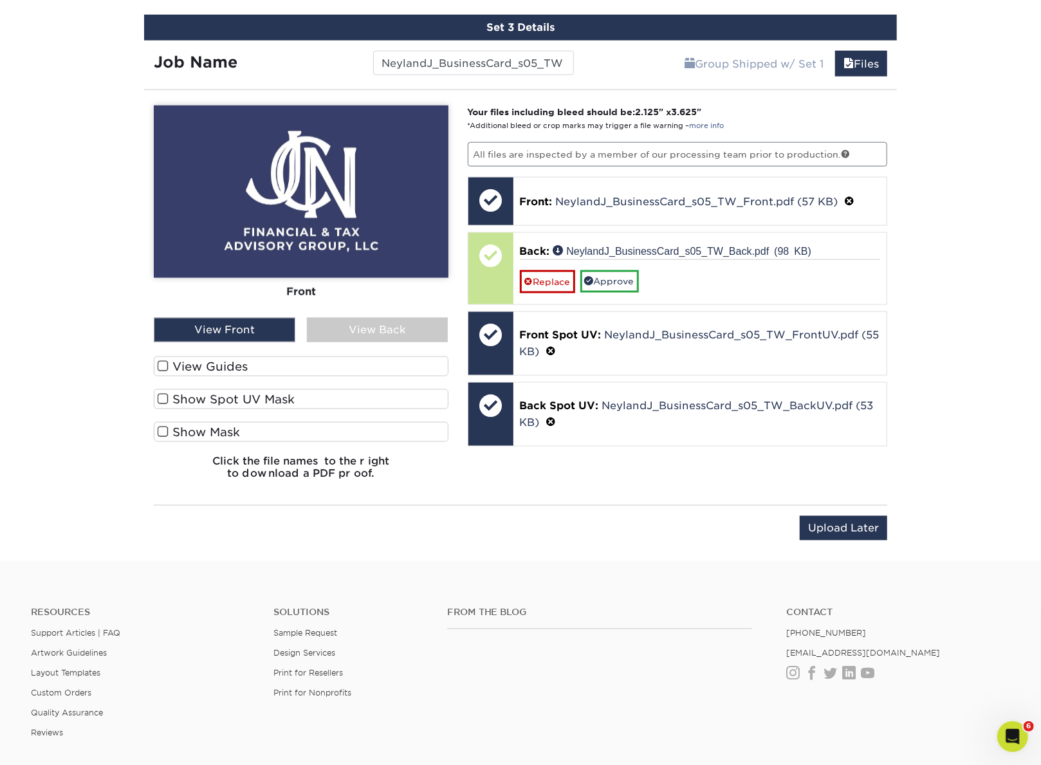
click at [351, 326] on div "View Back" at bounding box center [378, 330] width 142 height 24
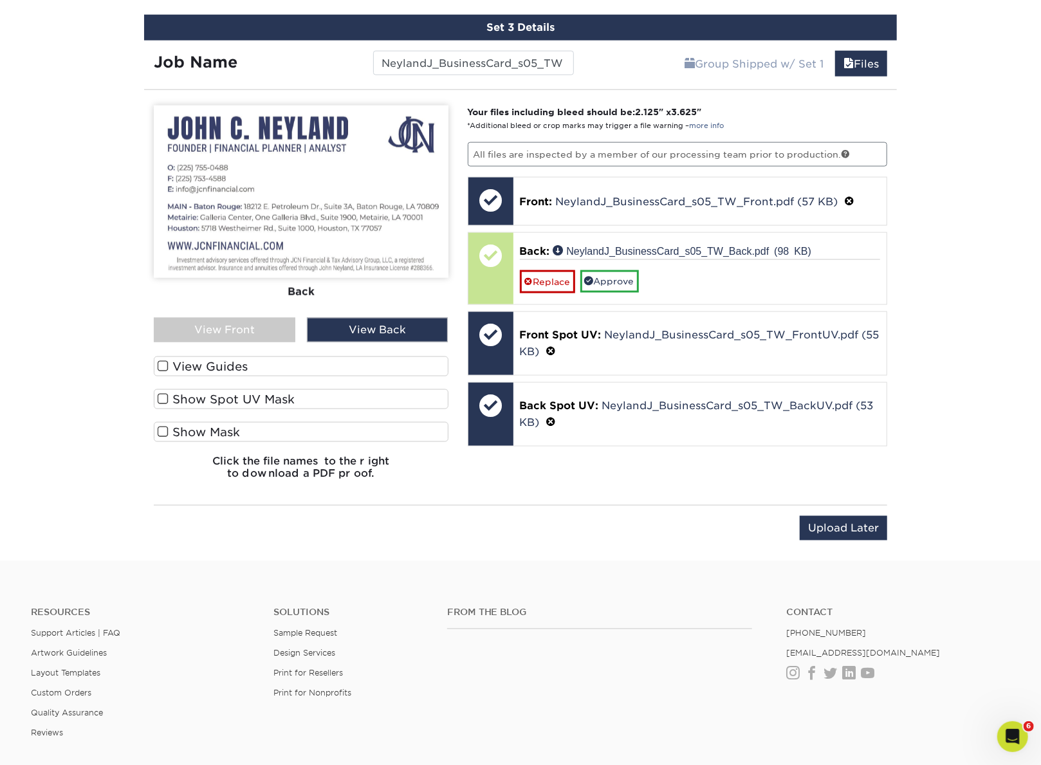
click at [216, 395] on label "Show Spot UV Mask" at bounding box center [301, 399] width 295 height 20
click at [0, 0] on input "Show Spot UV Mask" at bounding box center [0, 0] width 0 height 0
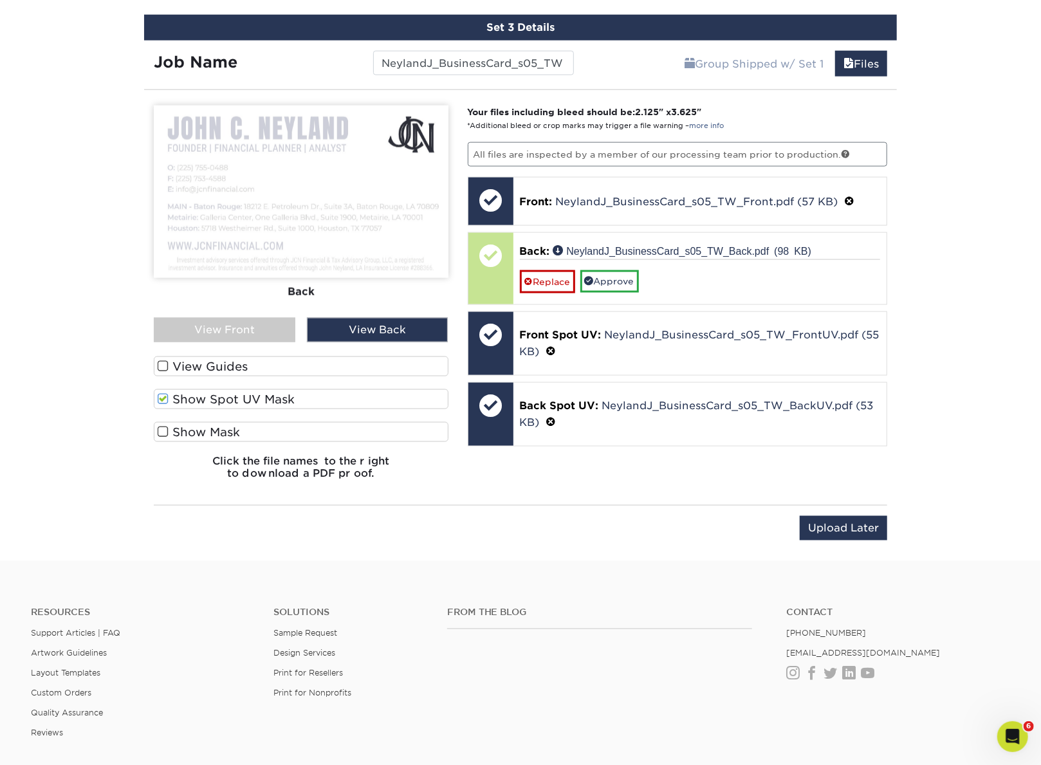
click at [216, 395] on label "Show Spot UV Mask" at bounding box center [301, 399] width 295 height 20
click at [0, 0] on input "Show Spot UV Mask" at bounding box center [0, 0] width 0 height 0
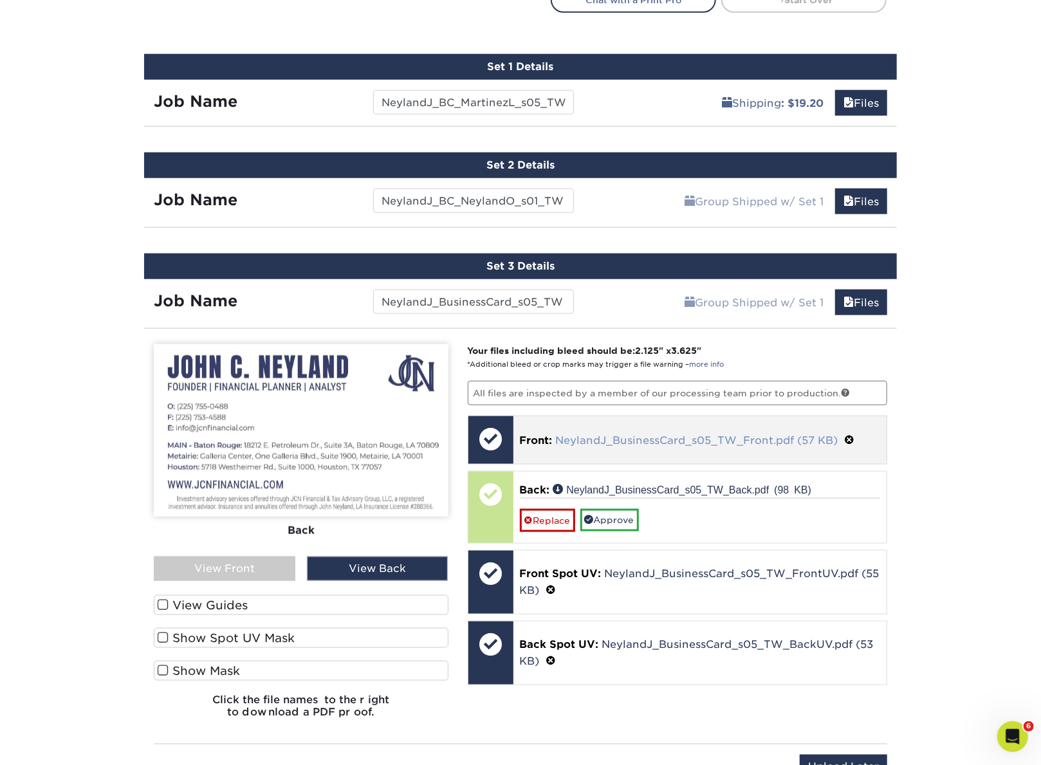
scroll to position [784, 0]
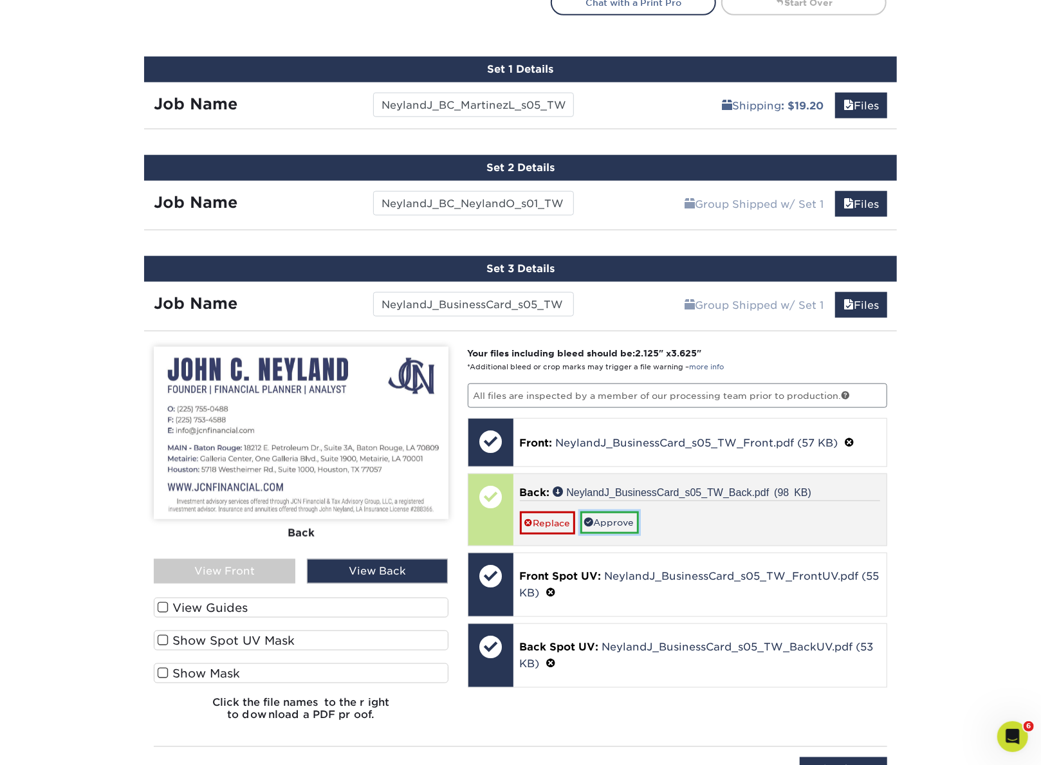
drag, startPoint x: 624, startPoint y: 523, endPoint x: 701, endPoint y: 497, distance: 81.4
click at [624, 521] on link "Approve" at bounding box center [610, 523] width 59 height 22
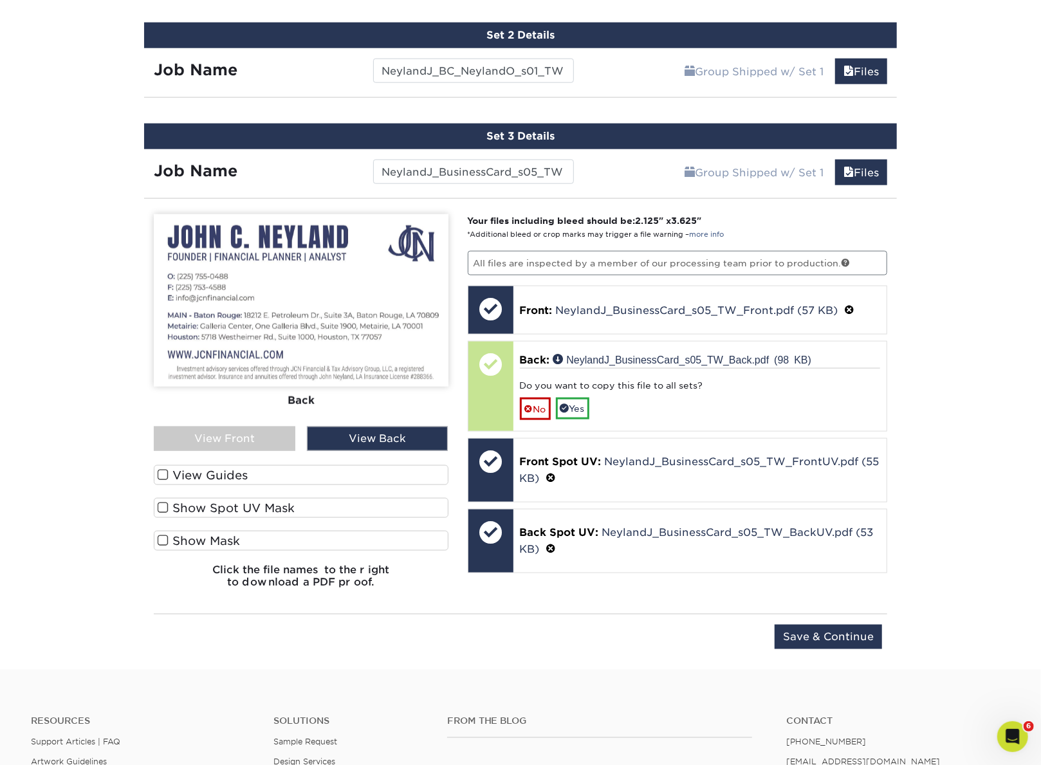
scroll to position [1025, 0]
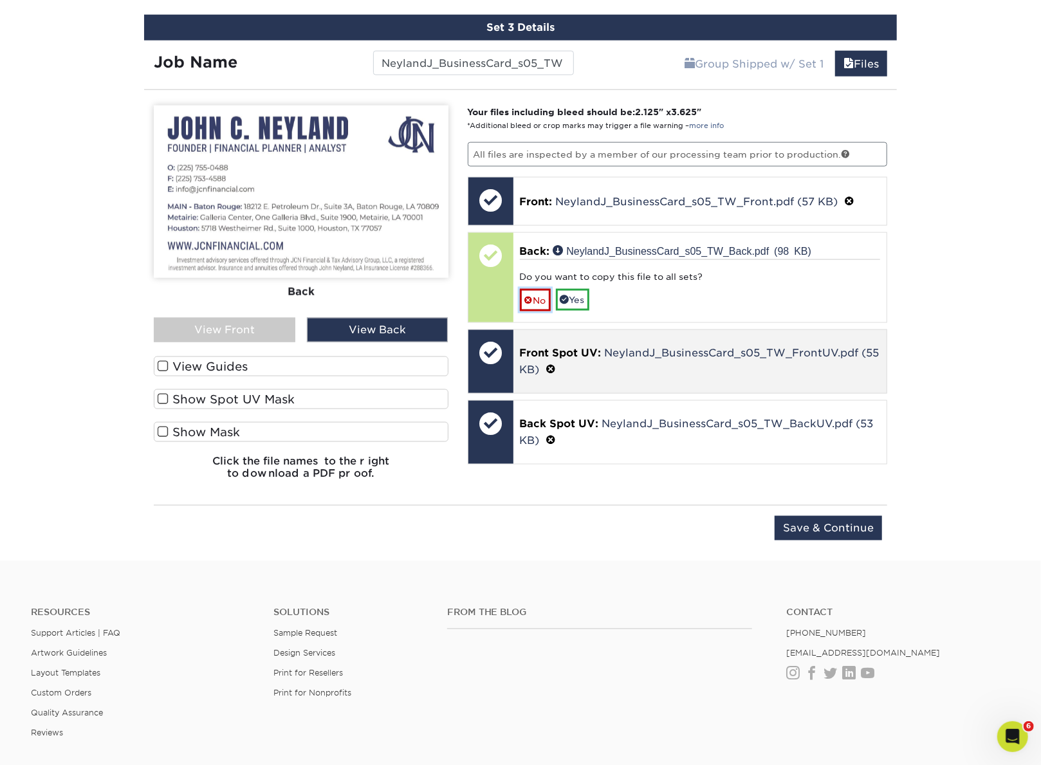
drag, startPoint x: 521, startPoint y: 291, endPoint x: 592, endPoint y: 318, distance: 75.8
click at [522, 291] on link "No" at bounding box center [535, 300] width 31 height 23
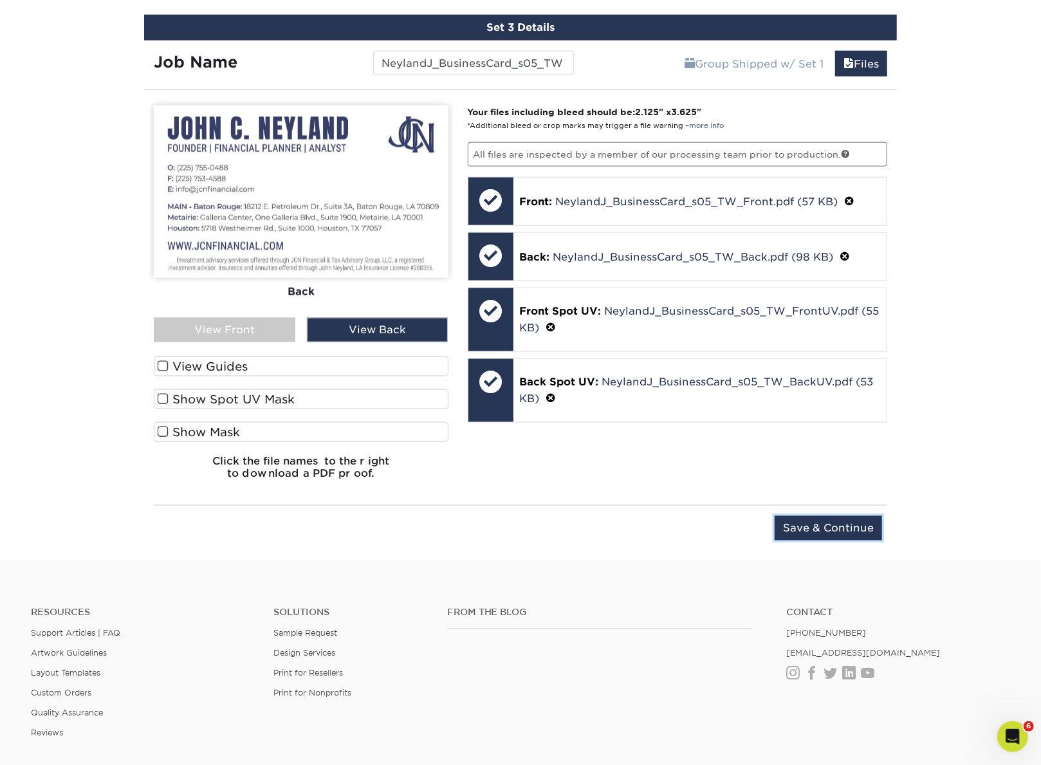
click at [852, 520] on input "Save & Continue" at bounding box center [828, 528] width 107 height 24
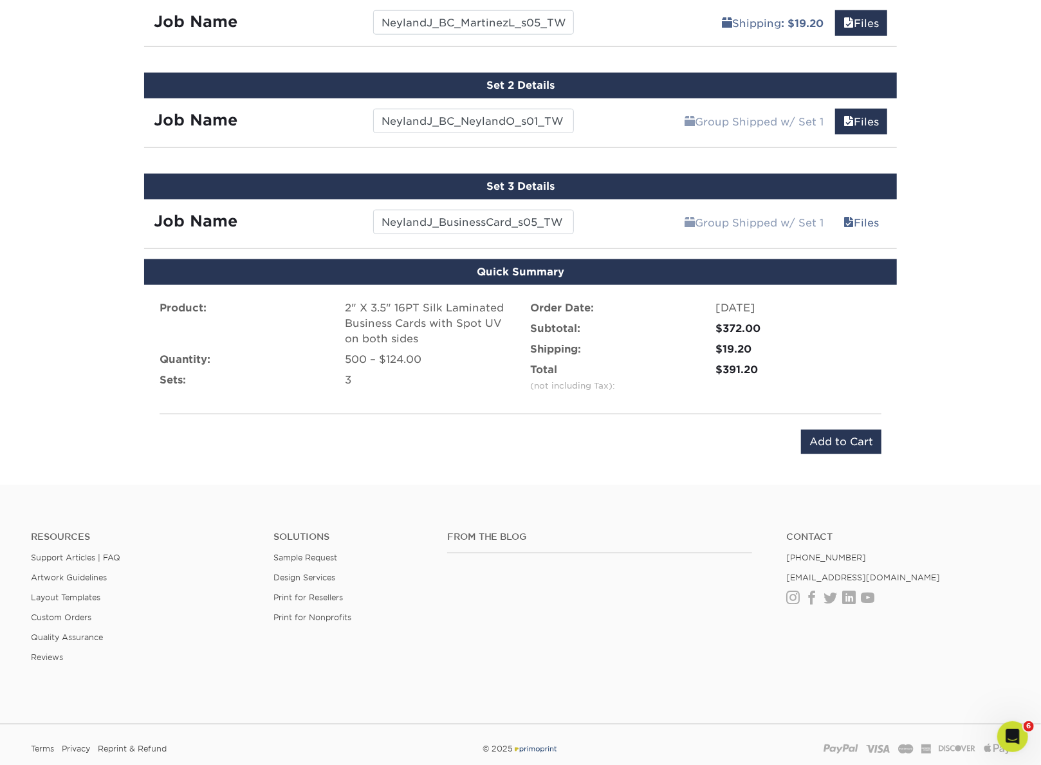
scroll to position [798, 0]
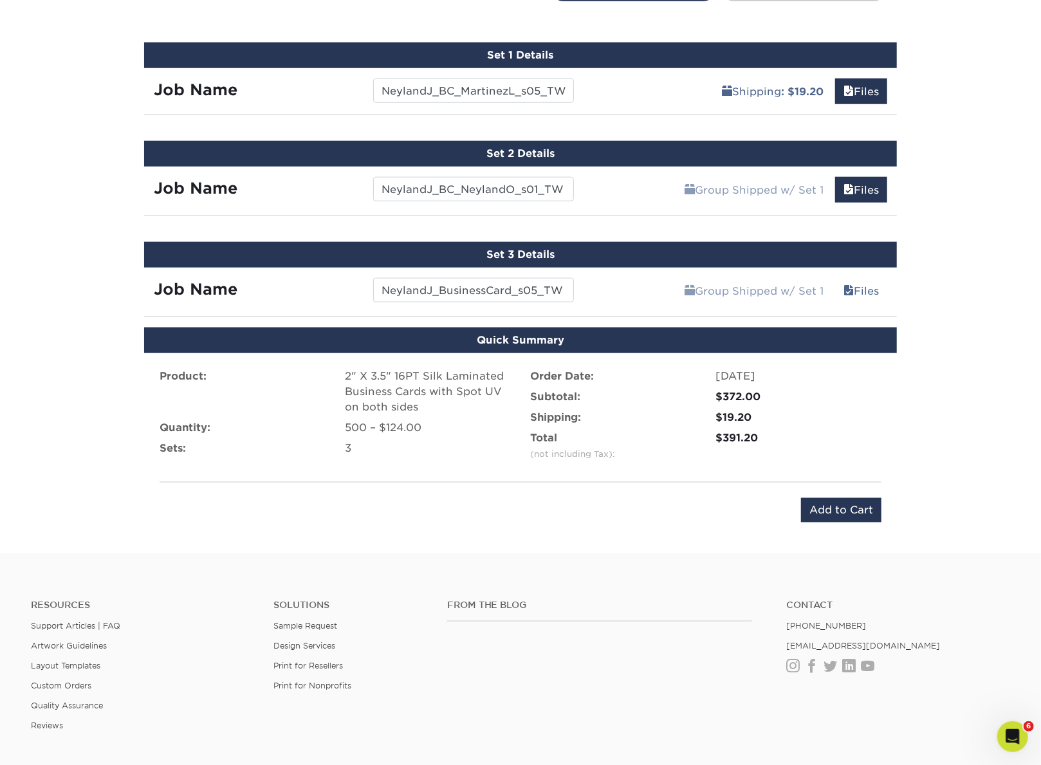
click at [853, 506] on input "Add to Cart" at bounding box center [841, 510] width 80 height 24
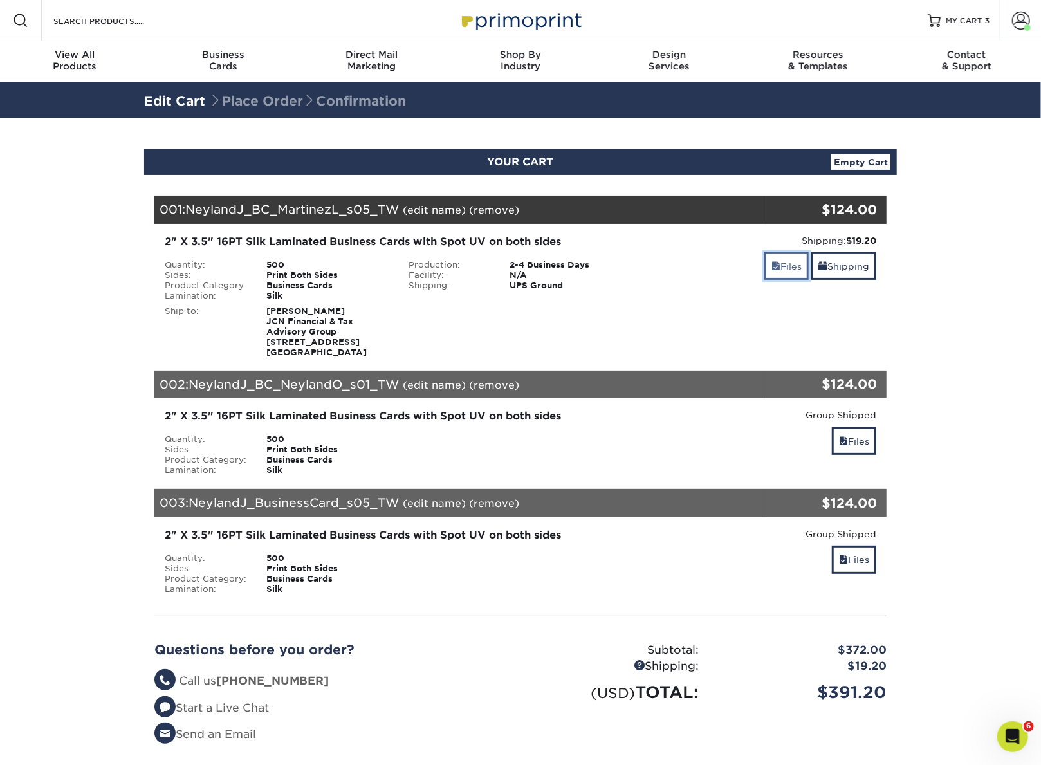
click at [788, 267] on link "Files" at bounding box center [787, 266] width 44 height 28
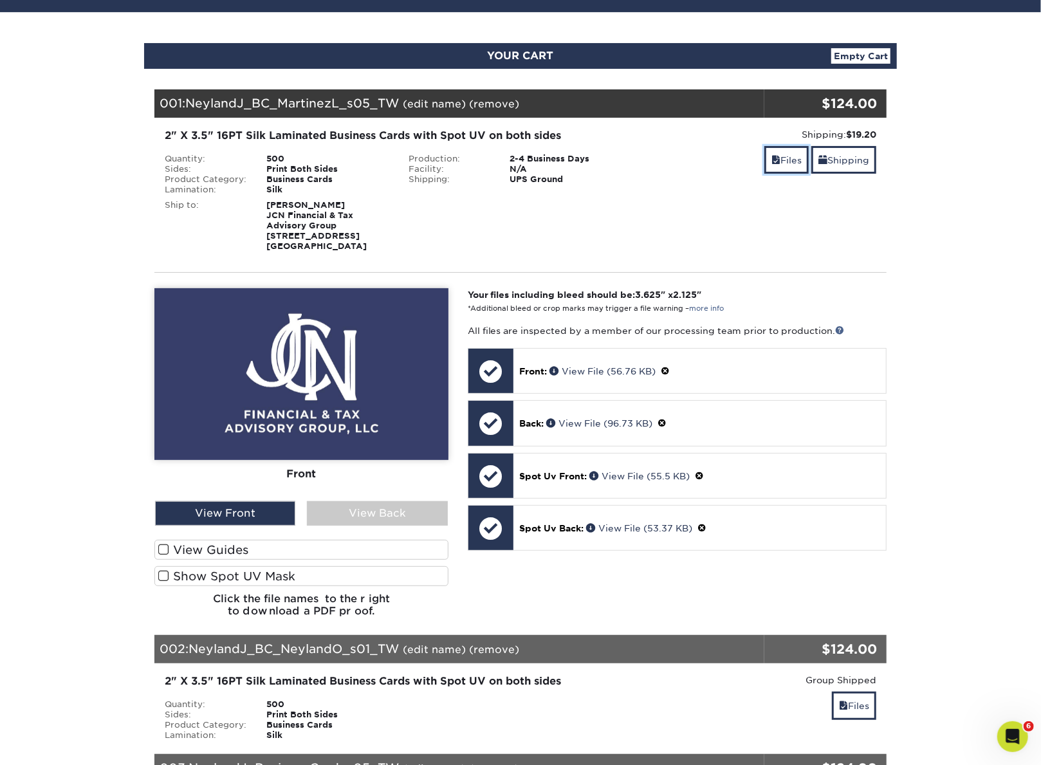
scroll to position [160, 0]
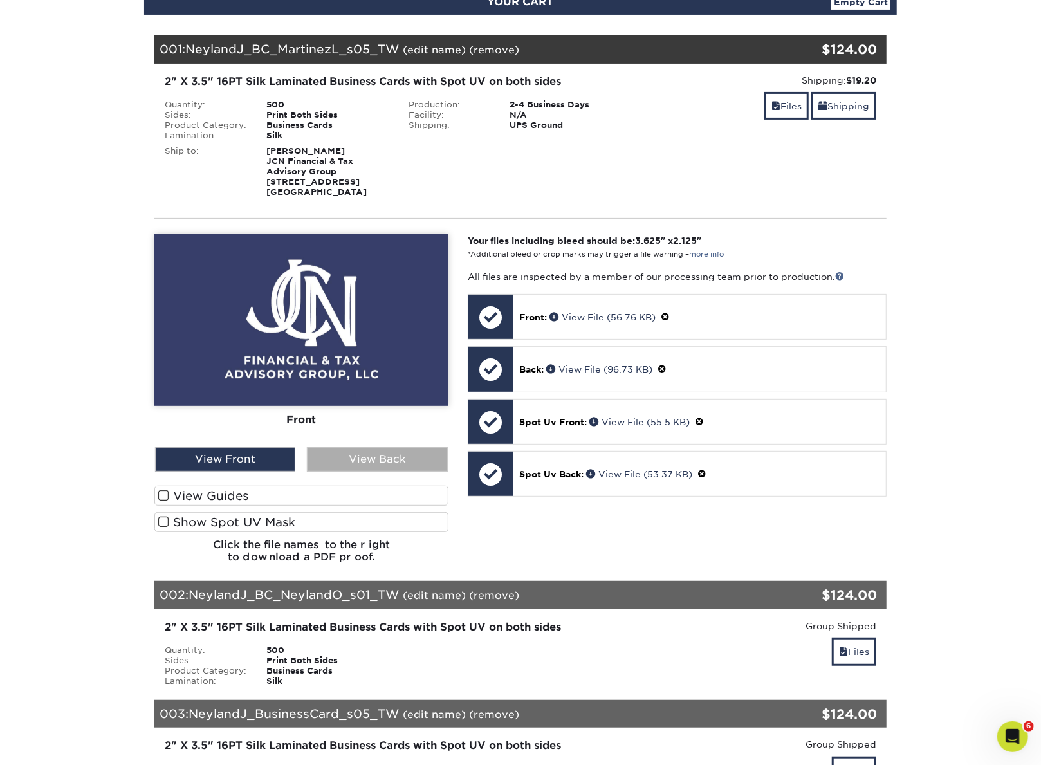
click at [364, 469] on div "View Back" at bounding box center [377, 459] width 140 height 24
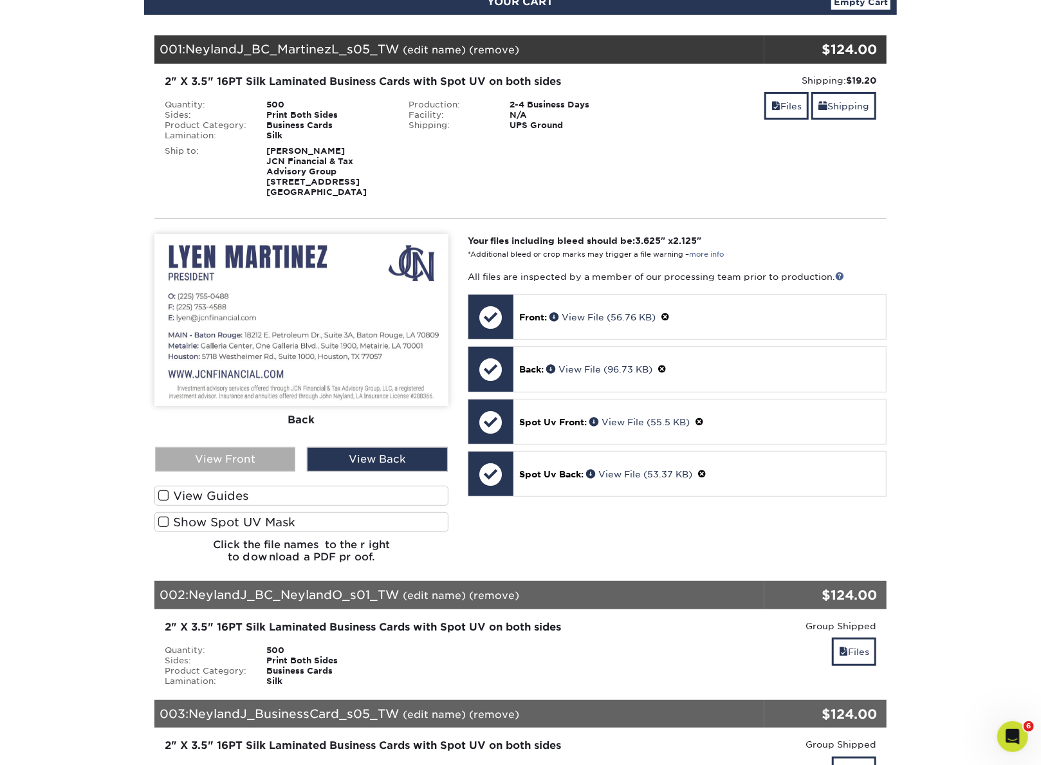
click at [256, 472] on div "View Front" at bounding box center [225, 459] width 140 height 24
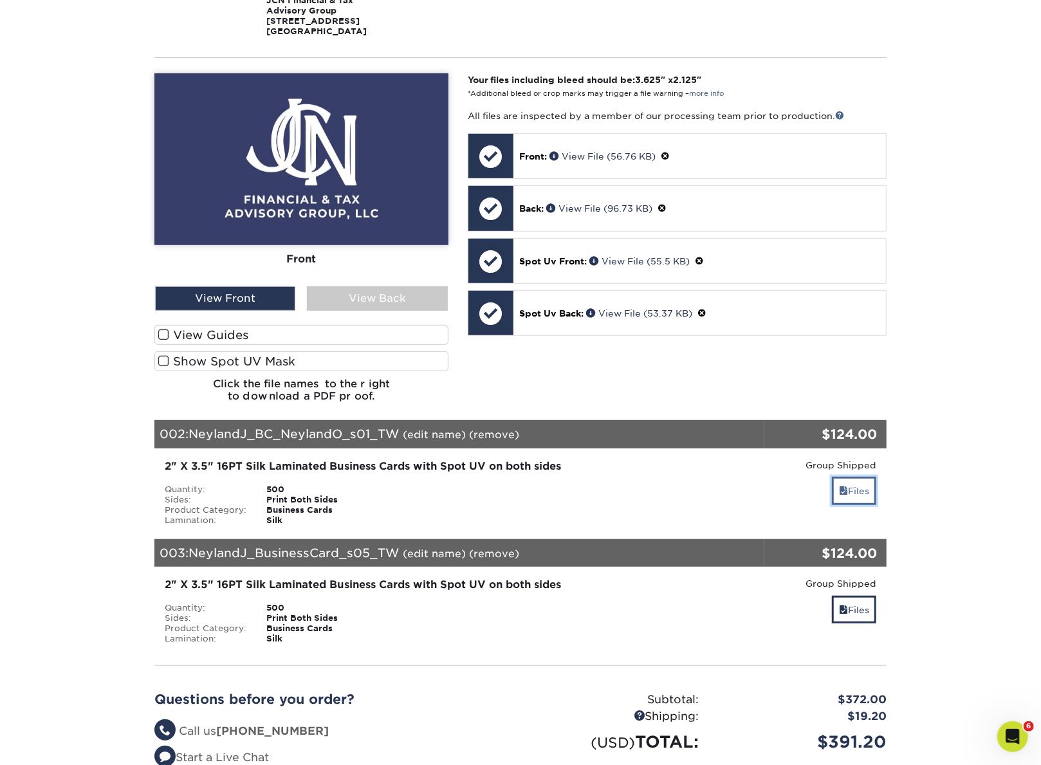
click at [853, 494] on link "Files" at bounding box center [854, 491] width 44 height 28
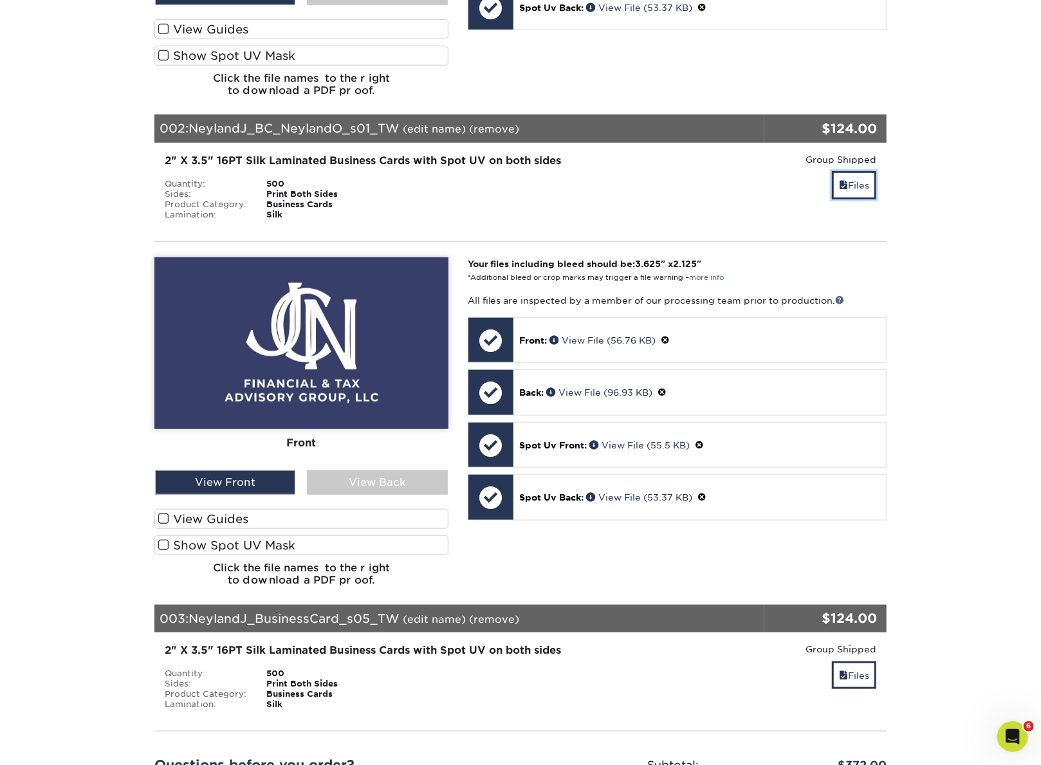
scroll to position [643, 0]
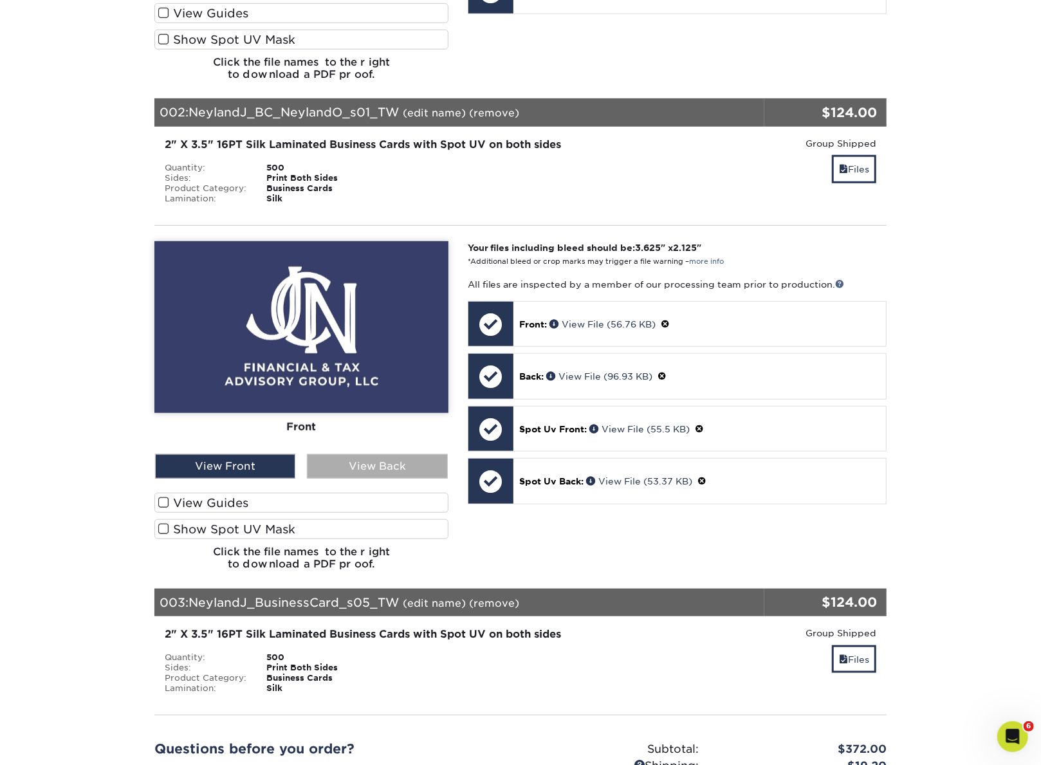
click at [355, 477] on div "View Back" at bounding box center [377, 466] width 140 height 24
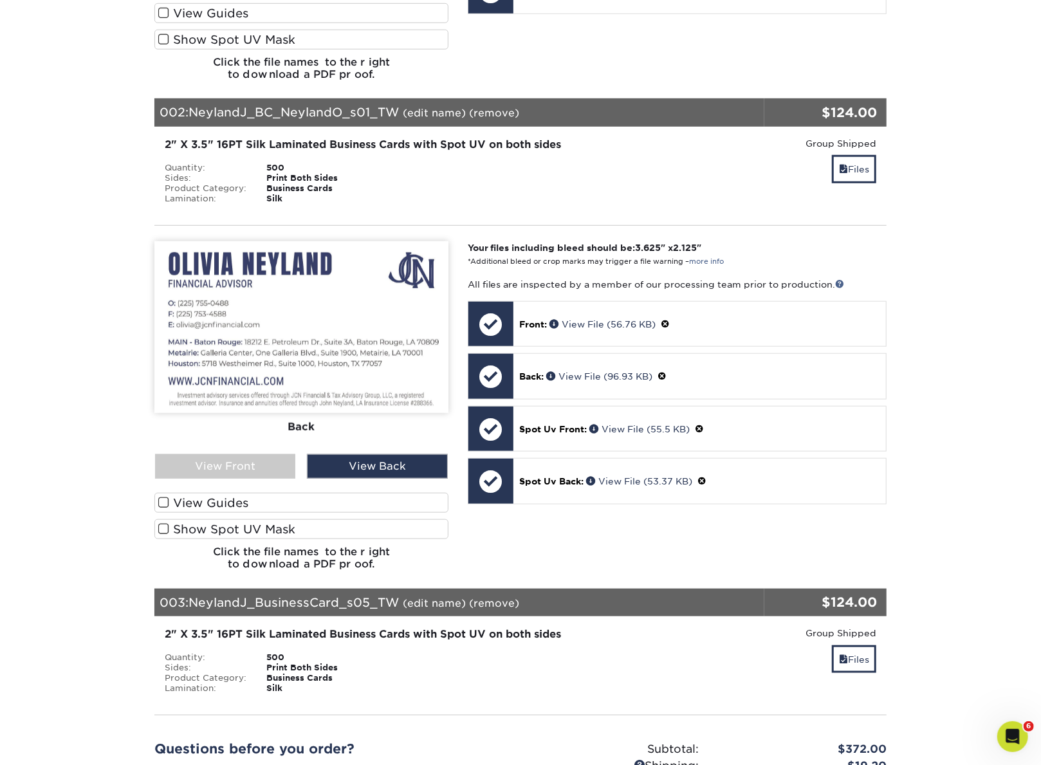
click at [259, 534] on label "Show Spot UV Mask" at bounding box center [301, 529] width 294 height 20
click at [0, 0] on input "Show Spot UV Mask" at bounding box center [0, 0] width 0 height 0
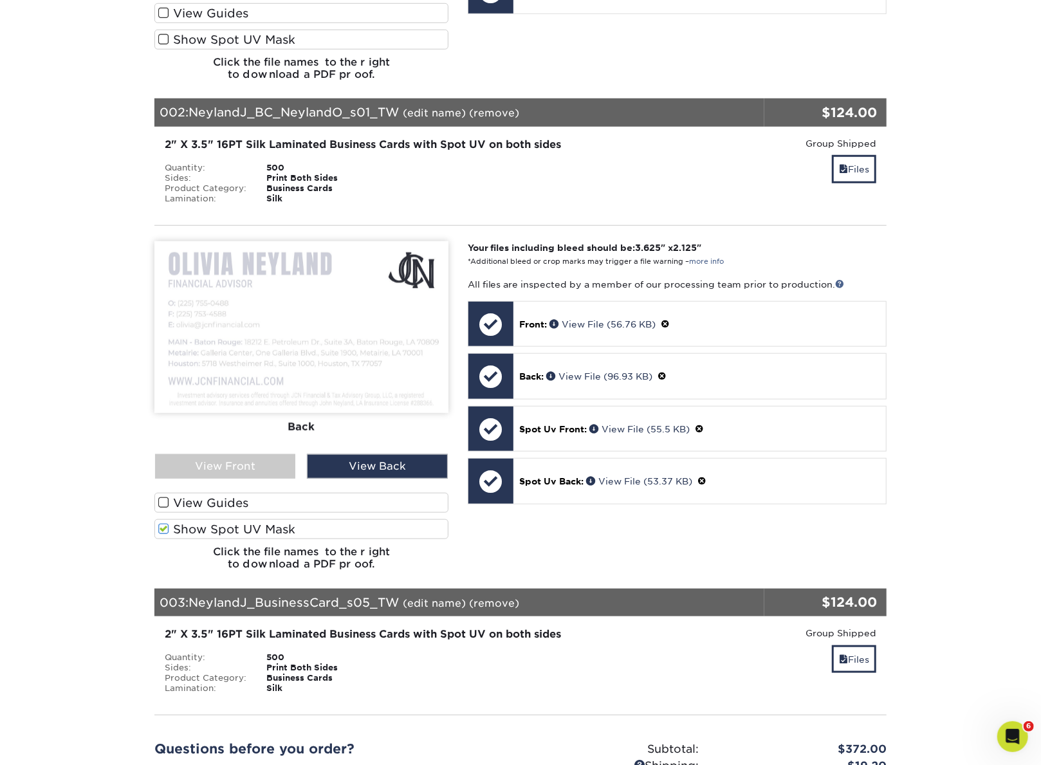
click at [259, 534] on label "Show Spot UV Mask" at bounding box center [301, 529] width 294 height 20
click at [0, 0] on input "Show Spot UV Mask" at bounding box center [0, 0] width 0 height 0
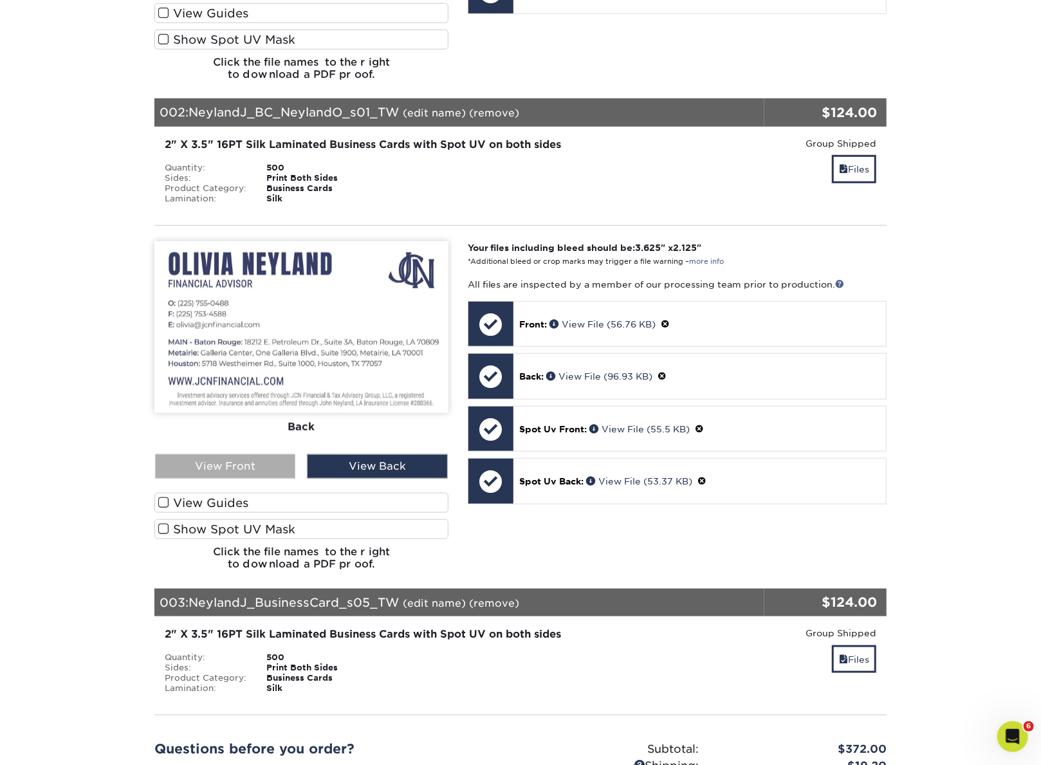
click at [257, 479] on div "View Front" at bounding box center [225, 466] width 140 height 24
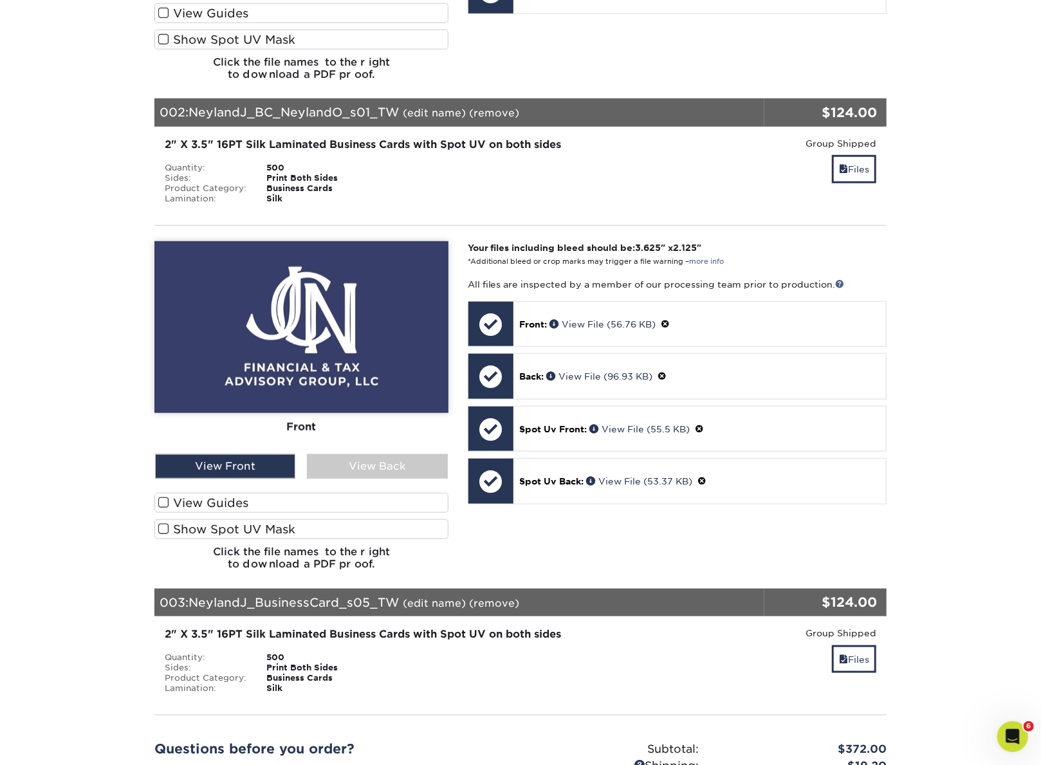
click at [253, 539] on label "Show Spot UV Mask" at bounding box center [301, 529] width 294 height 20
click at [0, 0] on input "Show Spot UV Mask" at bounding box center [0, 0] width 0 height 0
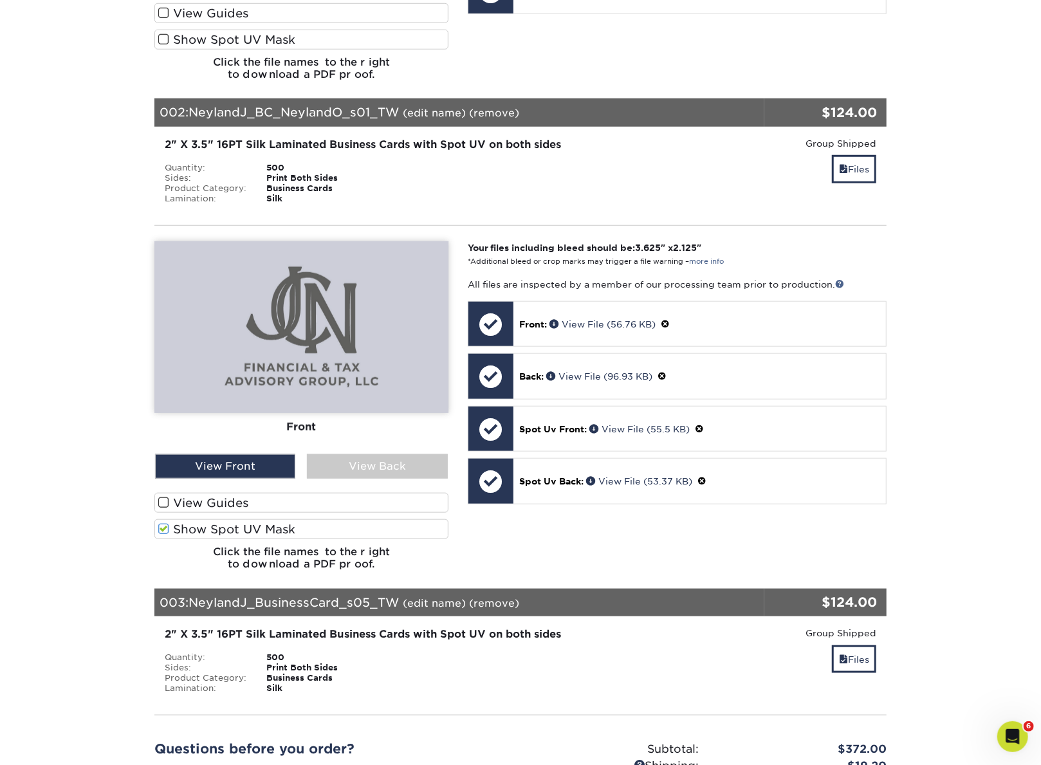
click at [253, 539] on label "Show Spot UV Mask" at bounding box center [301, 529] width 294 height 20
click at [0, 0] on input "Show Spot UV Mask" at bounding box center [0, 0] width 0 height 0
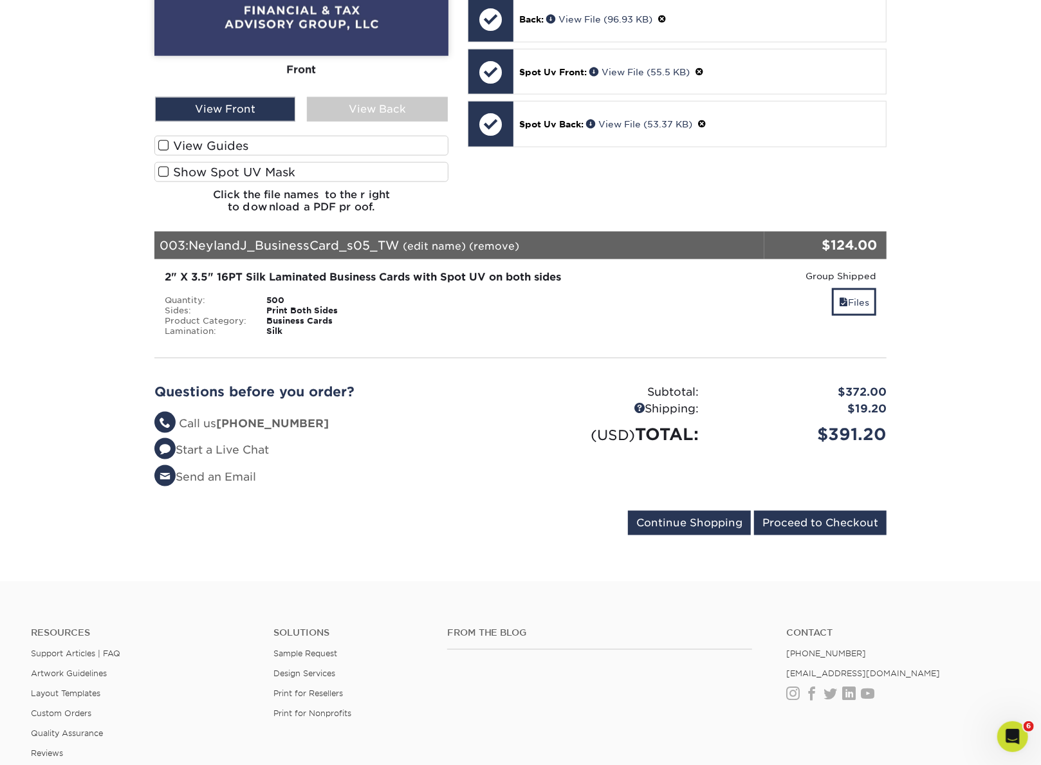
scroll to position [1045, 0]
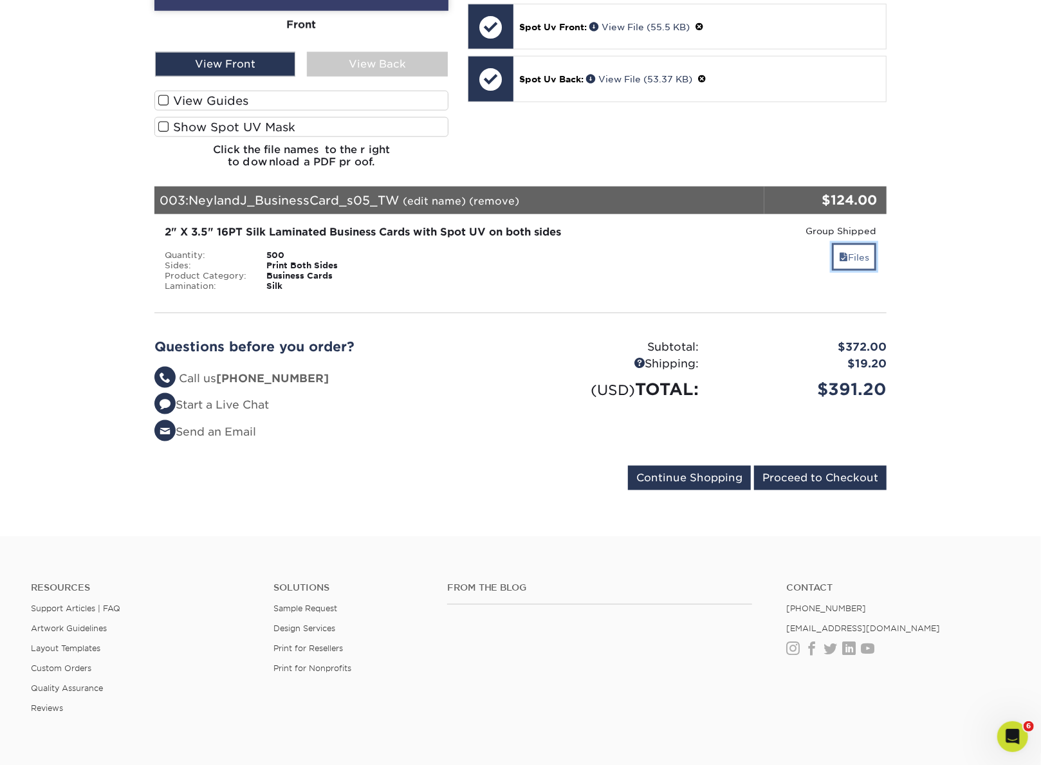
click at [853, 270] on link "Files" at bounding box center [854, 257] width 44 height 28
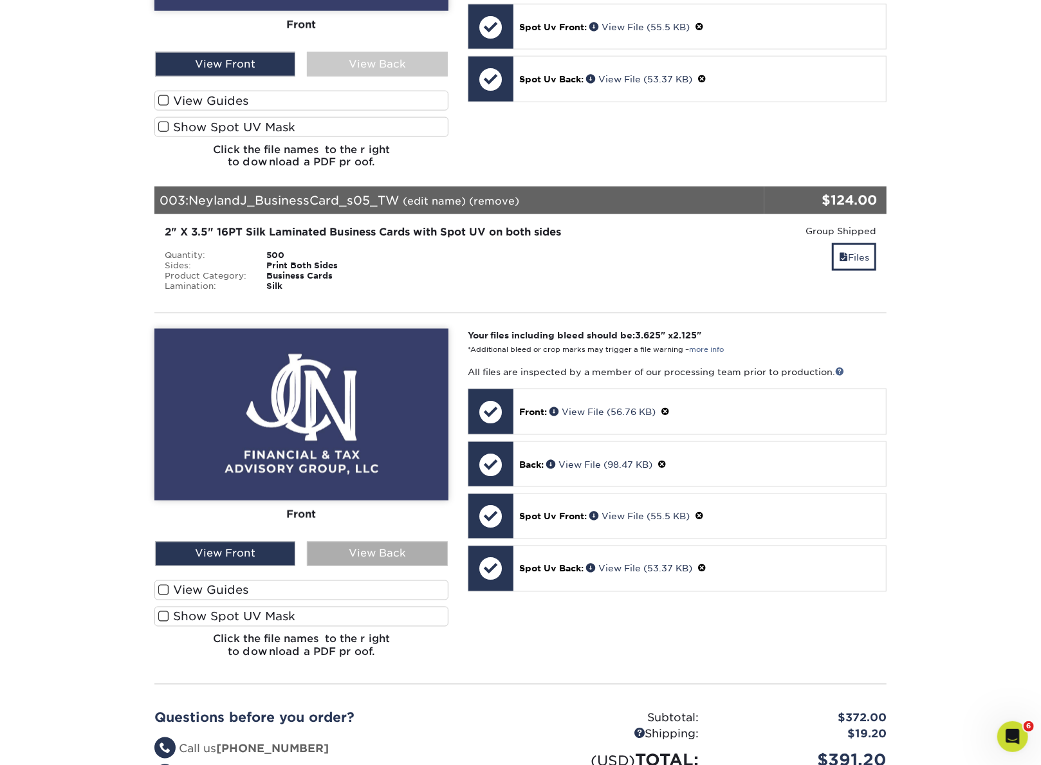
click at [364, 561] on div "View Back" at bounding box center [377, 554] width 140 height 24
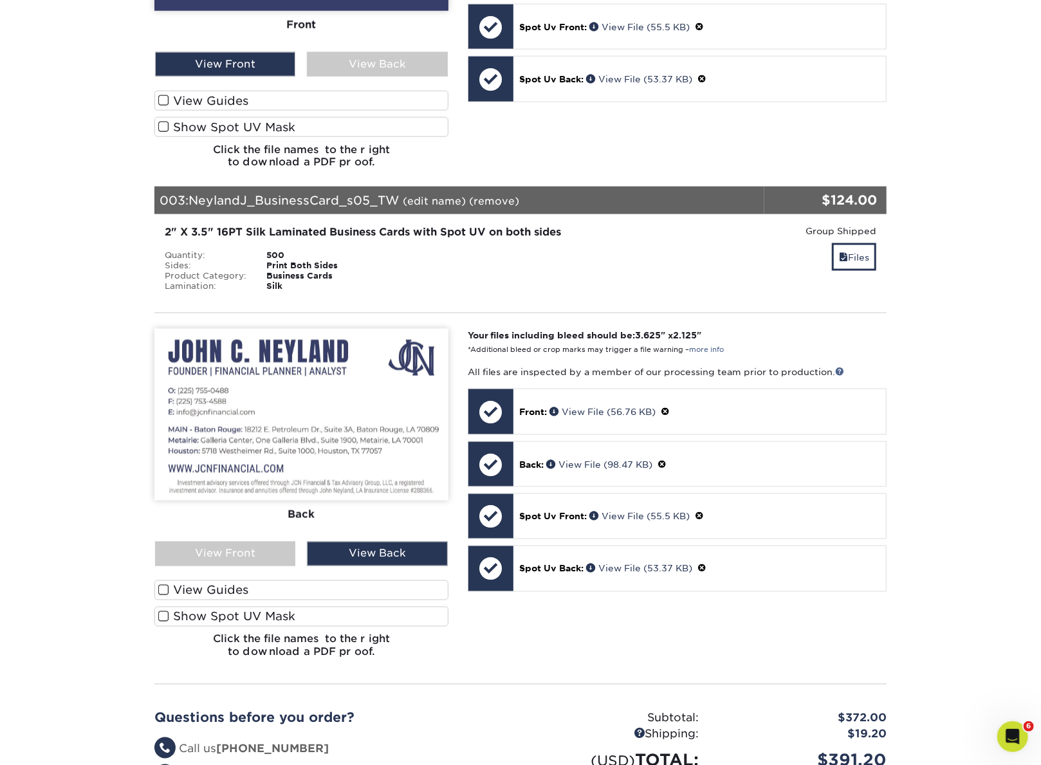
click at [223, 623] on label "Show Spot UV Mask" at bounding box center [301, 617] width 294 height 20
click at [0, 0] on input "Show Spot UV Mask" at bounding box center [0, 0] width 0 height 0
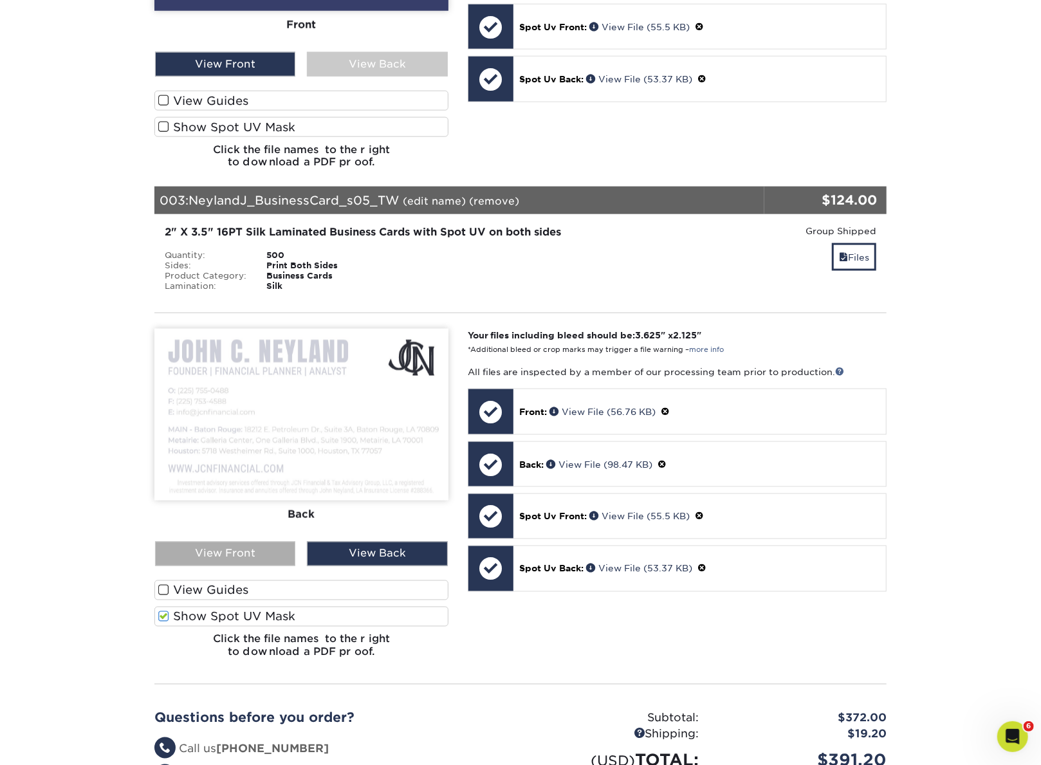
click at [244, 564] on div "View Front" at bounding box center [225, 554] width 140 height 24
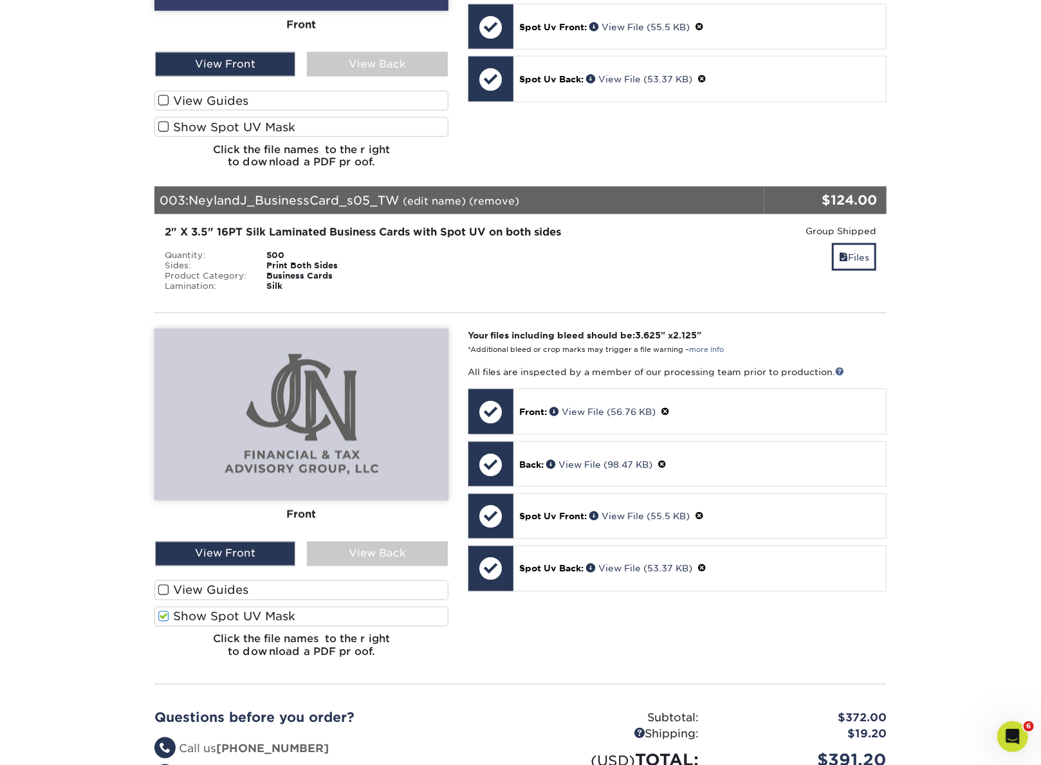
click at [230, 624] on label "Show Spot UV Mask" at bounding box center [301, 617] width 294 height 20
click at [0, 0] on input "Show Spot UV Mask" at bounding box center [0, 0] width 0 height 0
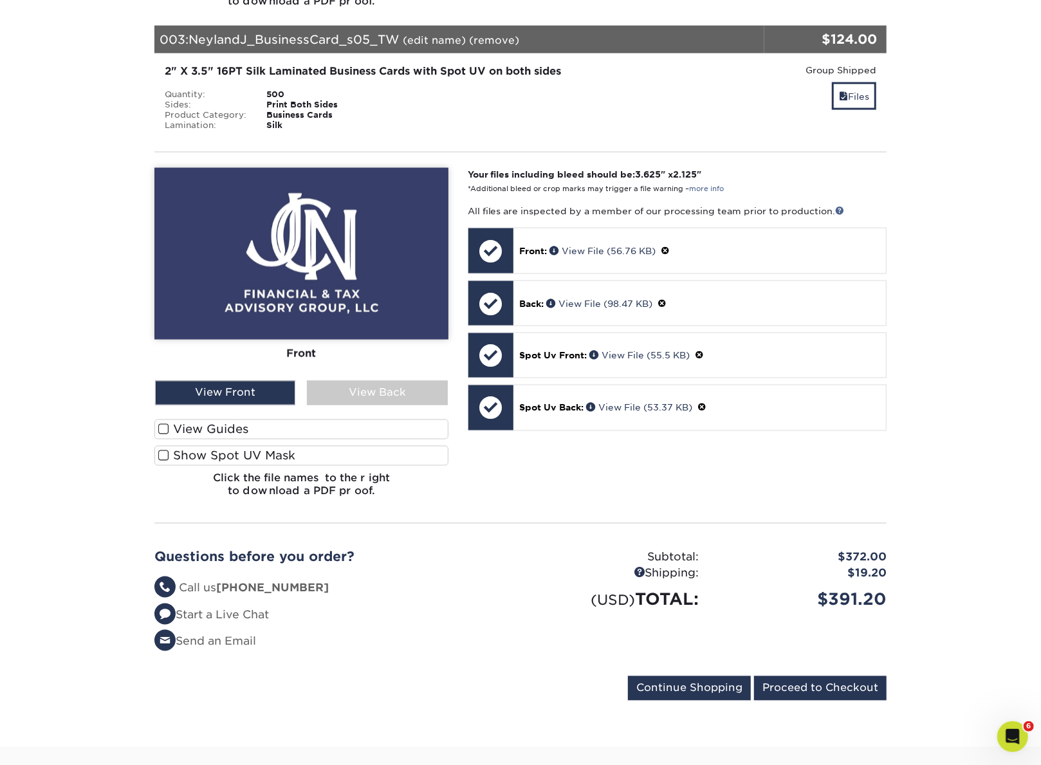
scroll to position [1571, 0]
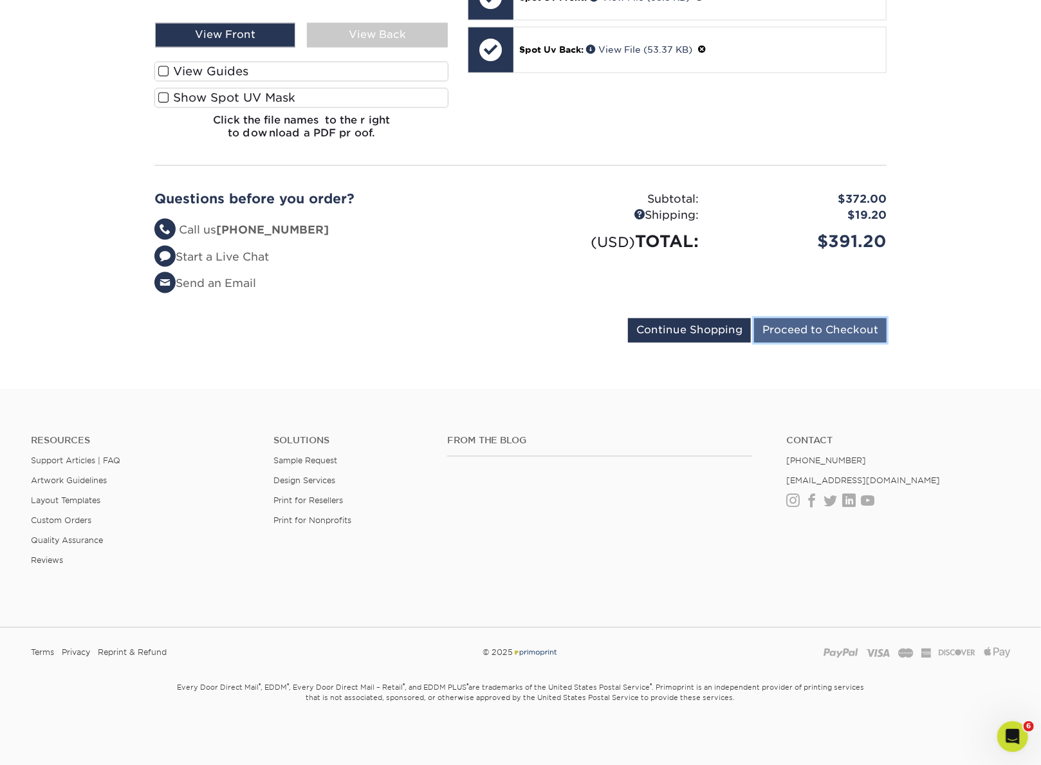
click at [819, 330] on input "Proceed to Checkout" at bounding box center [820, 330] width 133 height 24
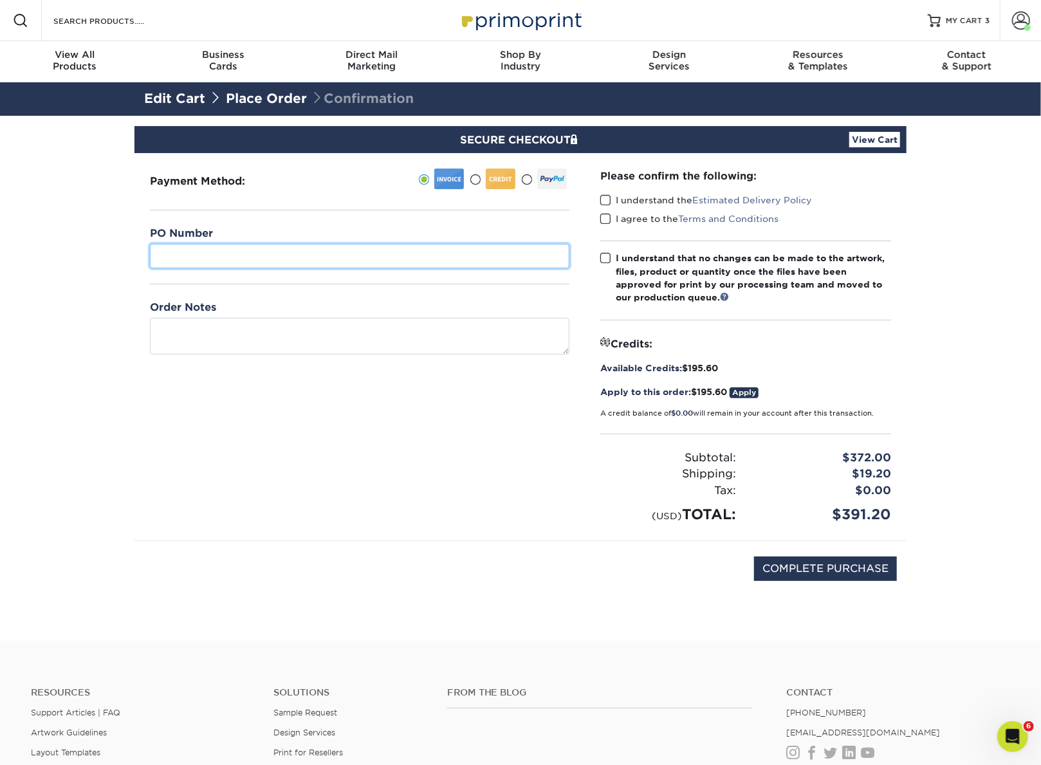
click at [243, 249] on input "text" at bounding box center [360, 256] width 420 height 24
paste input "NeylandJ_BusinessCard_s05_TW"
type input "NeylandJ_BusinessCard_s05_TW"
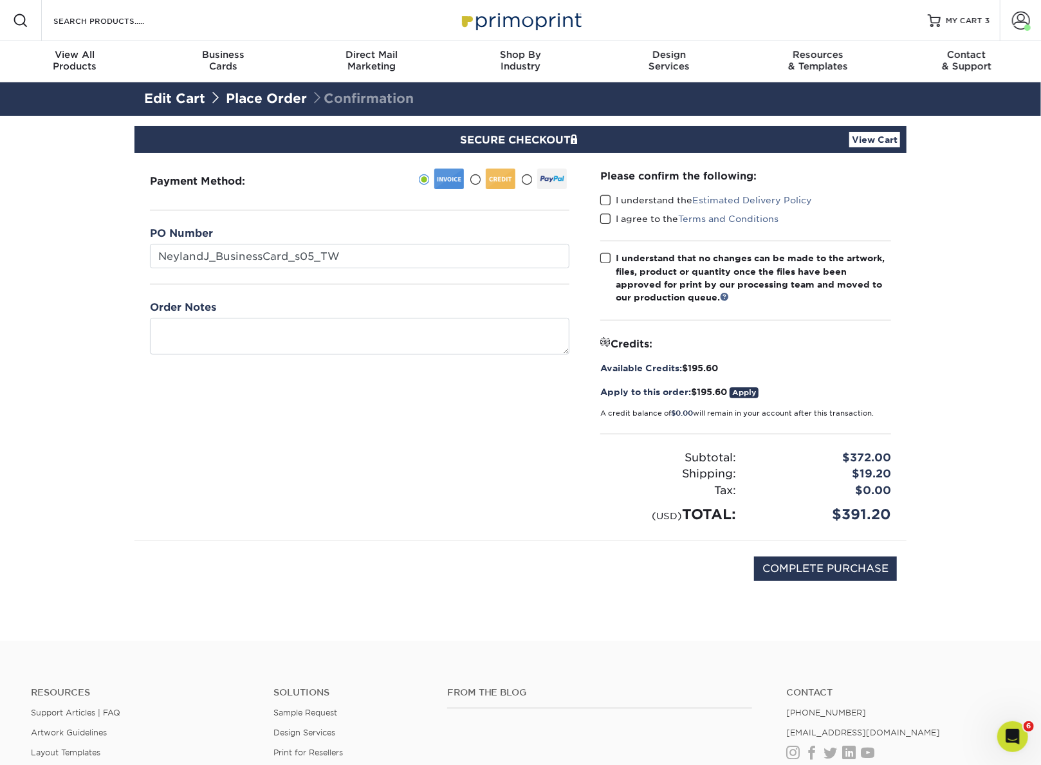
click at [466, 483] on div "Payment Method:" at bounding box center [360, 346] width 451 height 387
click at [787, 571] on input "COMPLETE PURCHASE" at bounding box center [825, 569] width 143 height 24
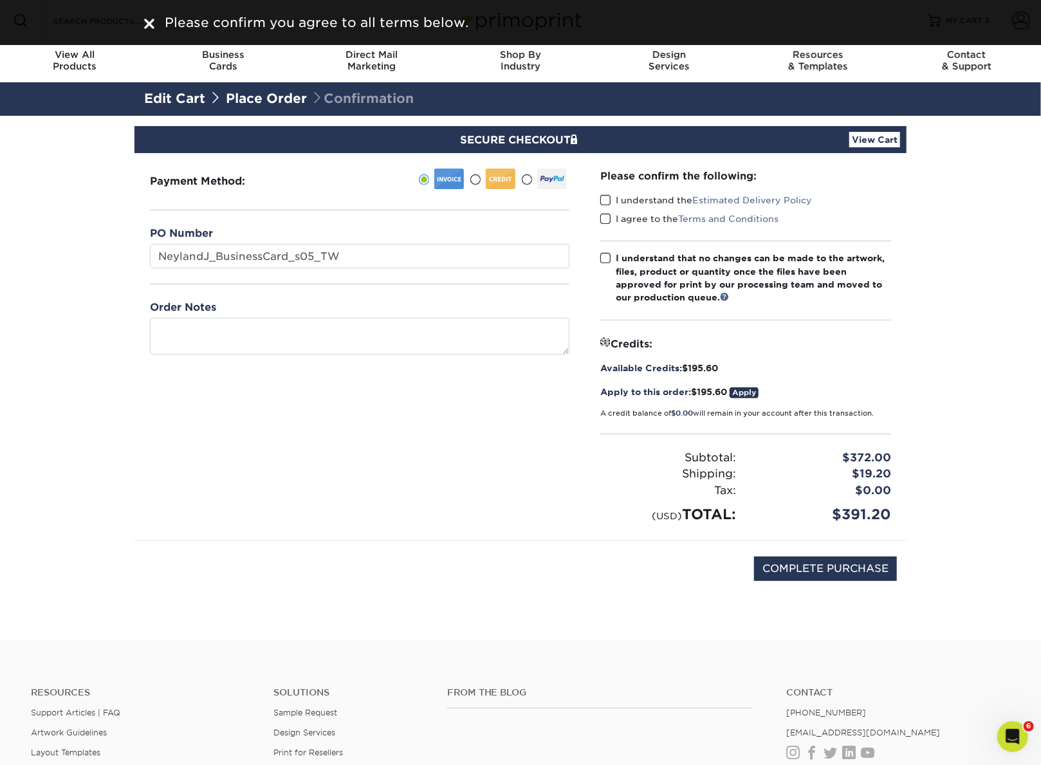
click at [604, 197] on span at bounding box center [605, 200] width 11 height 12
click at [0, 0] on input "I understand the Estimated Delivery Policy" at bounding box center [0, 0] width 0 height 0
click at [606, 222] on span at bounding box center [605, 219] width 11 height 12
click at [0, 0] on input "I agree to the Terms and Conditions" at bounding box center [0, 0] width 0 height 0
click at [612, 257] on label "I understand that no changes can be made to the artwork, files, product or quan…" at bounding box center [745, 278] width 291 height 53
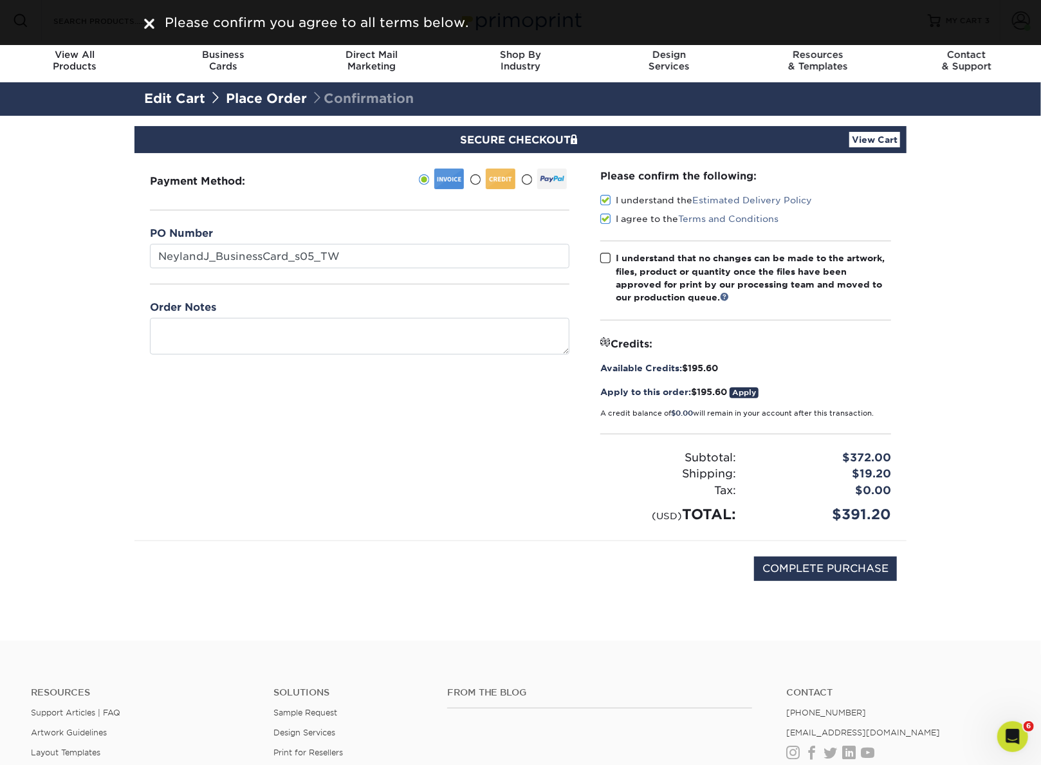
click at [0, 0] on input "I understand that no changes can be made to the artwork, files, product or quan…" at bounding box center [0, 0] width 0 height 0
click at [846, 571] on input "COMPLETE PURCHASE" at bounding box center [825, 569] width 143 height 24
type input "PROCESSING, PLEASE WAIT..."
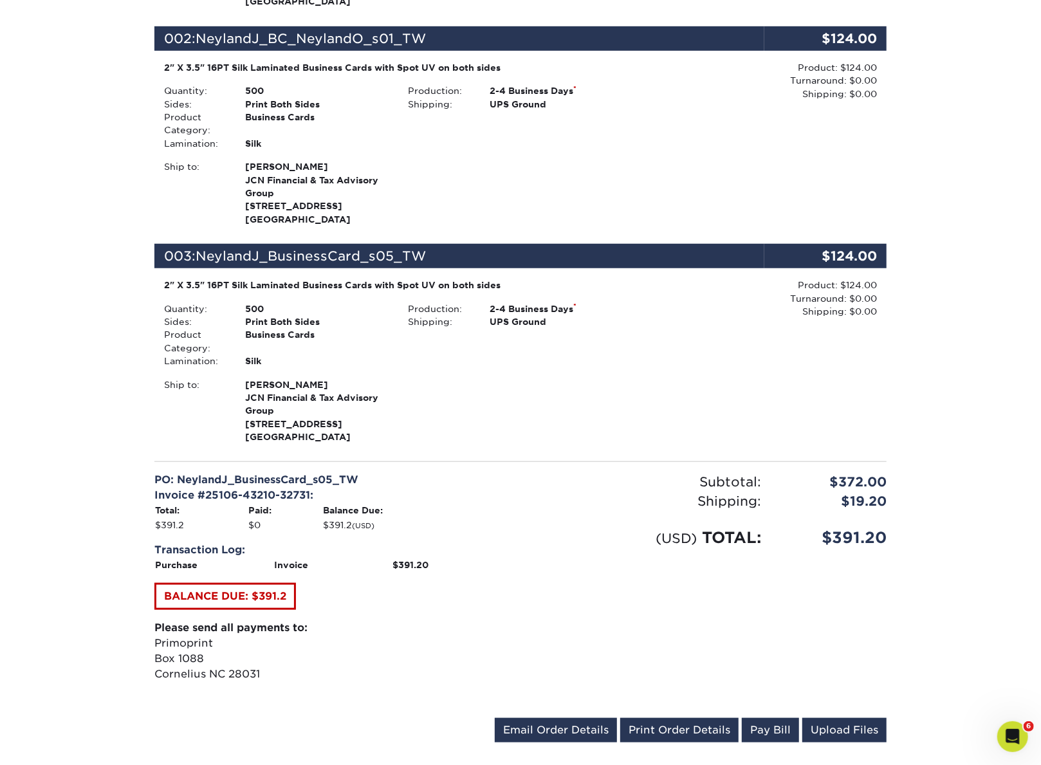
scroll to position [643, 0]
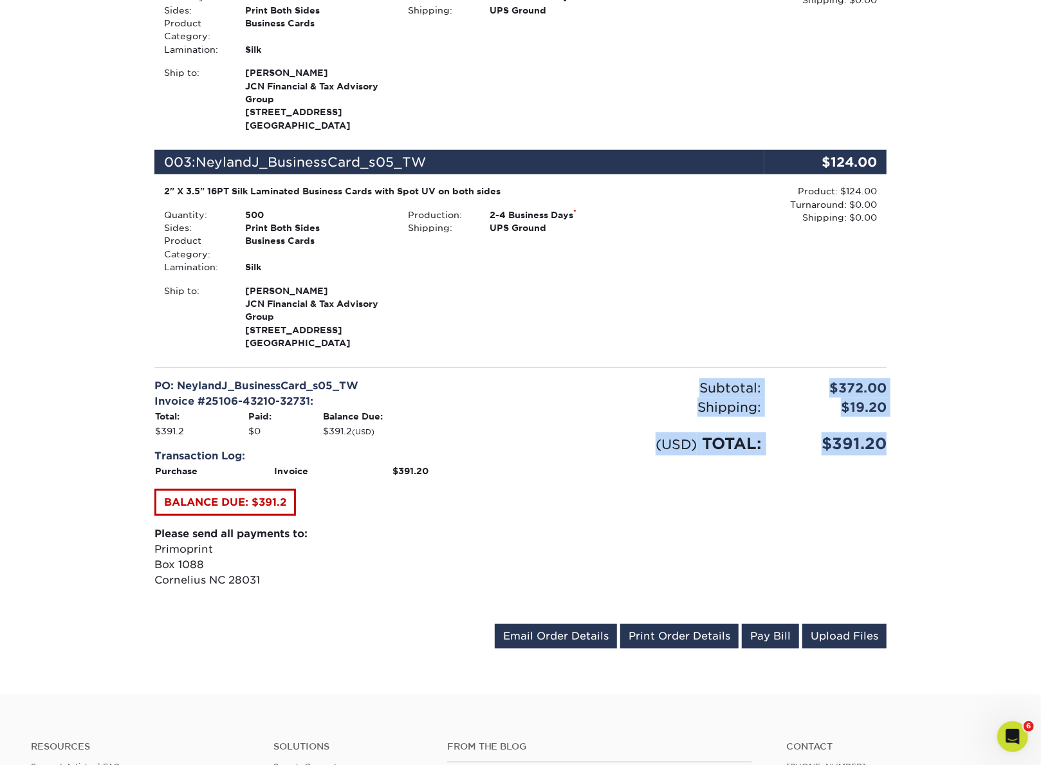
drag, startPoint x: 886, startPoint y: 479, endPoint x: 701, endPoint y: 426, distance: 192.9
click at [701, 426] on div "Subtotal: $372.00 Shipping: $19.20 Discounts: - $0.00 (USD) TOTAL: $391.20" at bounding box center [709, 495] width 376 height 235
copy div "Subtotal: $372.00 Shipping: $19.20 Discounts: - $0.00 (USD) TOTAL: $391.20"
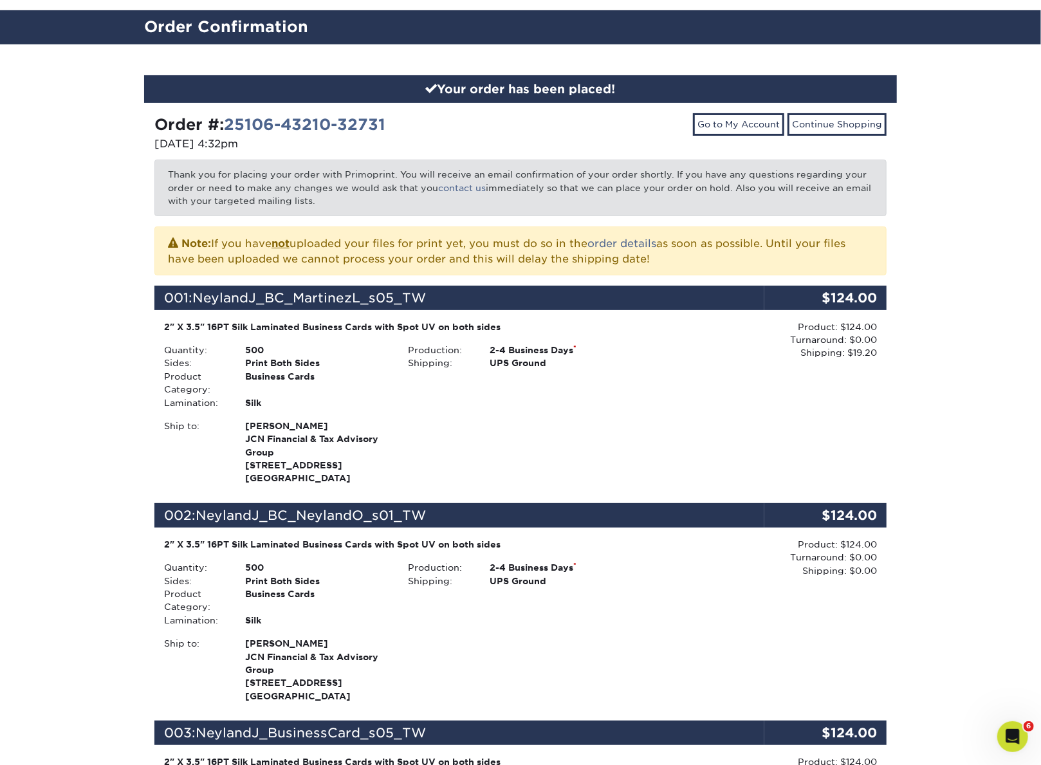
scroll to position [0, 0]
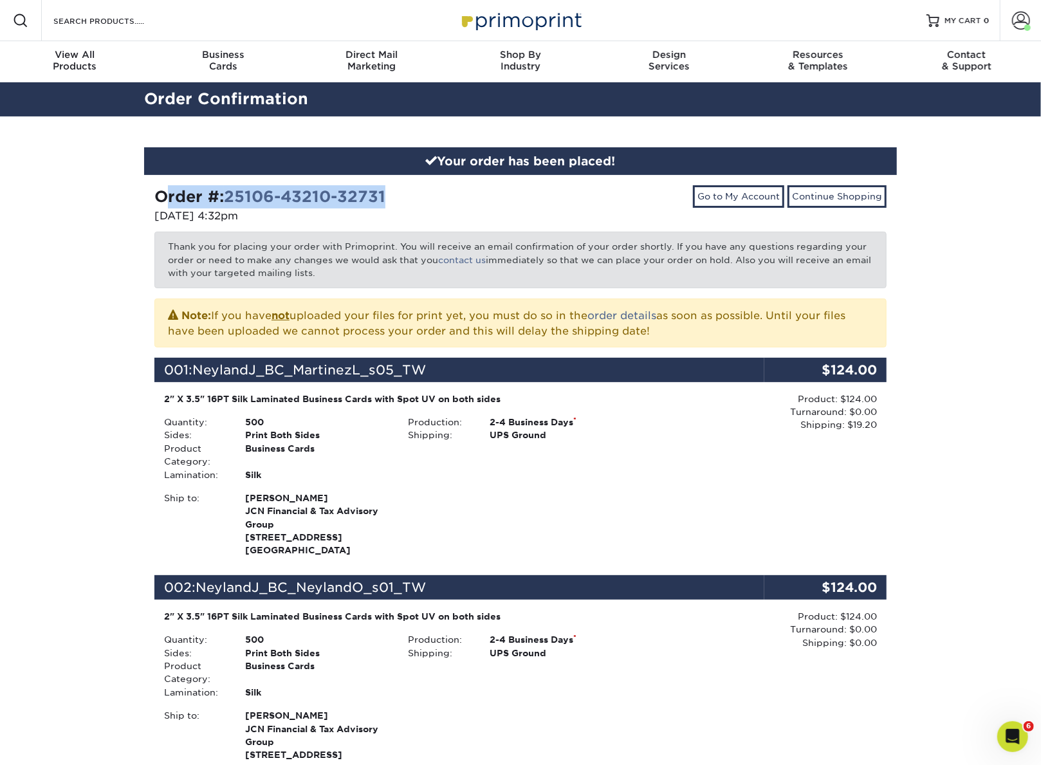
drag, startPoint x: 147, startPoint y: 198, endPoint x: 404, endPoint y: 192, distance: 256.8
click at [404, 192] on div "Order #: 25106-43210-32731 10/06/2025 4:32pm" at bounding box center [333, 205] width 376 height 41
copy strong "Order #: 25106-43210-32731"
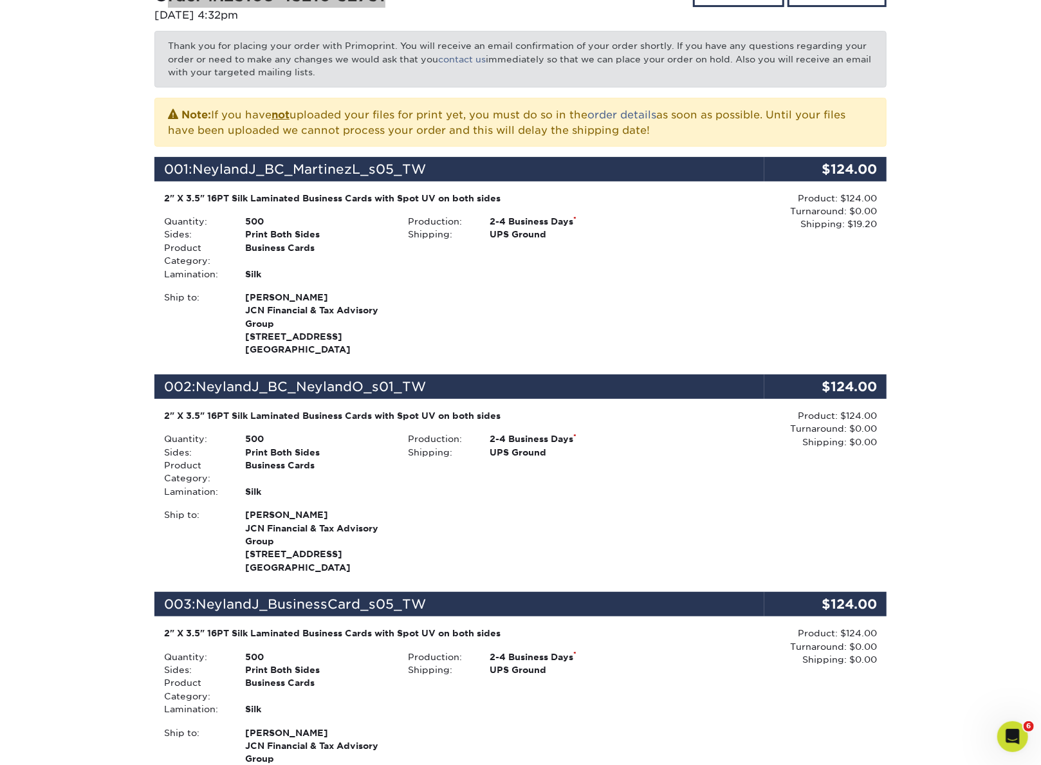
scroll to position [321, 0]
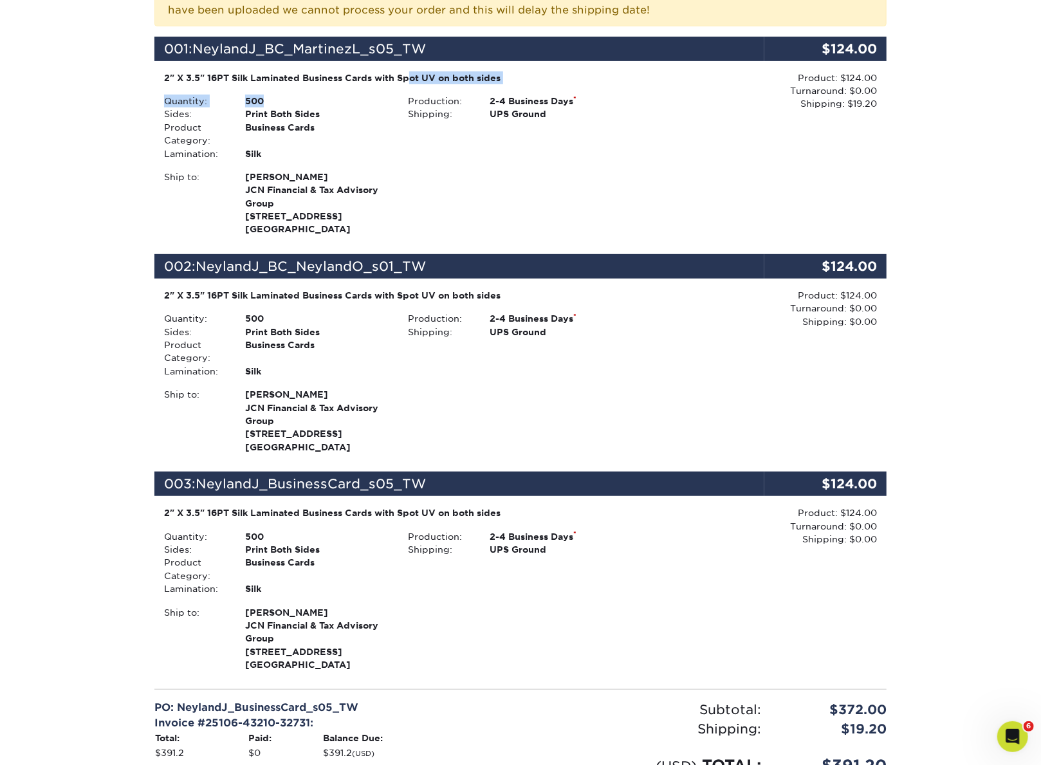
drag, startPoint x: 270, startPoint y: 99, endPoint x: 161, endPoint y: 75, distance: 112.0
click at [161, 75] on div "2" X 3.5" 16PT Silk Laminated Business Cards with Spot UV on both sides Quantit…" at bounding box center [398, 153] width 488 height 165
copy div "2" X 3.5" 16PT Silk Laminated Business Cards with Spot UV on both sides Quantit…"
